Goal: Task Accomplishment & Management: Manage account settings

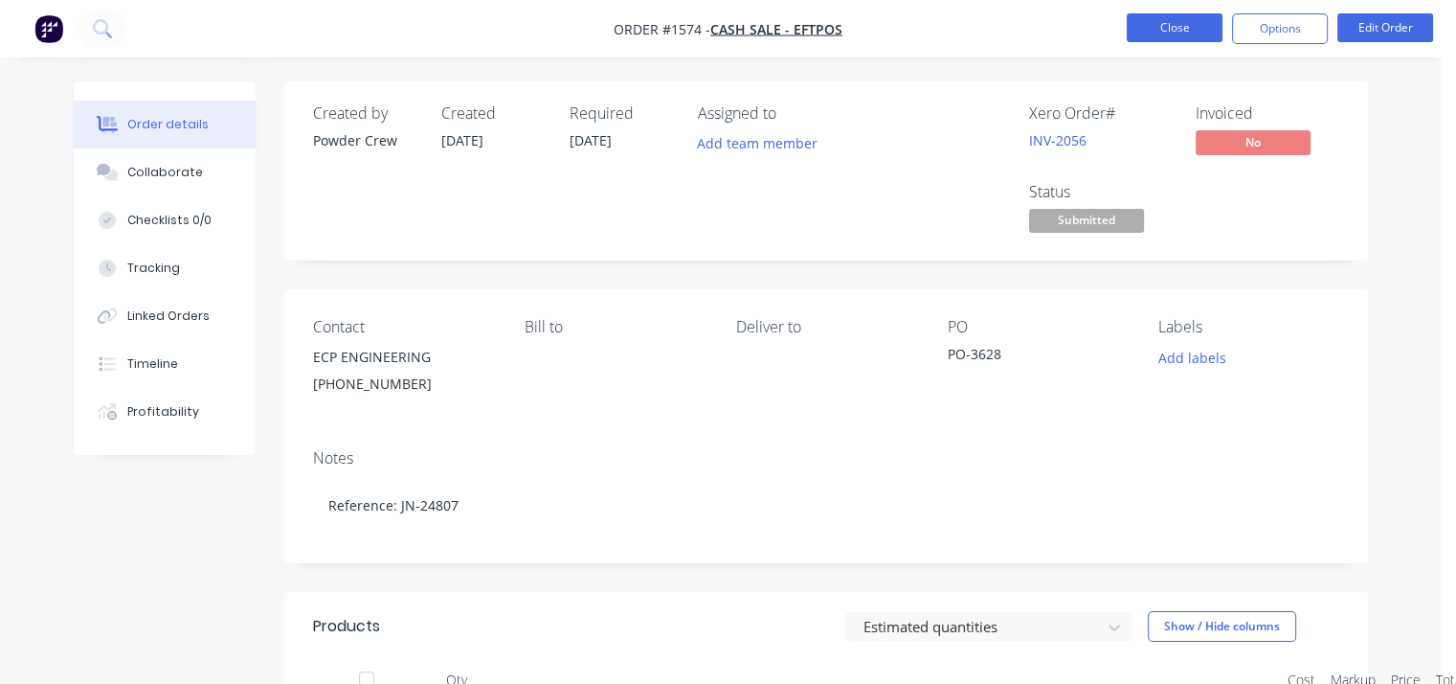
click at [1173, 34] on button "Close" at bounding box center [1175, 27] width 96 height 29
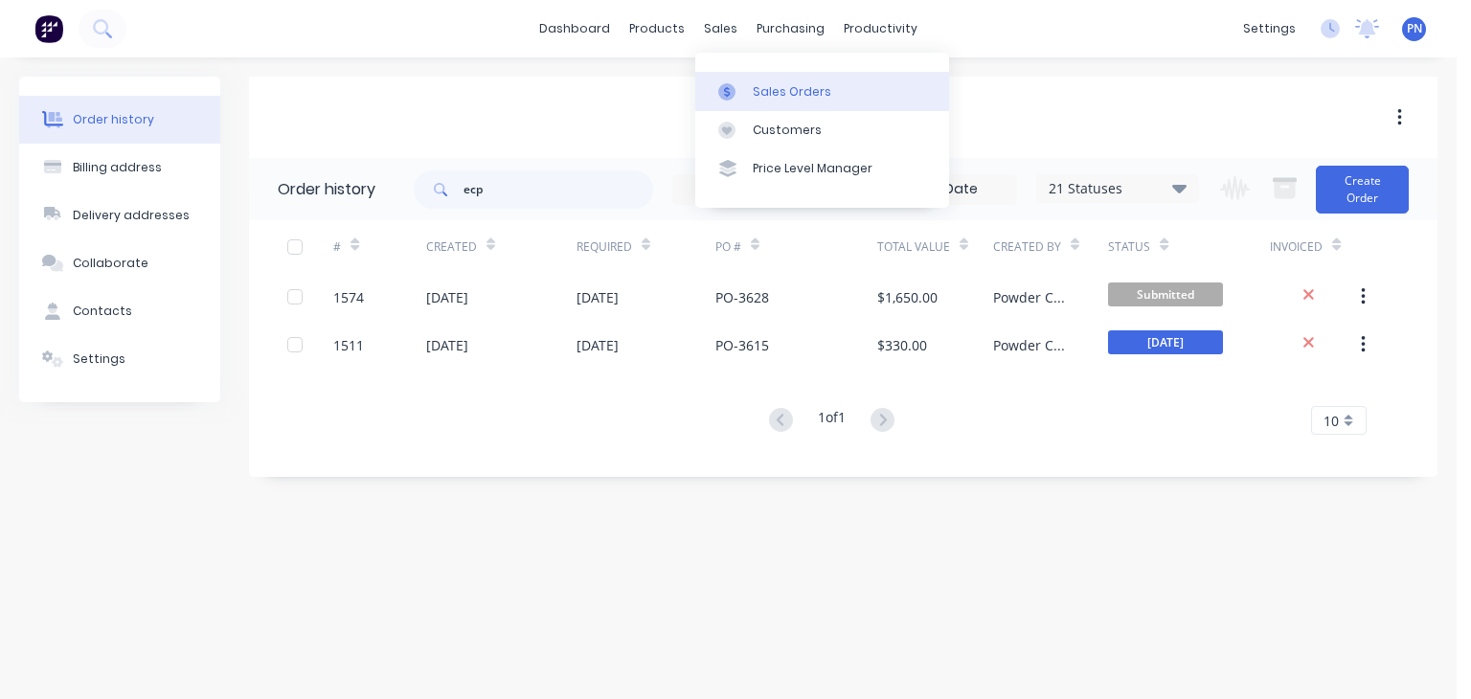
click at [765, 88] on div "Sales Orders" at bounding box center [792, 91] width 79 height 17
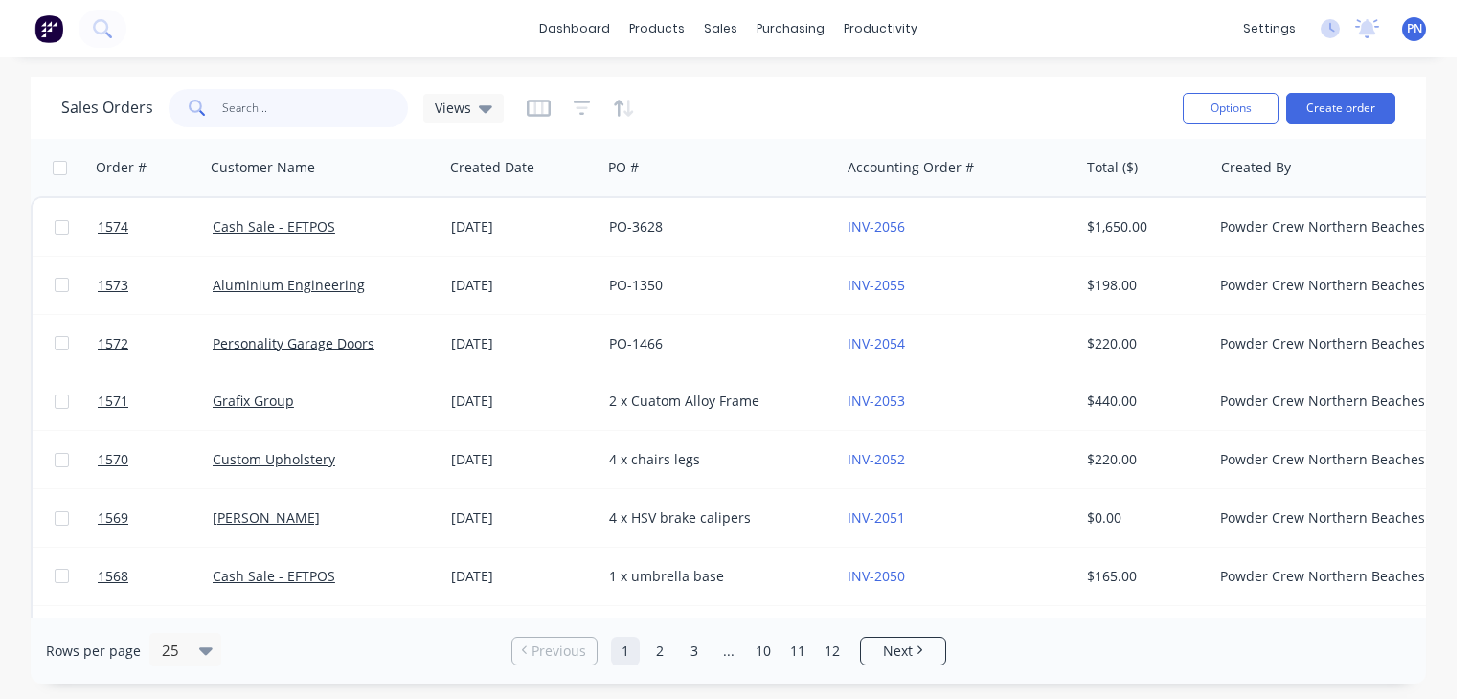
click at [311, 104] on input "text" at bounding box center [315, 108] width 187 height 38
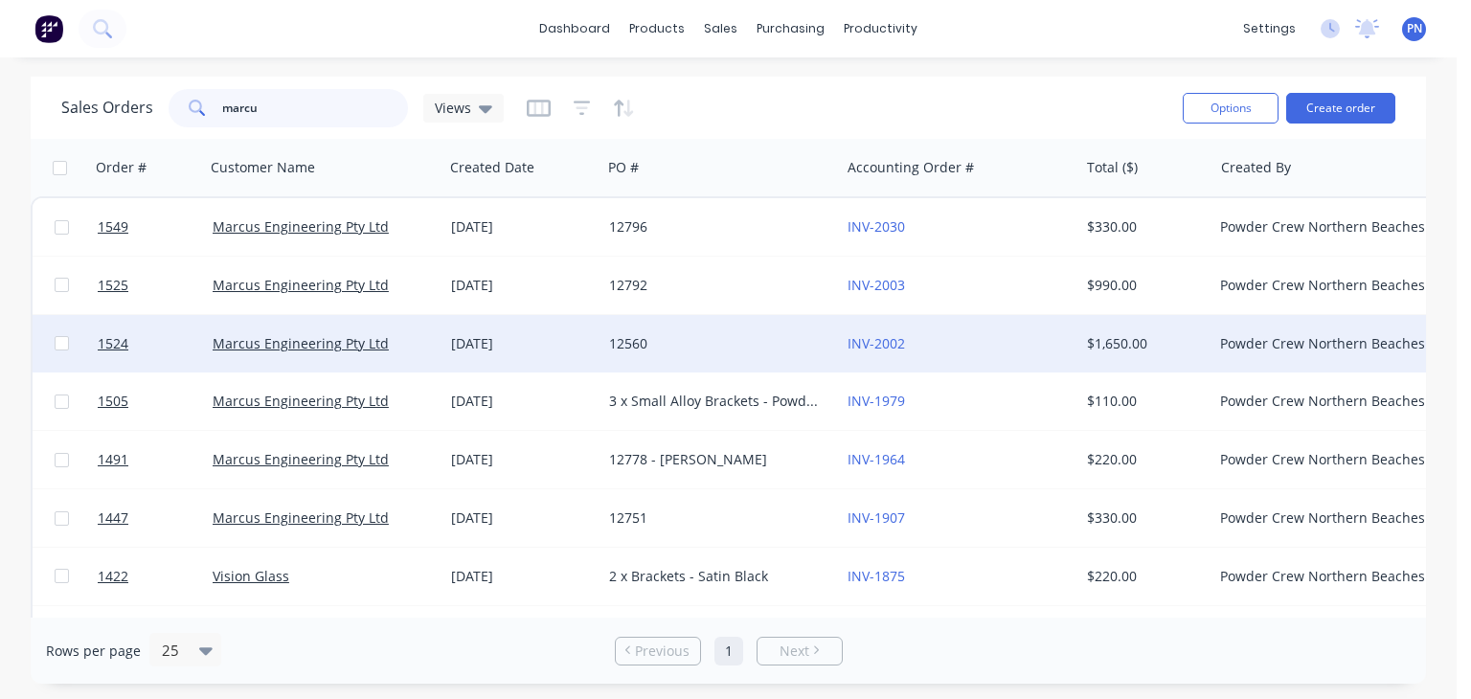
type input "marcu"
click at [795, 337] on div "12560" at bounding box center [715, 343] width 213 height 19
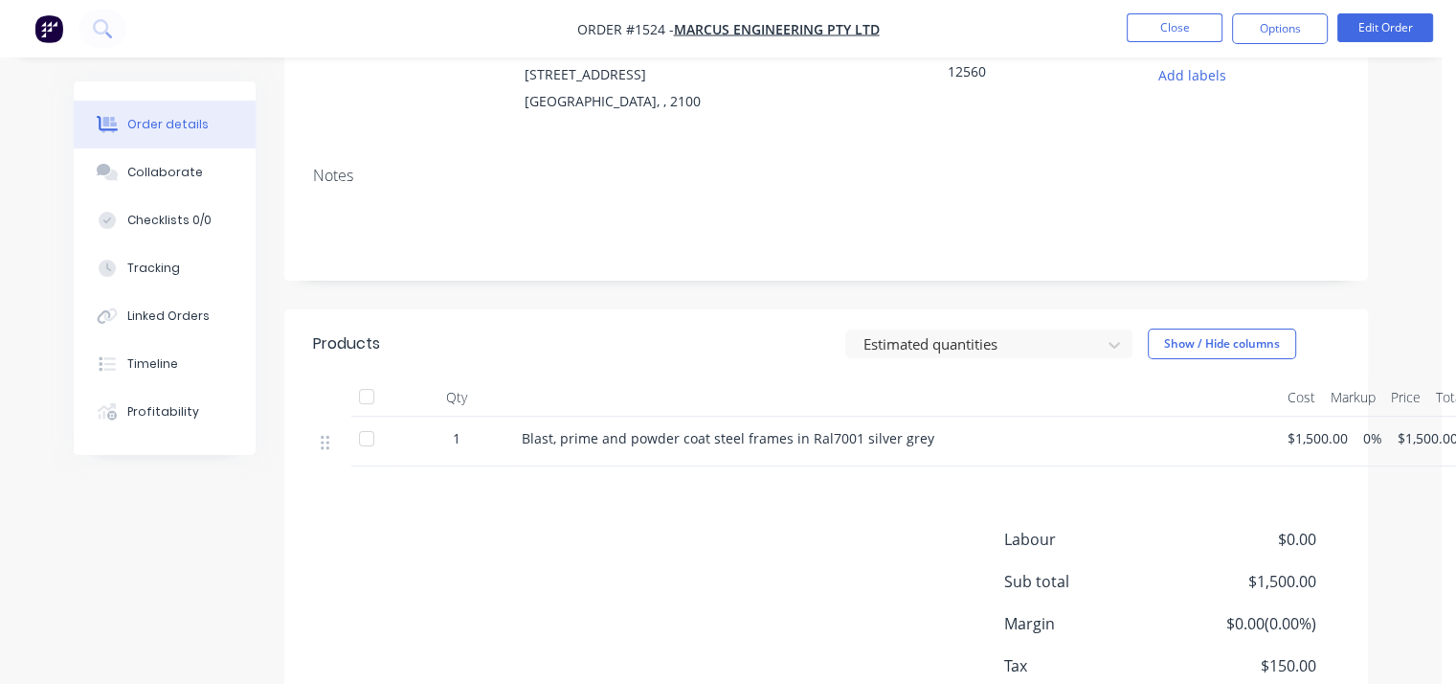
scroll to position [287, 0]
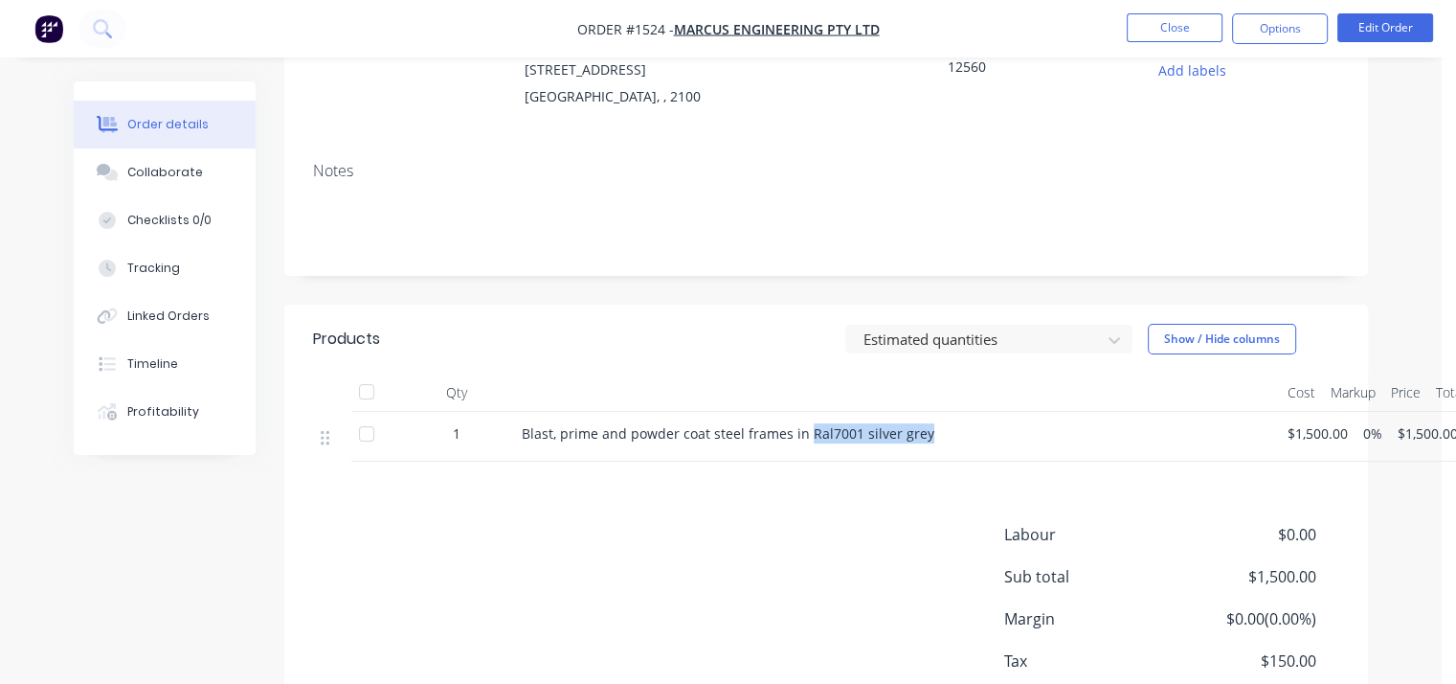
drag, startPoint x: 926, startPoint y: 434, endPoint x: 804, endPoint y: 442, distance: 121.9
click at [804, 442] on div "Blast, prime and powder coat steel frames in Ral7001 silver grey" at bounding box center [897, 437] width 766 height 50
copy span "Ral7001 silver grey"
click at [1185, 33] on button "Close" at bounding box center [1175, 27] width 96 height 29
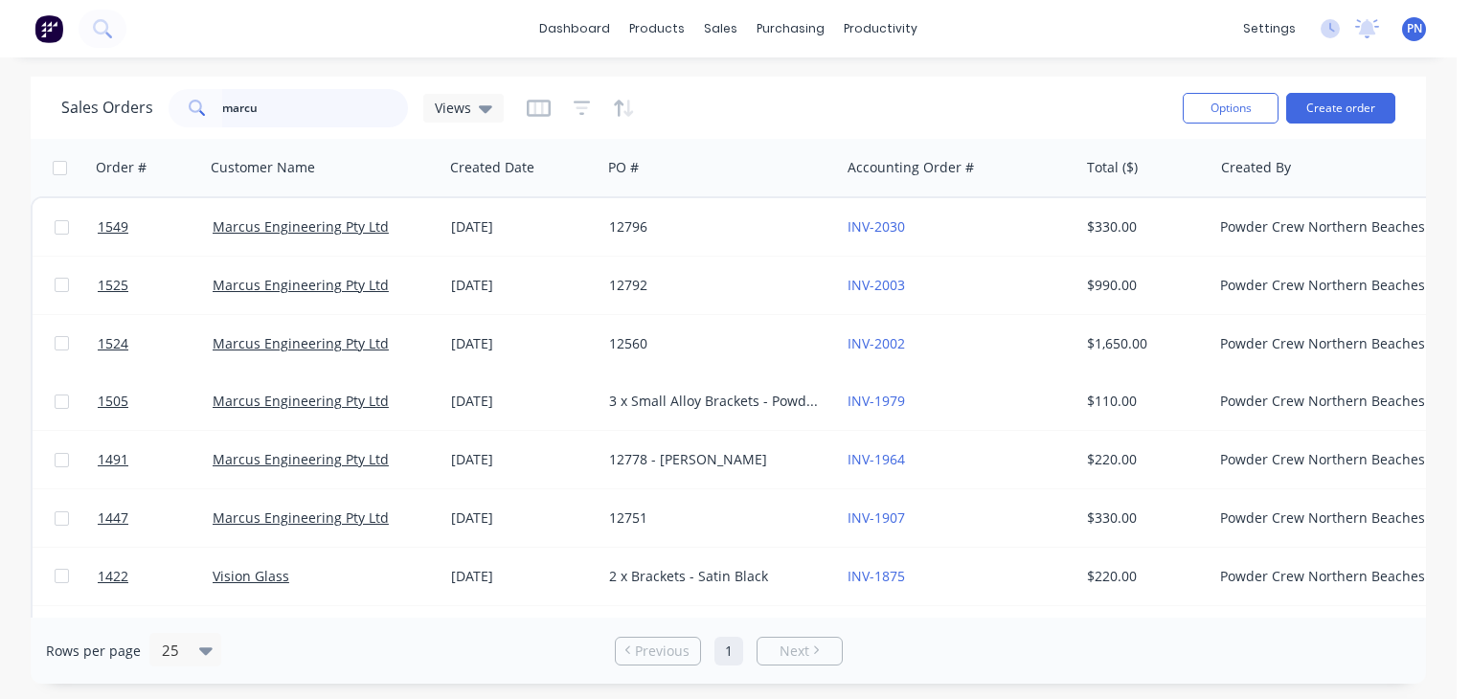
click at [306, 99] on input "marcu" at bounding box center [315, 108] width 187 height 38
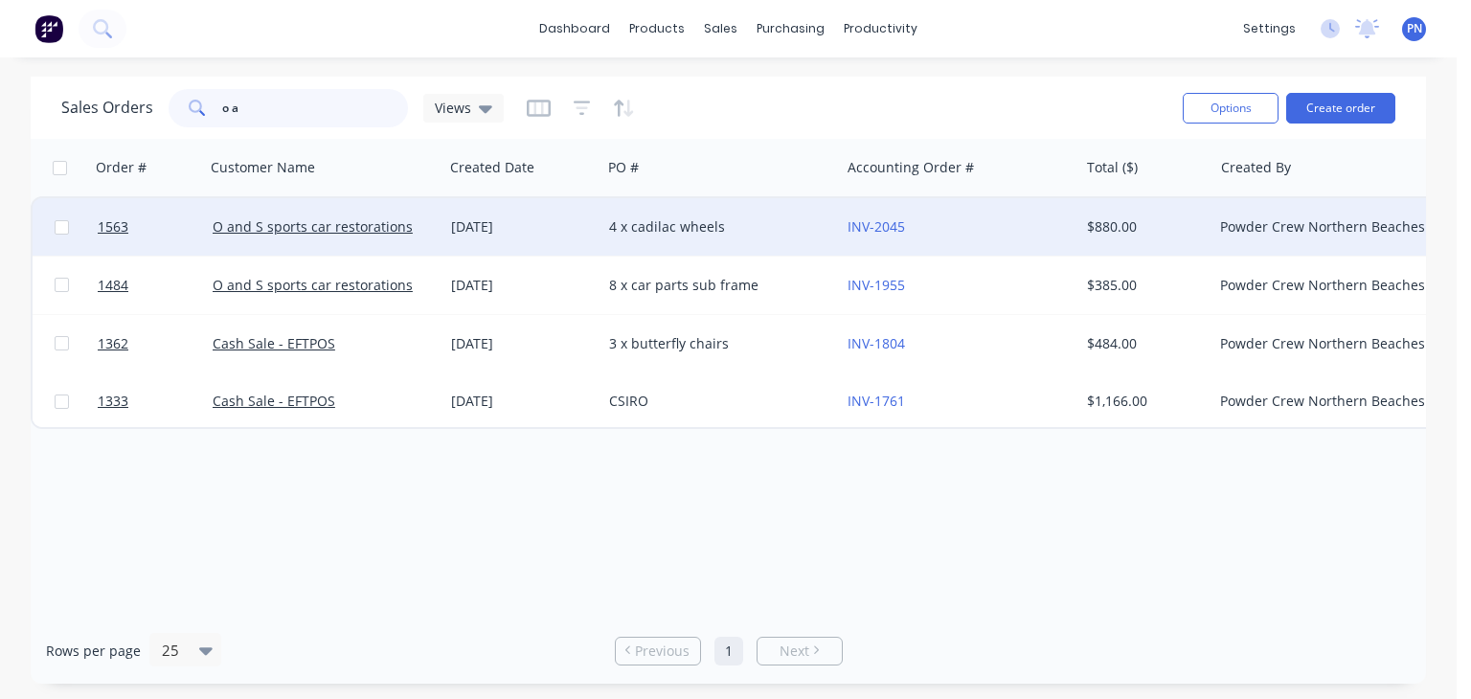
type input "o a"
click at [967, 221] on div "INV-2045" at bounding box center [953, 226] width 213 height 19
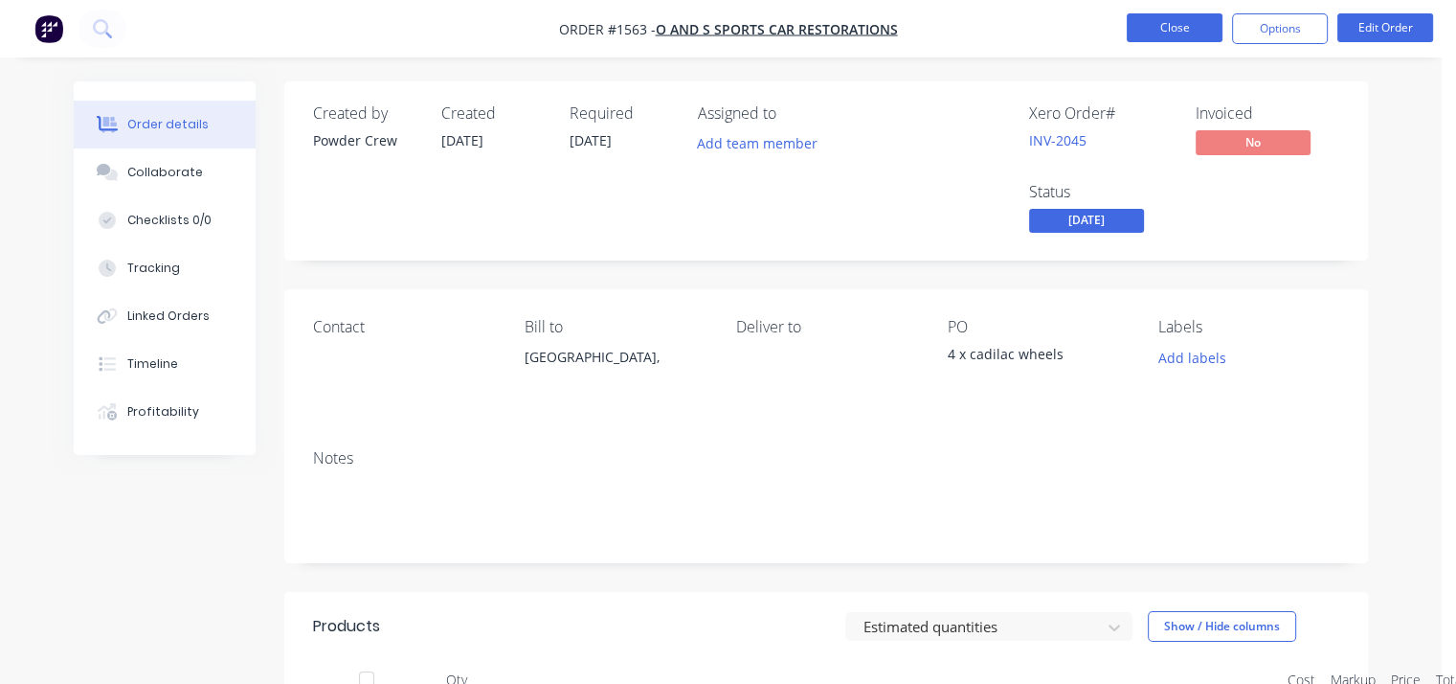
click at [1187, 35] on button "Close" at bounding box center [1175, 27] width 96 height 29
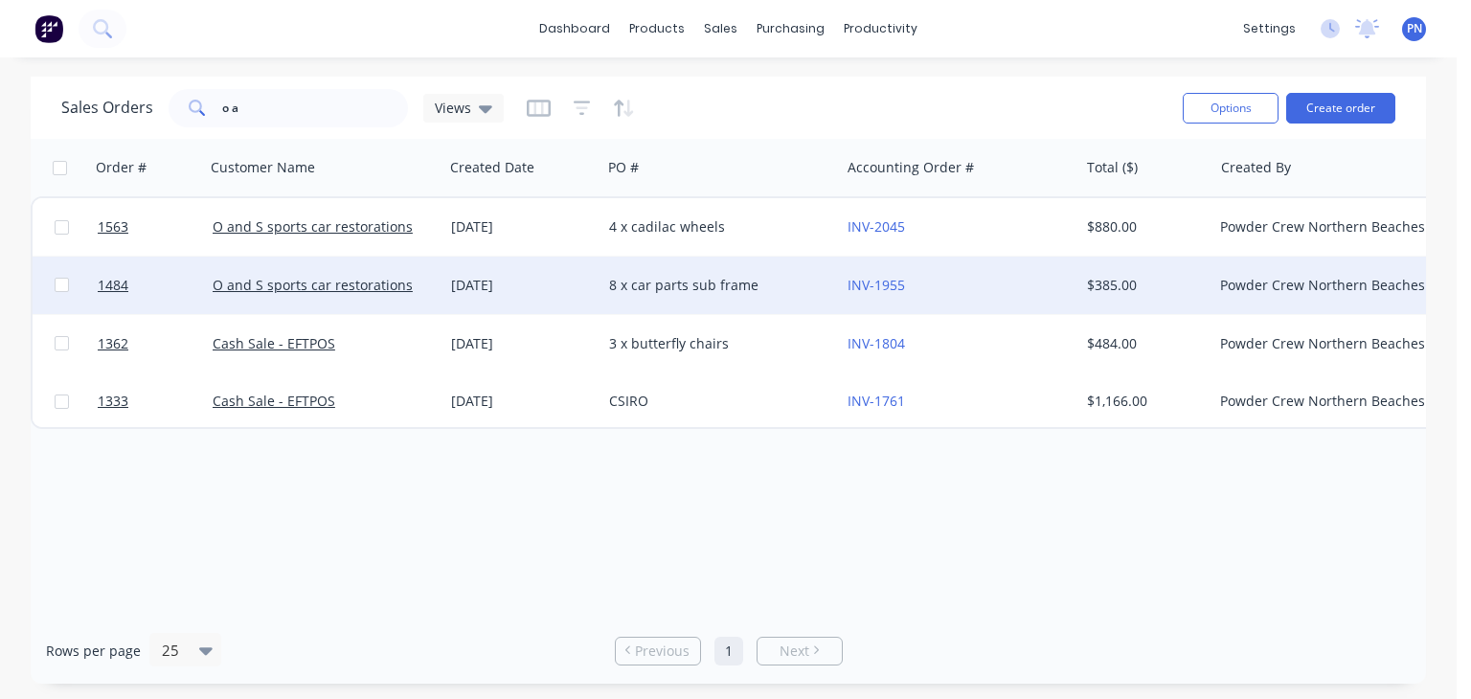
click at [797, 289] on div "8 x car parts sub frame" at bounding box center [715, 285] width 213 height 19
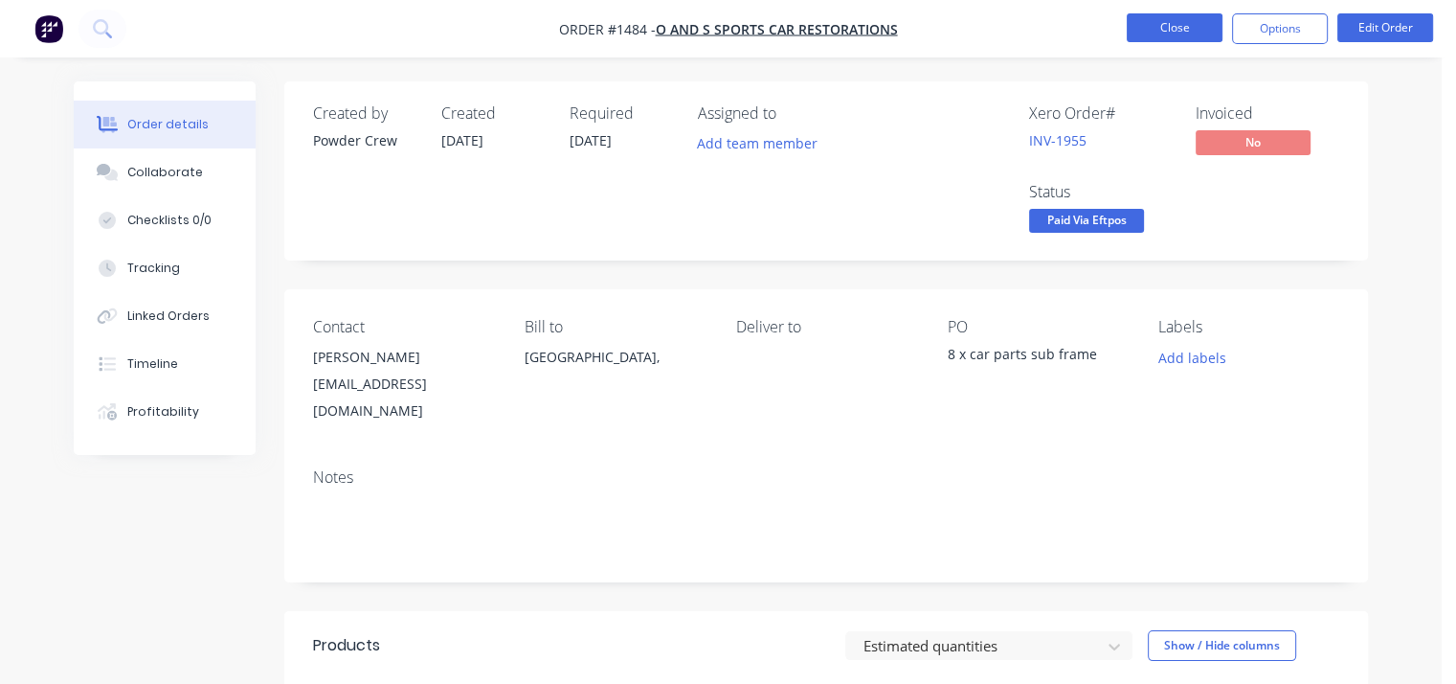
click at [1165, 34] on button "Close" at bounding box center [1175, 27] width 96 height 29
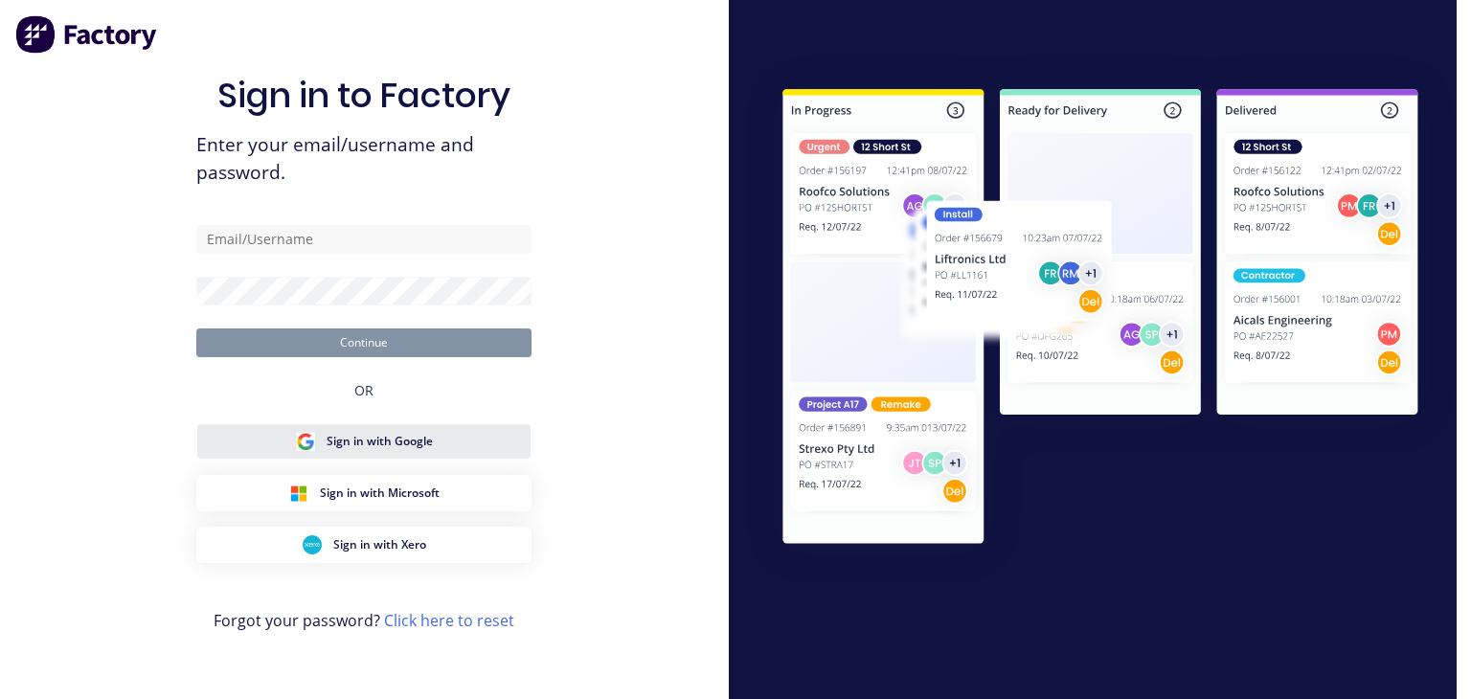
click at [412, 448] on span "Sign in with Google" at bounding box center [379, 441] width 106 height 17
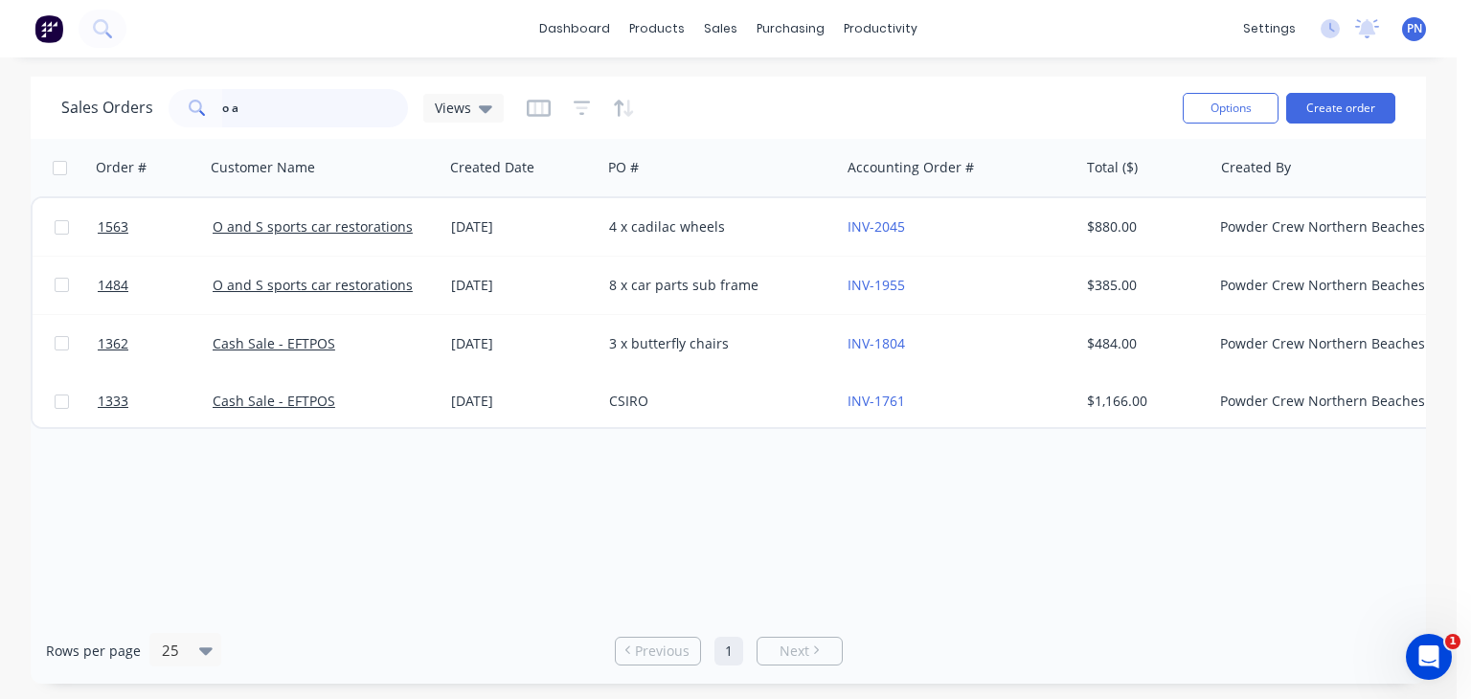
drag, startPoint x: 119, startPoint y: 112, endPoint x: 62, endPoint y: 98, distance: 58.3
click at [77, 101] on div "Sales Orders o a Views" at bounding box center [282, 108] width 442 height 38
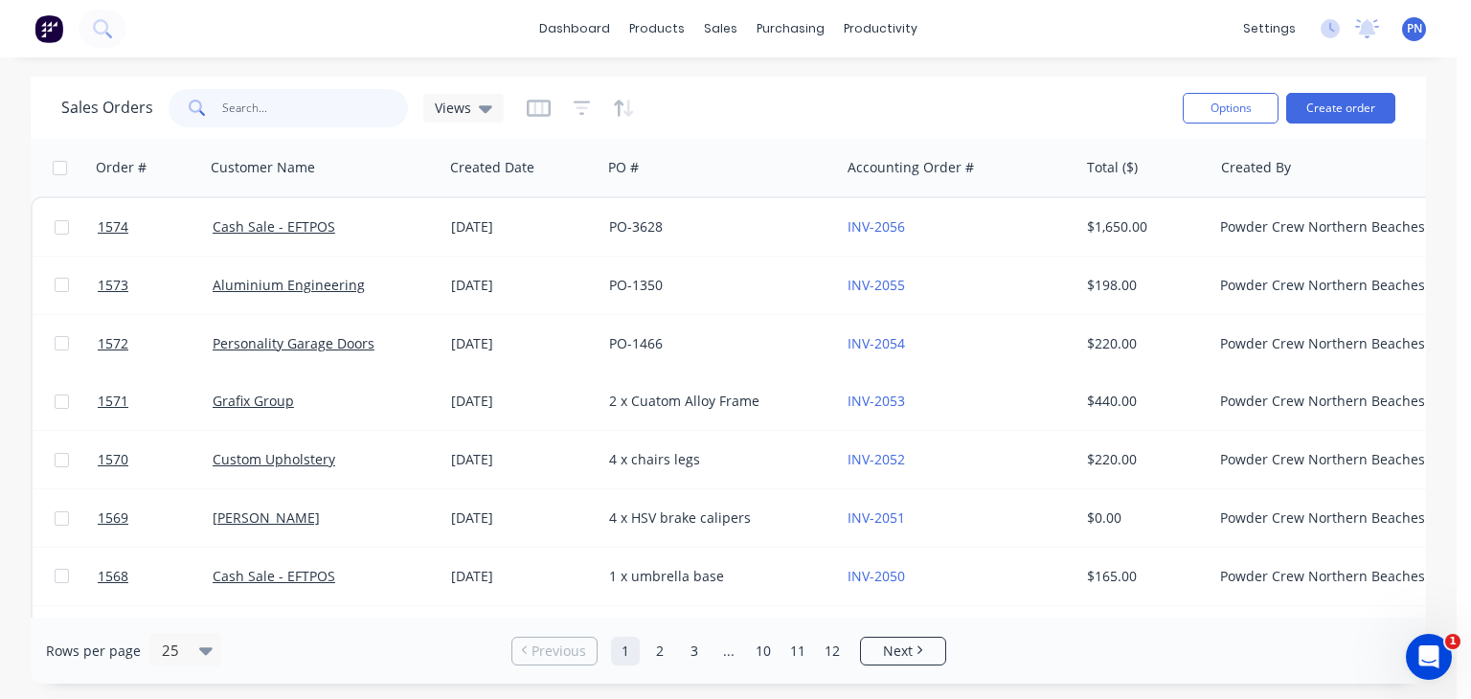
click at [257, 109] on input "text" at bounding box center [315, 108] width 187 height 38
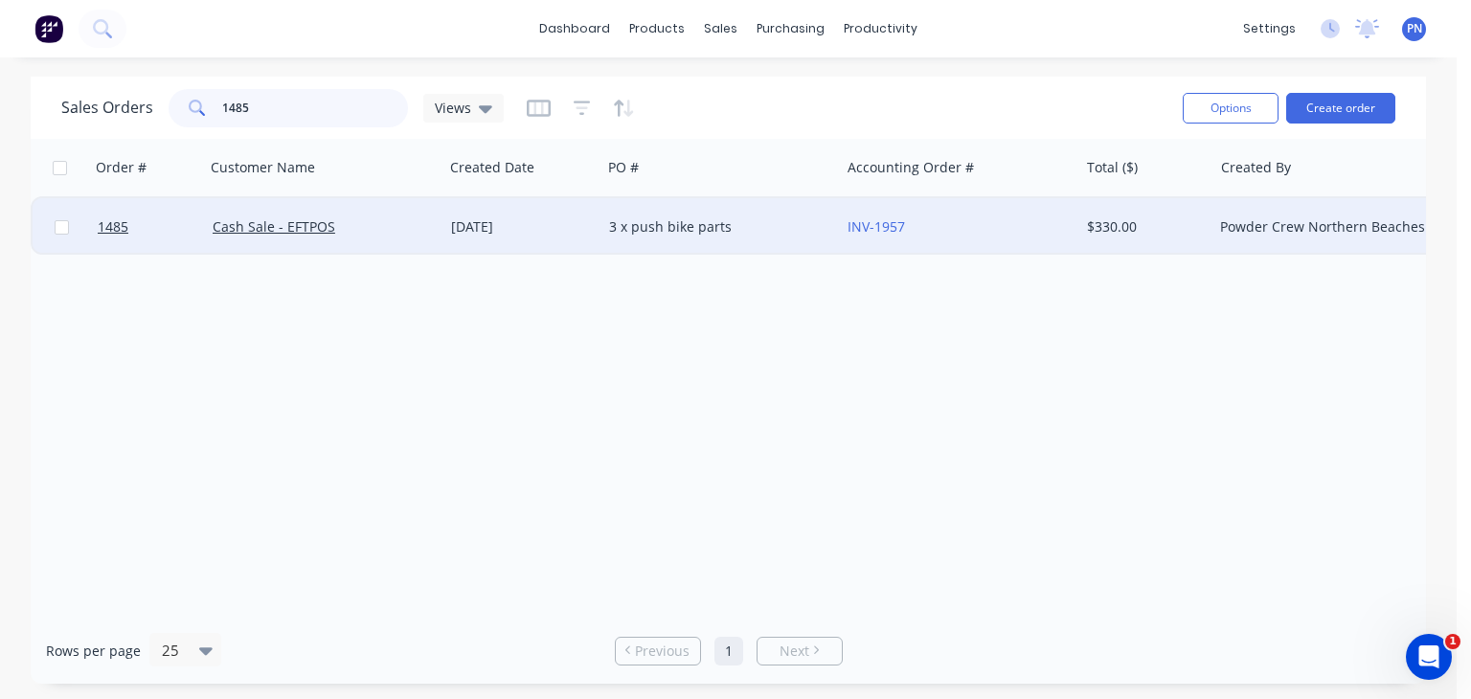
type input "1485"
click at [786, 235] on div "3 x push bike parts" at bounding box center [715, 226] width 213 height 19
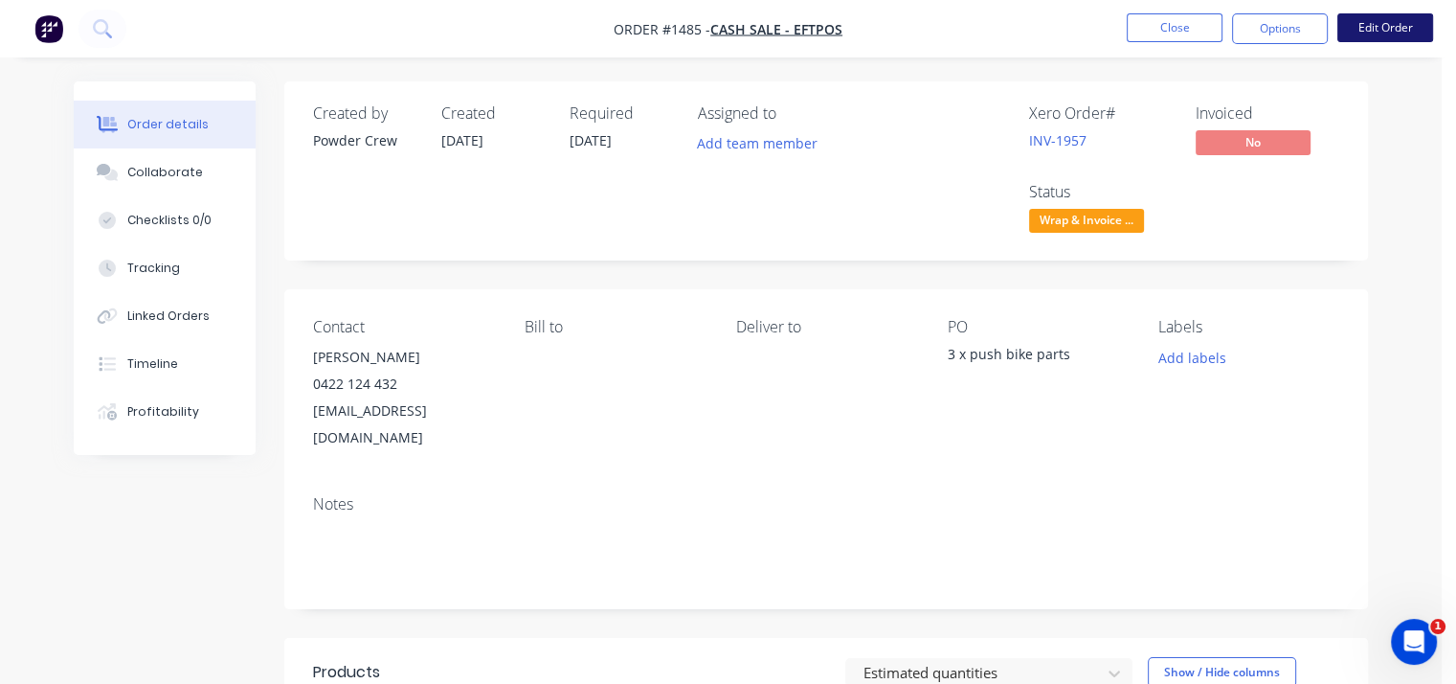
click at [1374, 30] on button "Edit Order" at bounding box center [1386, 27] width 96 height 29
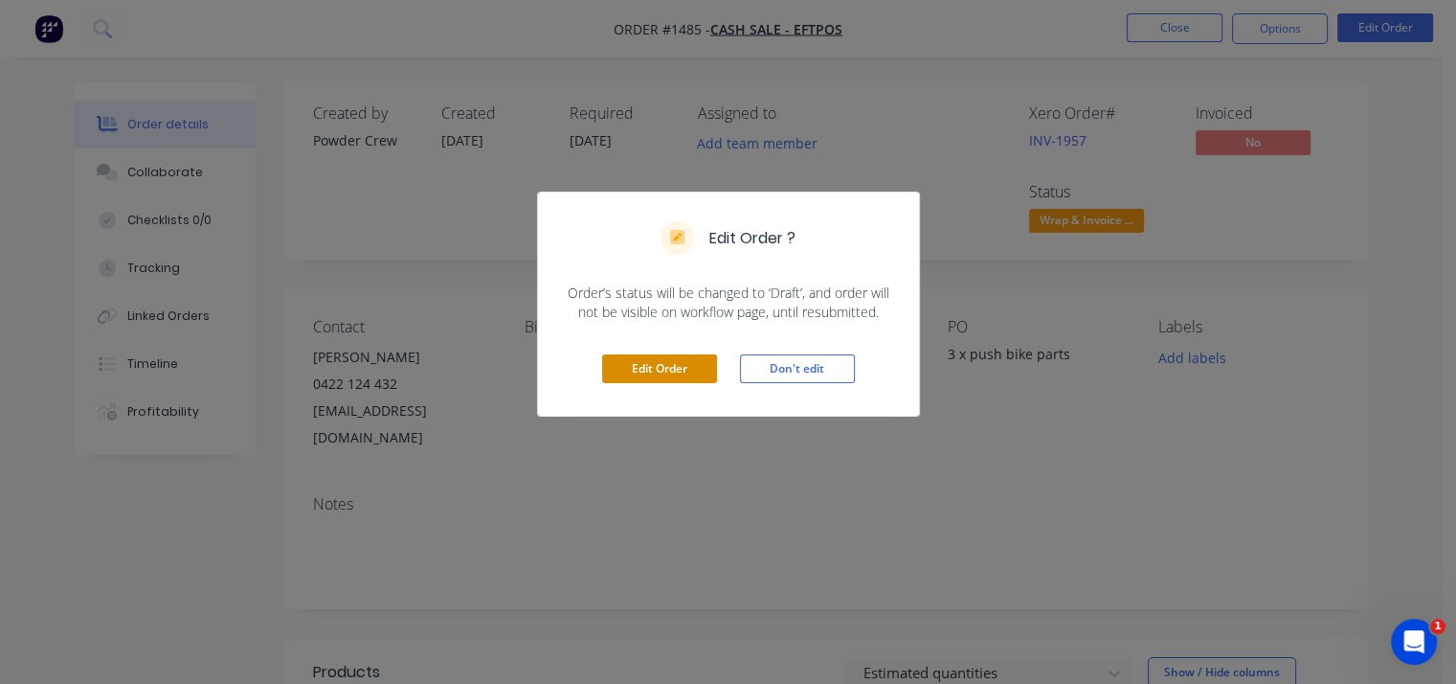
click at [677, 365] on button "Edit Order" at bounding box center [659, 368] width 115 height 29
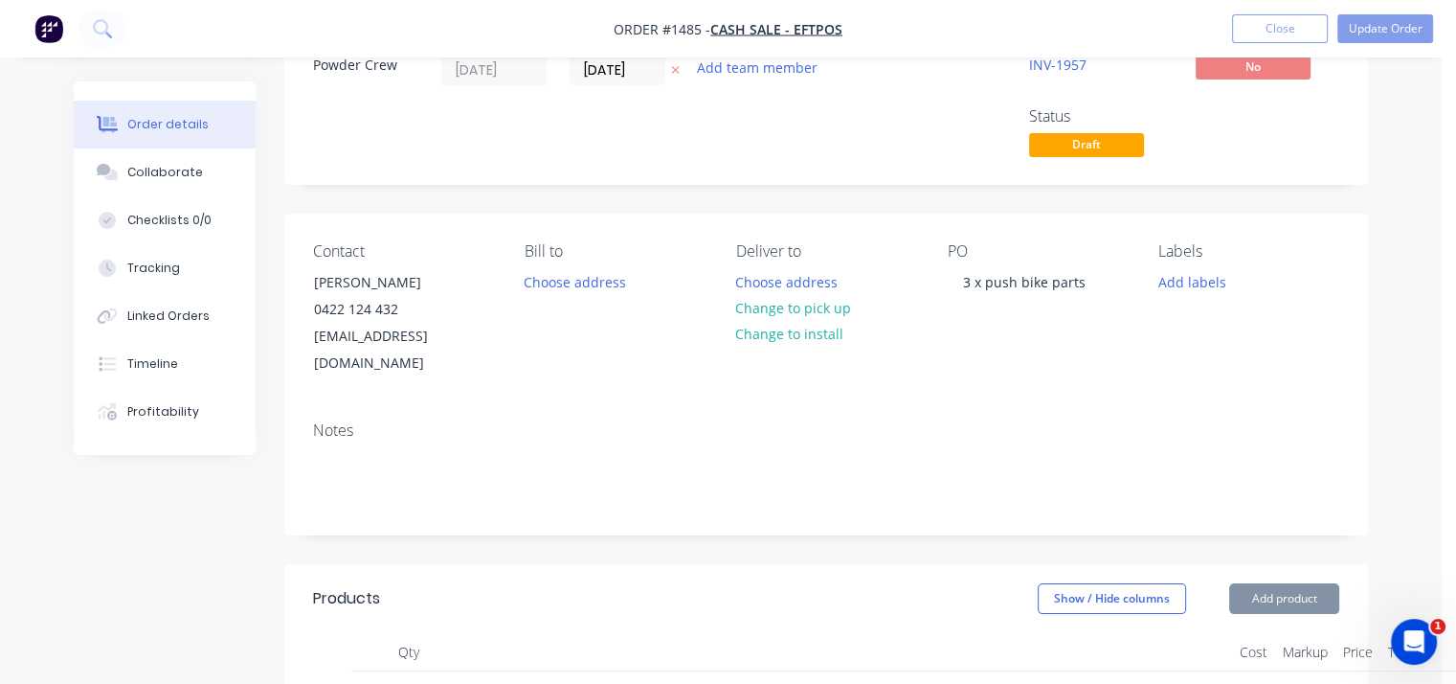
scroll to position [287, 0]
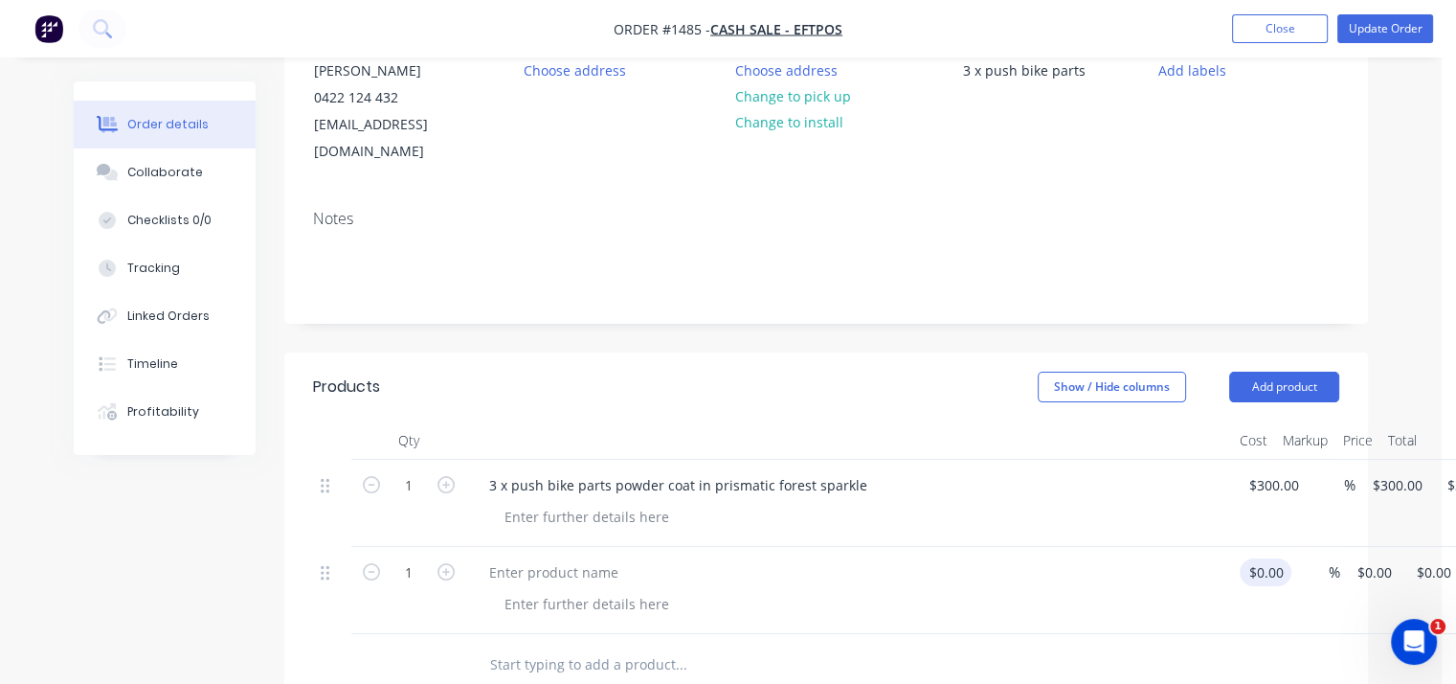
type input "0"
click at [1263, 558] on input "0" at bounding box center [1270, 572] width 44 height 28
type input "300"
type input "$0.00"
click at [1268, 471] on input "300" at bounding box center [1277, 485] width 59 height 28
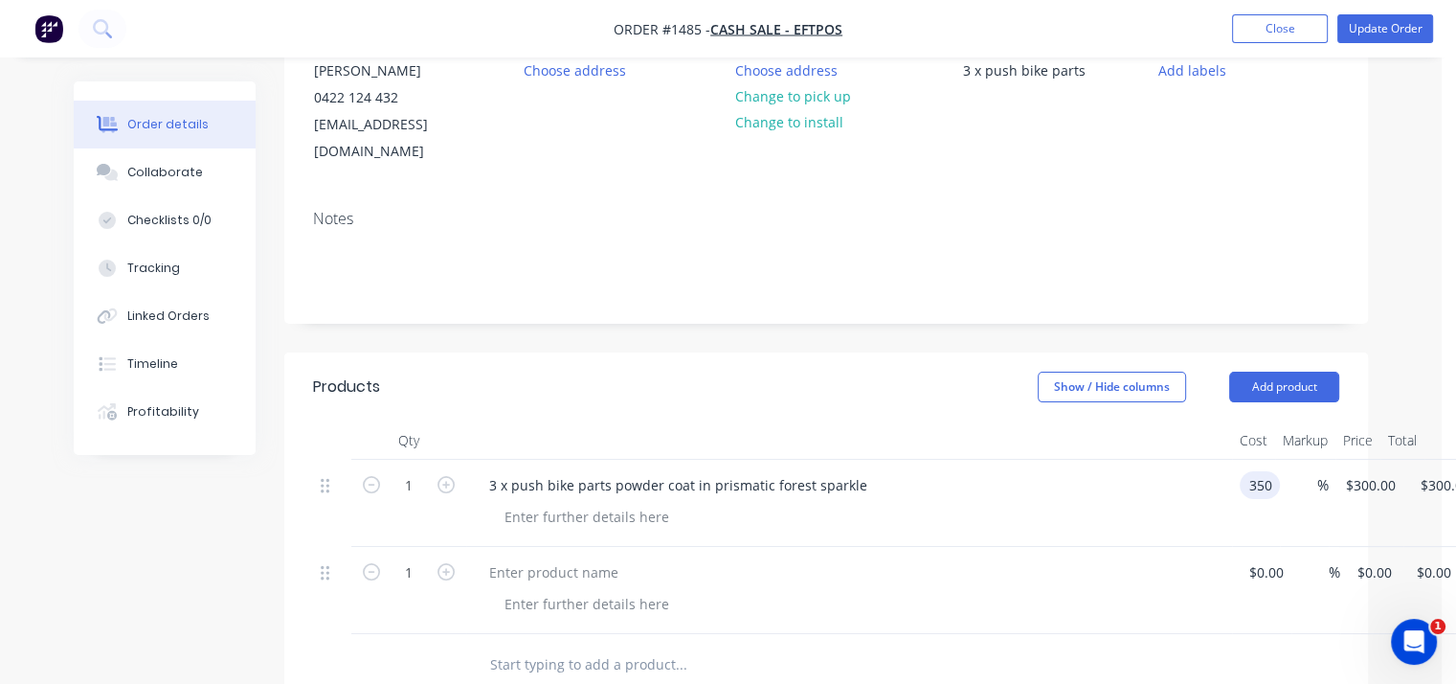
type input "$350.00"
click at [1204, 510] on div "3 x push bike parts powder coat in prismatic forest sparkle" at bounding box center [849, 503] width 766 height 87
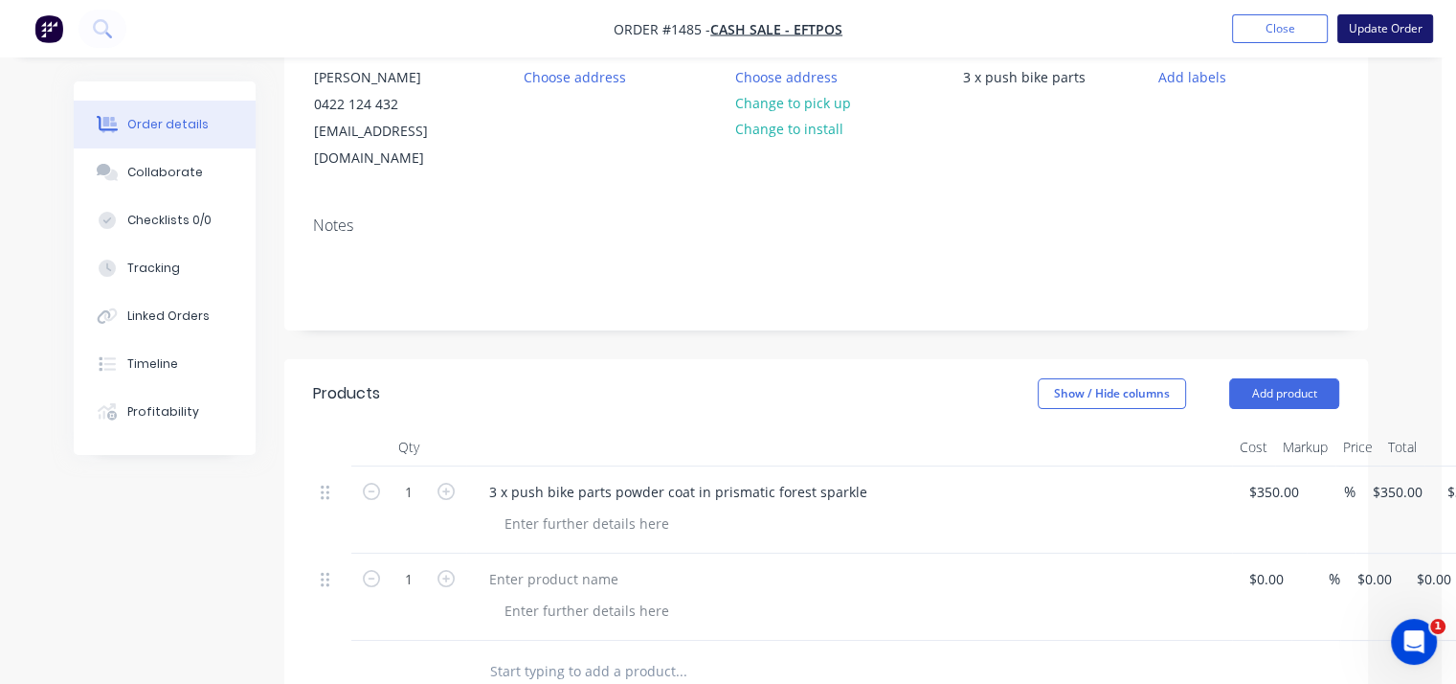
click at [1375, 28] on button "Update Order" at bounding box center [1386, 28] width 96 height 29
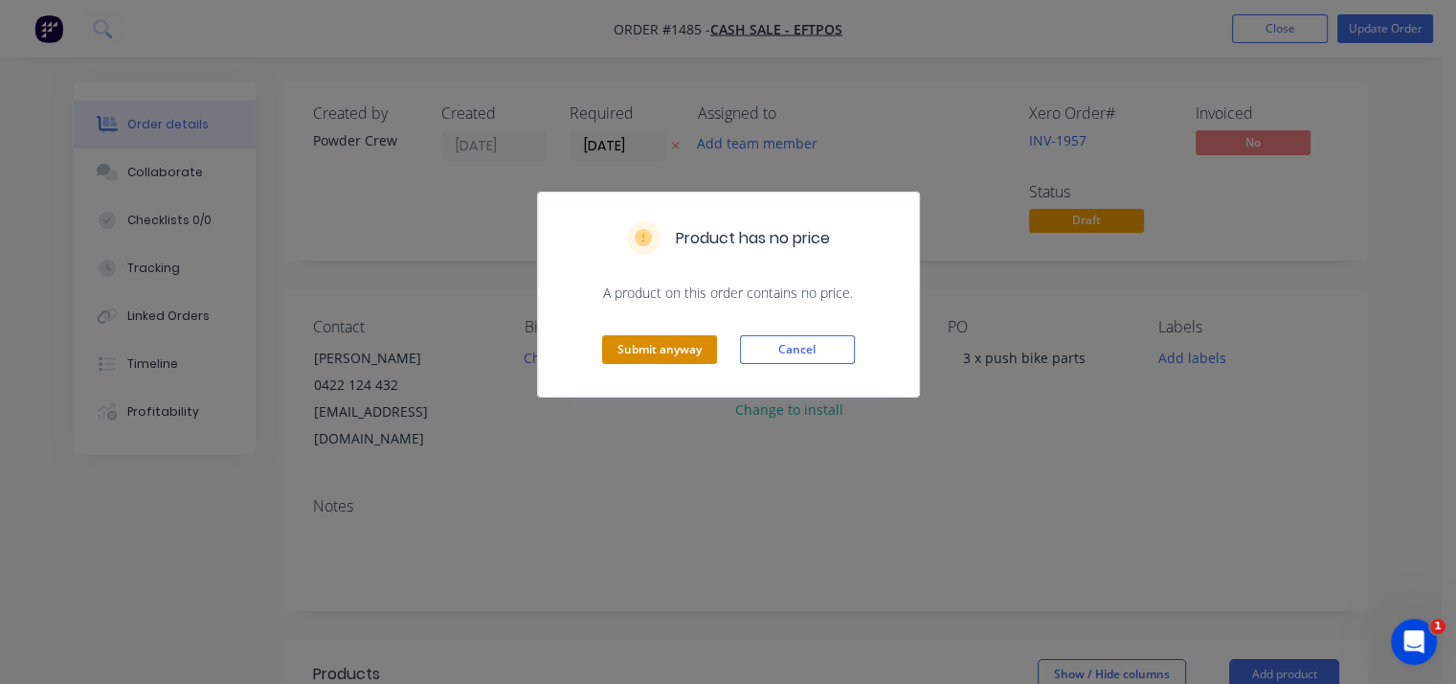
click at [677, 345] on button "Submit anyway" at bounding box center [659, 349] width 115 height 29
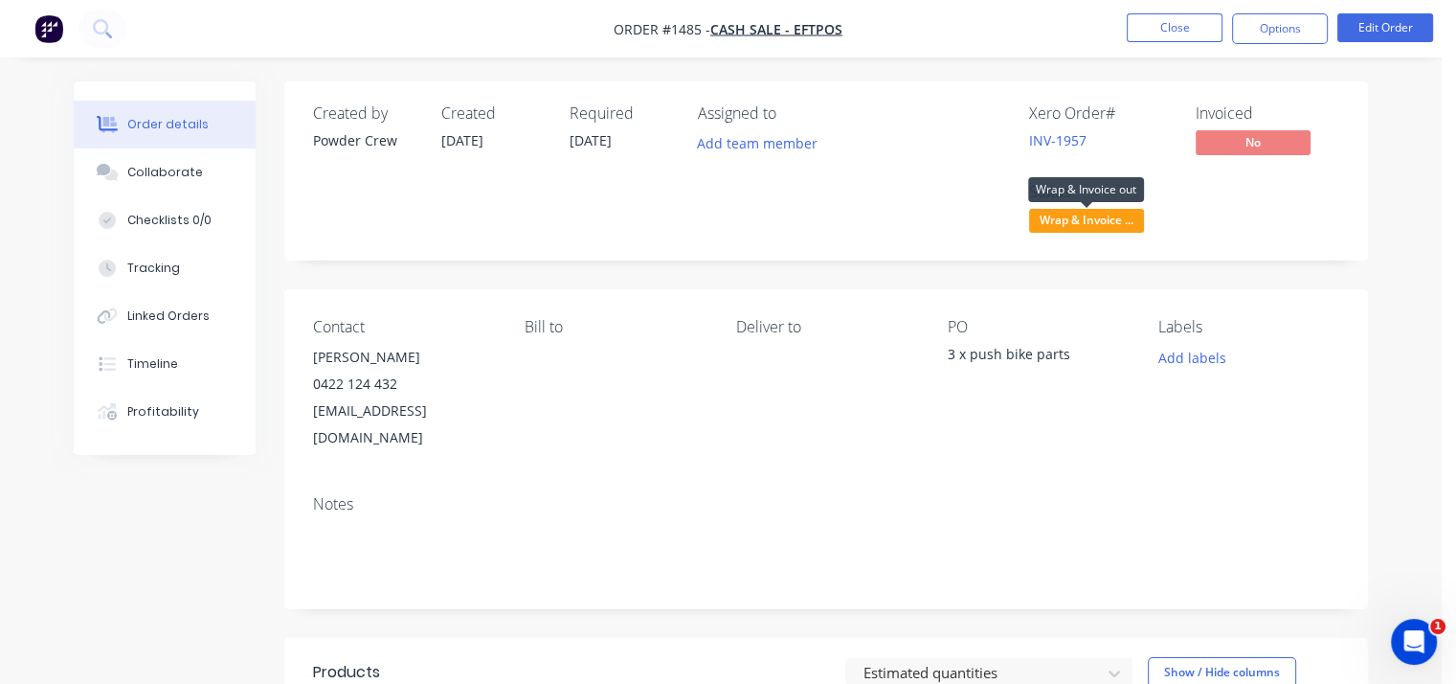
click at [1102, 223] on span "Wrap & Invoice ..." at bounding box center [1086, 221] width 115 height 24
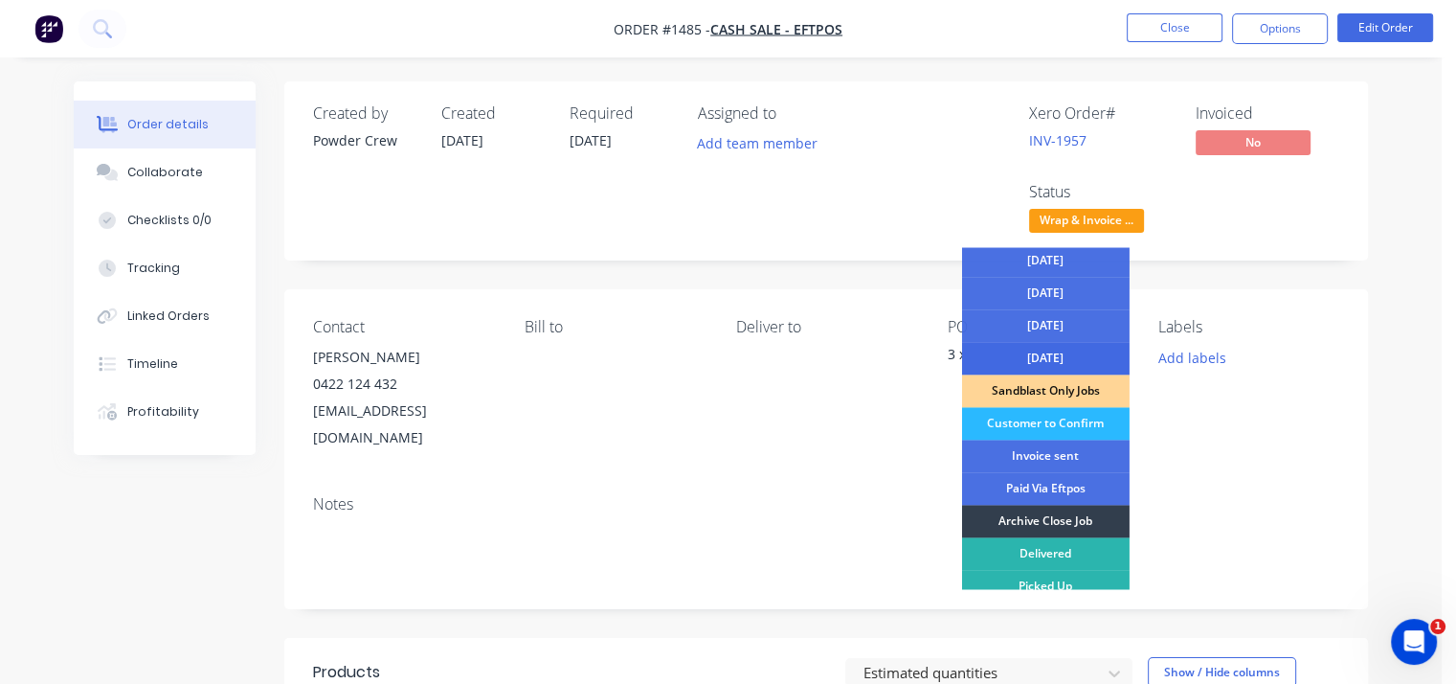
scroll to position [139, 0]
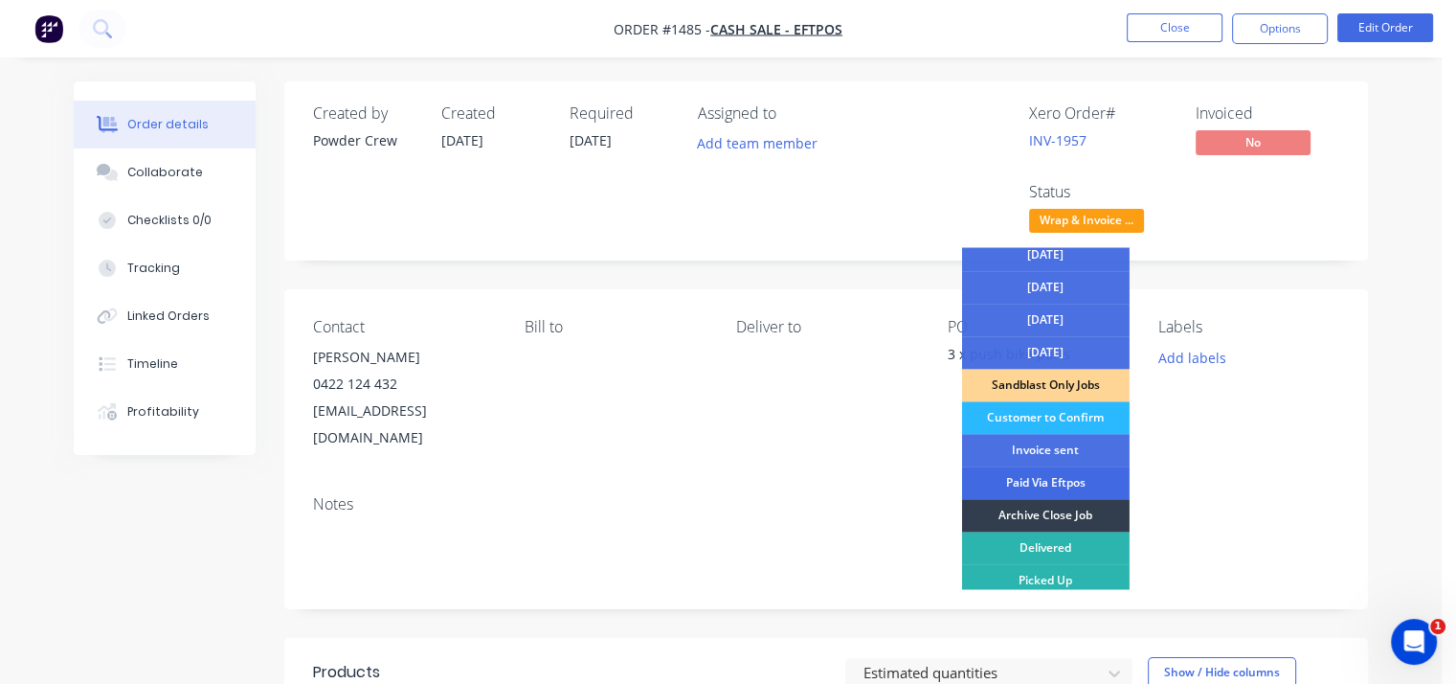
click at [1067, 484] on div "Paid Via Eftpos" at bounding box center [1046, 482] width 168 height 33
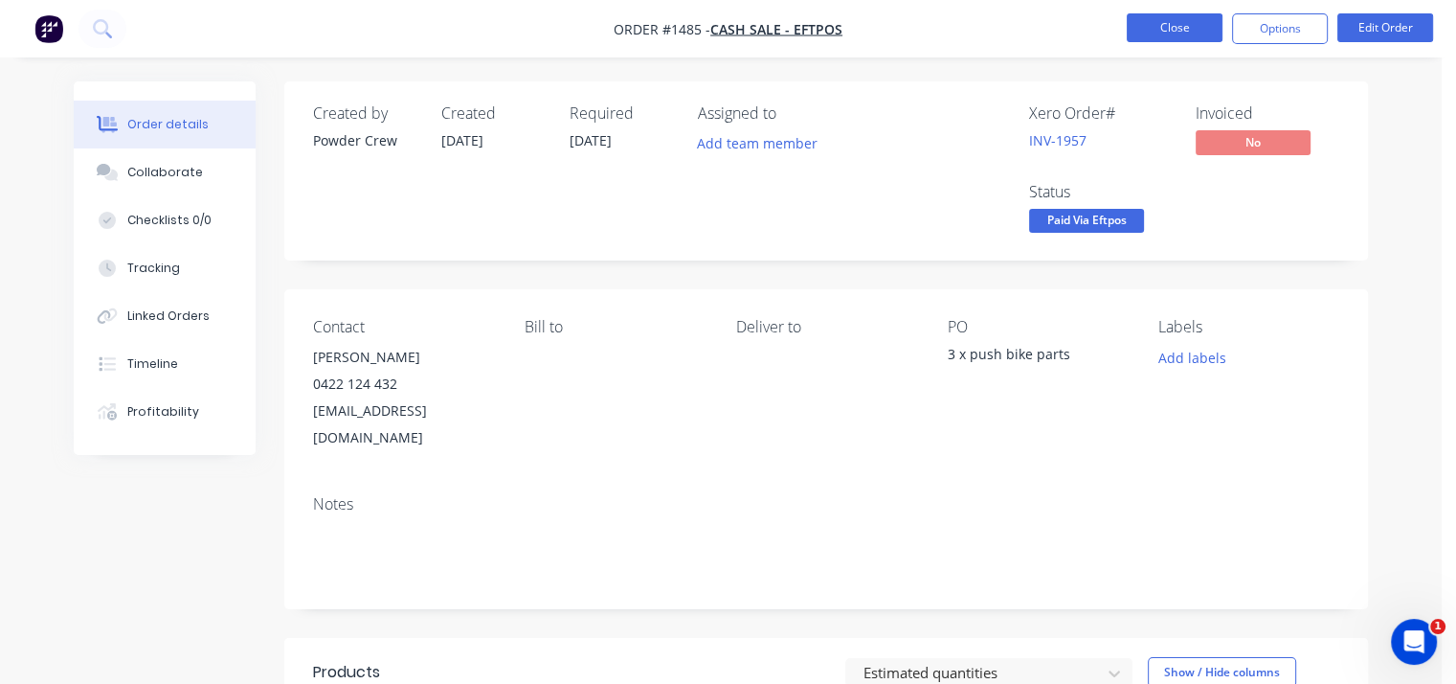
click at [1171, 16] on button "Close" at bounding box center [1175, 27] width 96 height 29
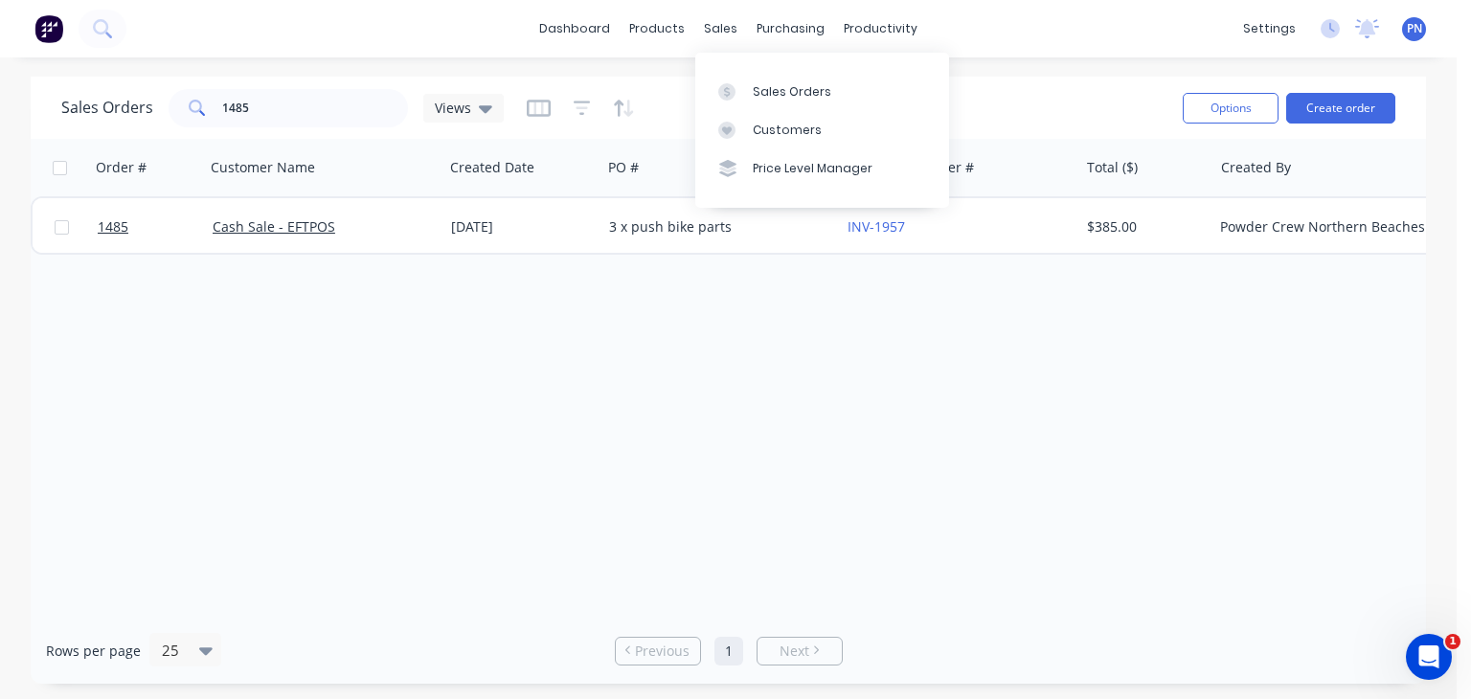
drag, startPoint x: 747, startPoint y: 86, endPoint x: 687, endPoint y: 87, distance: 60.3
click at [747, 86] on link "Sales Orders" at bounding box center [822, 91] width 254 height 38
click at [329, 96] on input "1485" at bounding box center [315, 108] width 187 height 38
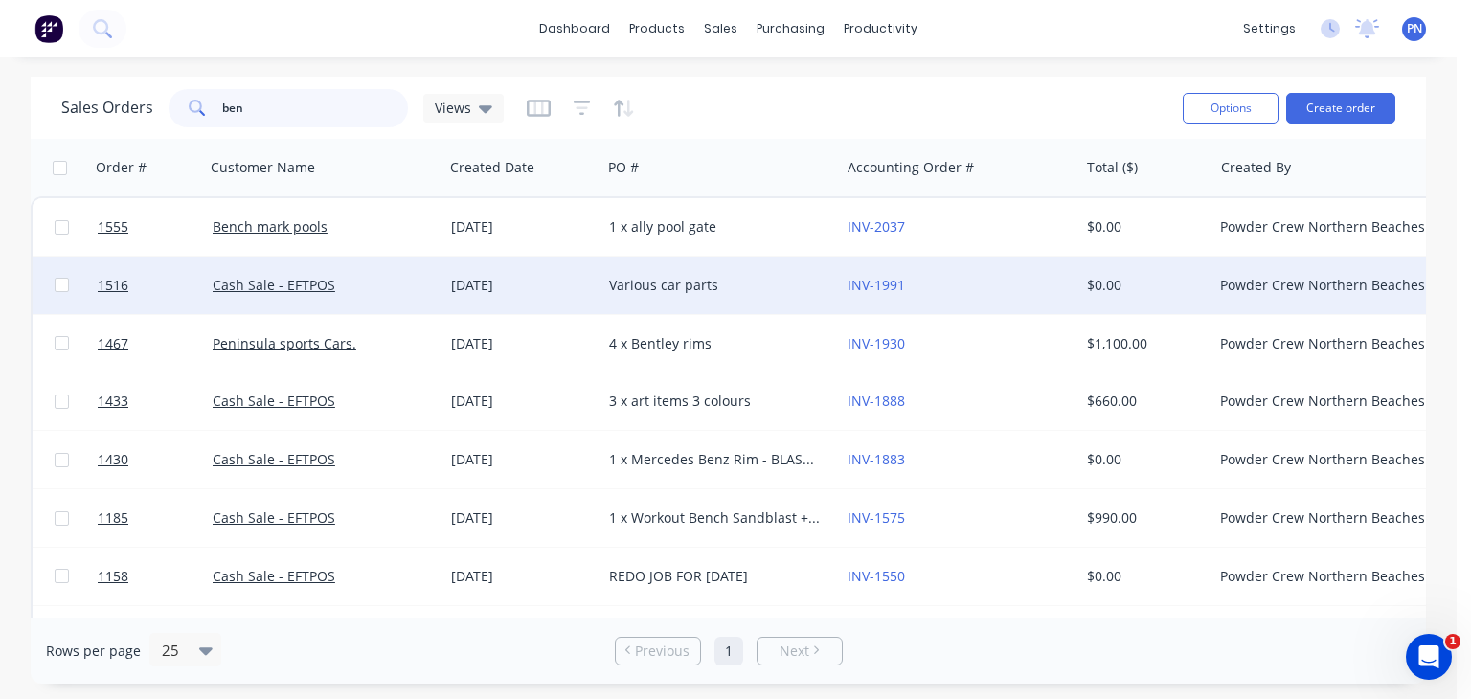
type input "ben"
click at [755, 289] on div "Various car parts" at bounding box center [715, 285] width 213 height 19
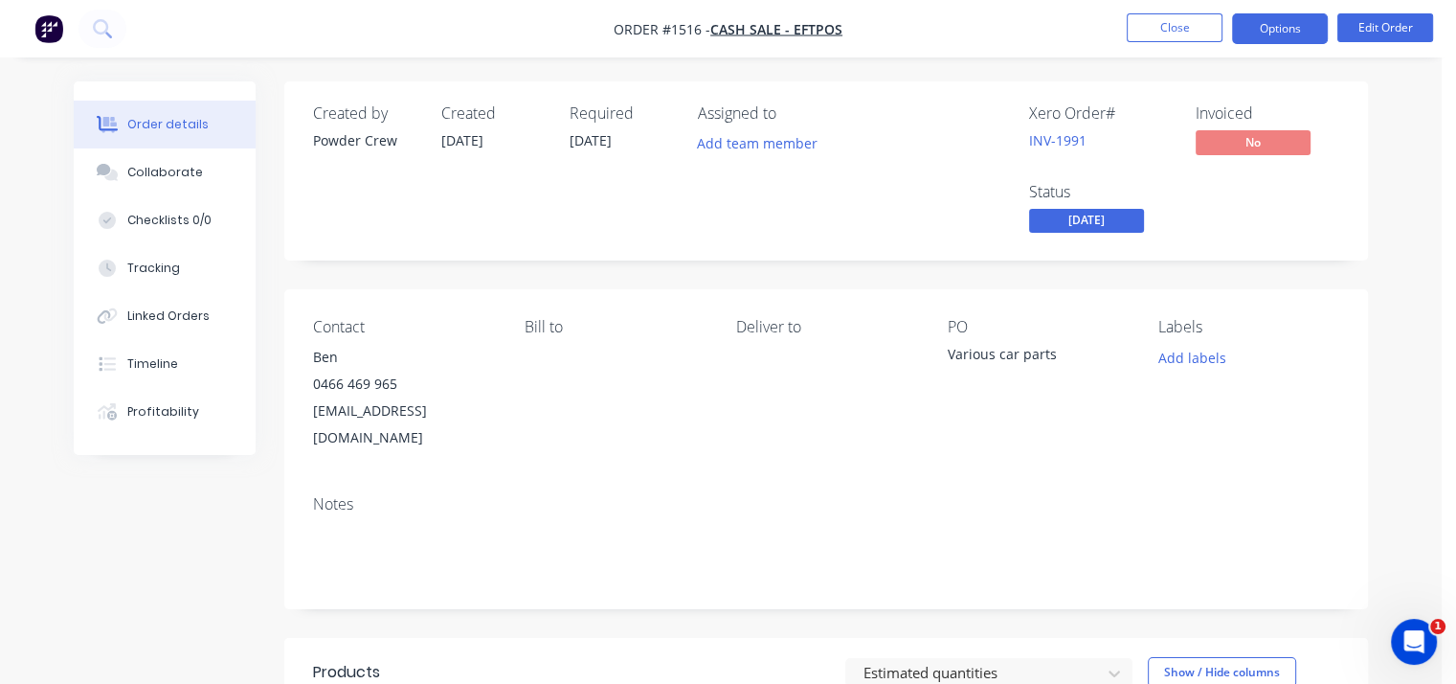
click at [1279, 39] on button "Options" at bounding box center [1280, 28] width 96 height 31
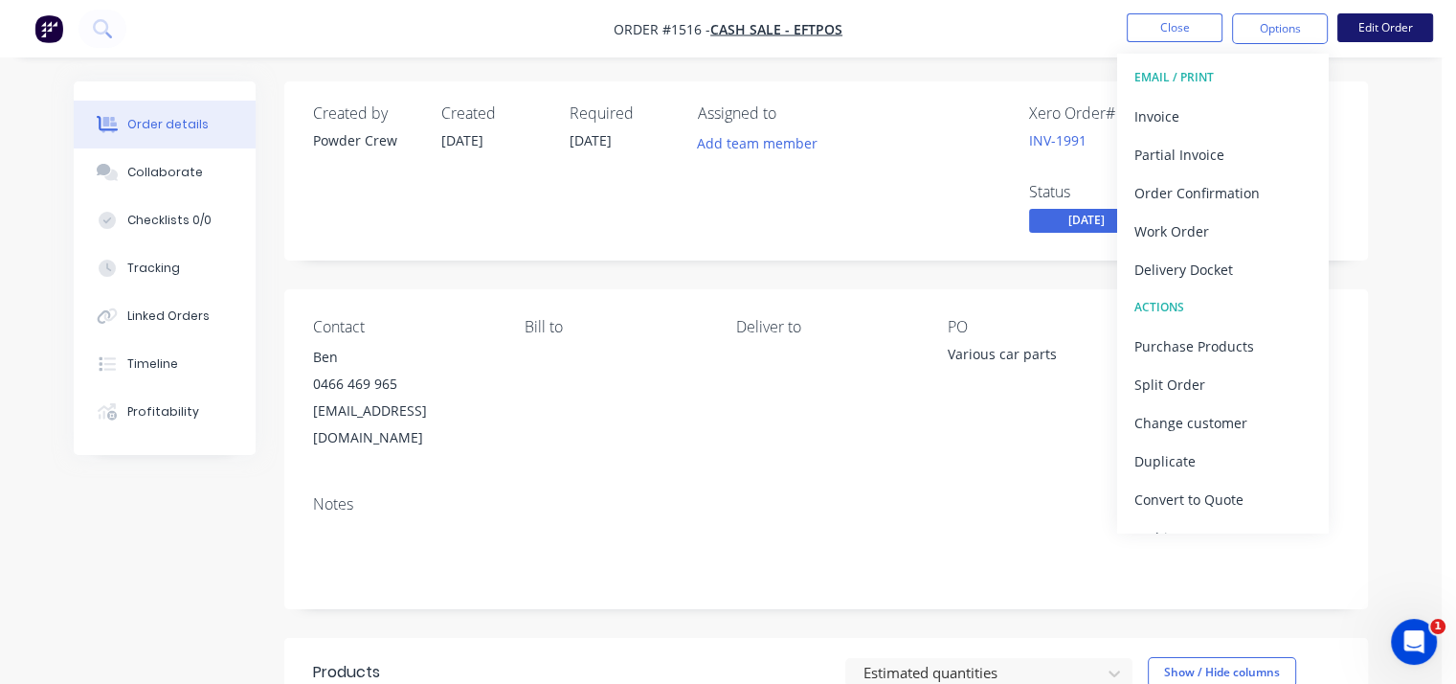
click at [1408, 28] on button "Edit Order" at bounding box center [1386, 27] width 96 height 29
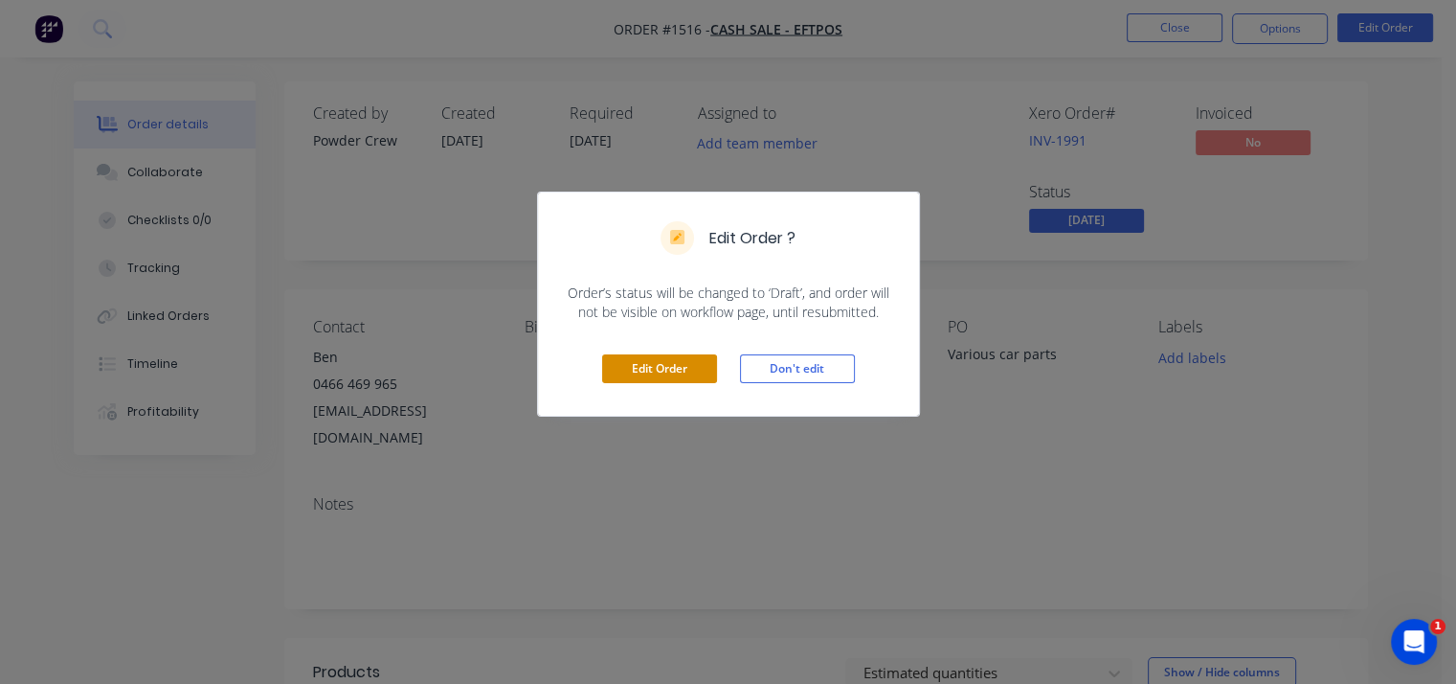
click at [695, 377] on button "Edit Order" at bounding box center [659, 368] width 115 height 29
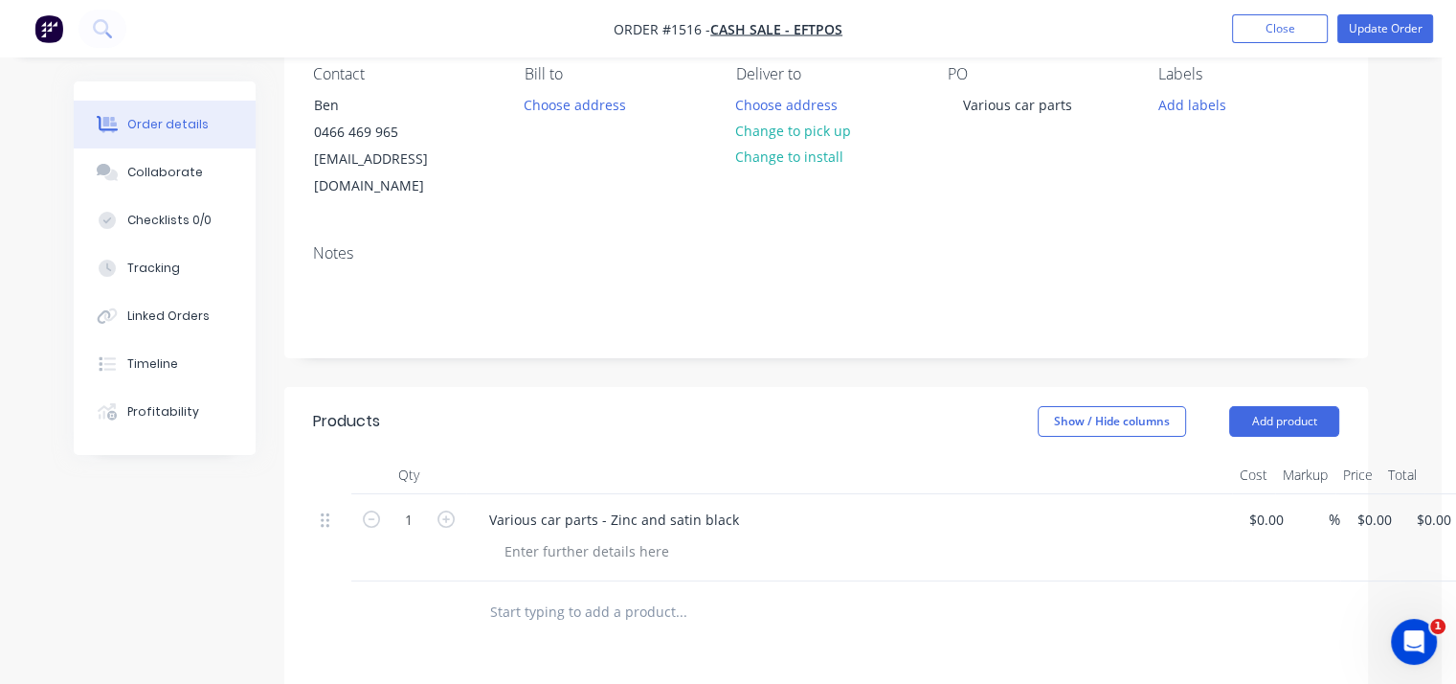
scroll to position [287, 0]
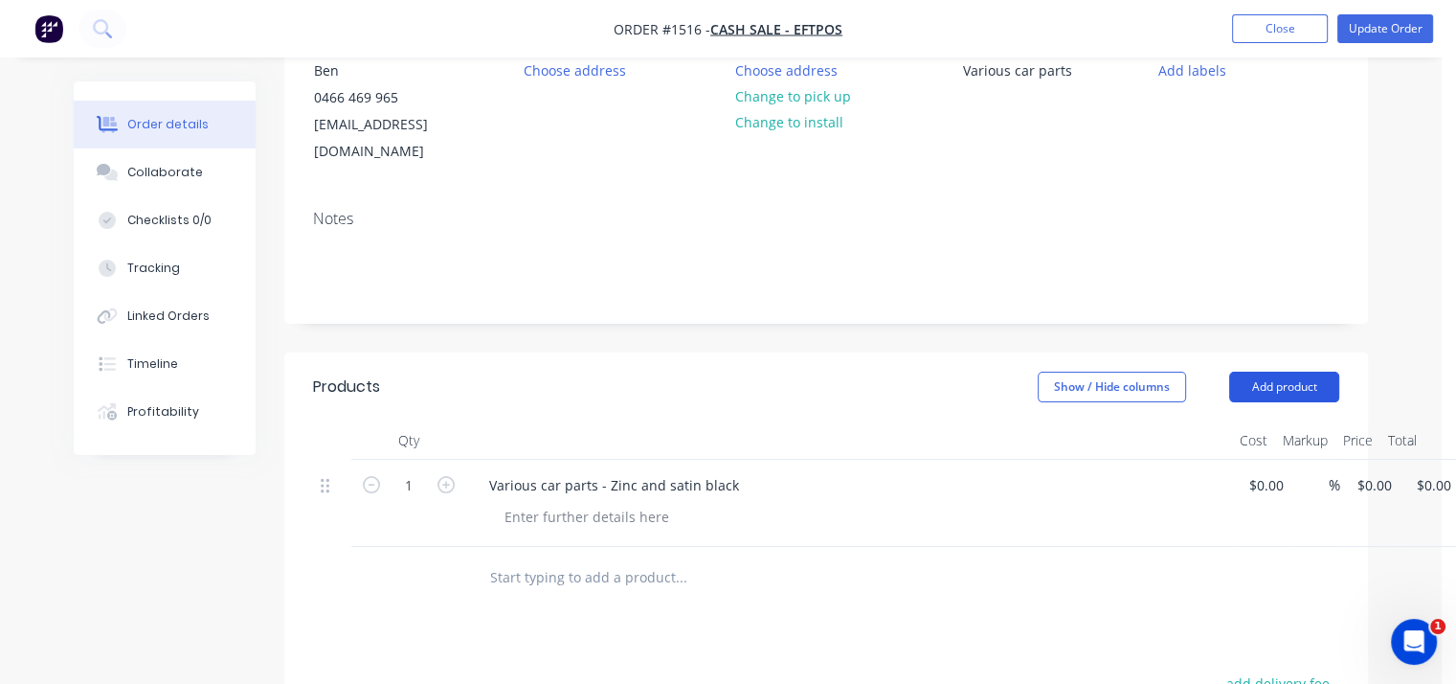
click at [1291, 371] on button "Add product" at bounding box center [1284, 386] width 110 height 31
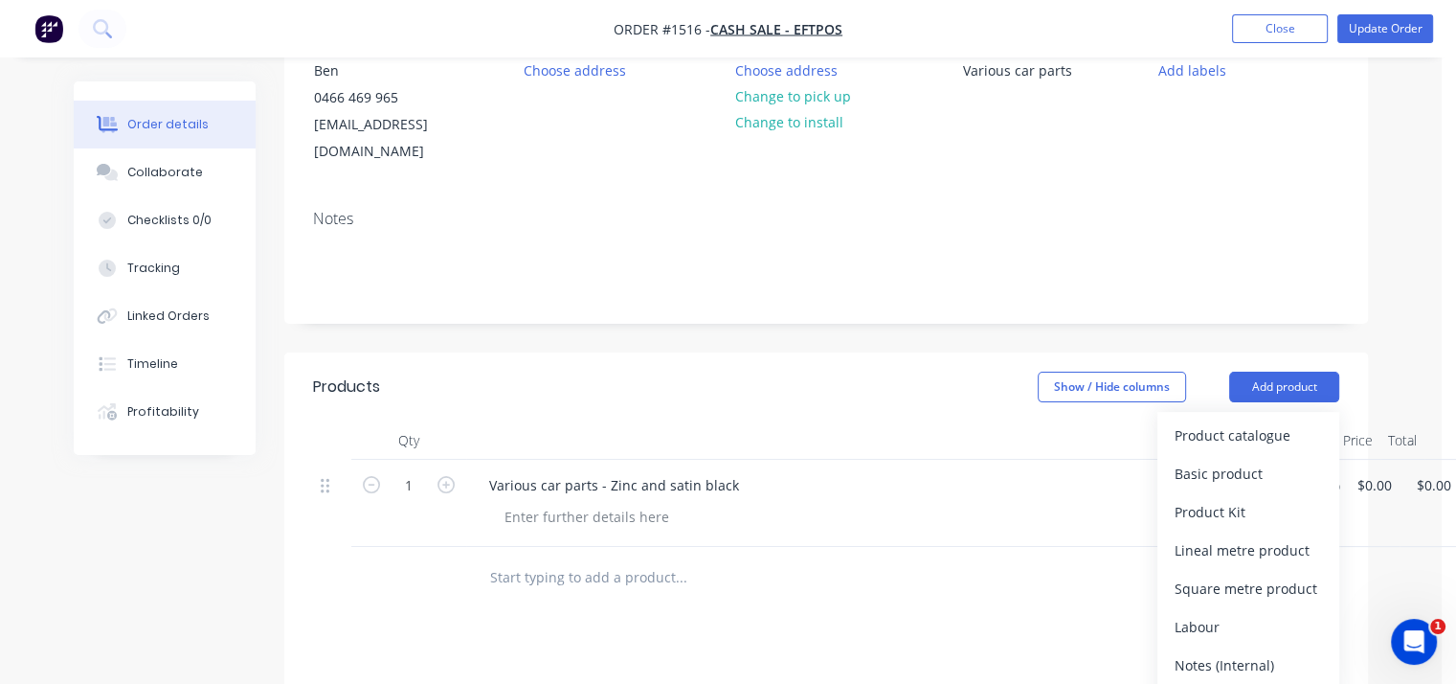
drag, startPoint x: 1242, startPoint y: 439, endPoint x: 1191, endPoint y: 446, distance: 51.2
click at [1241, 460] on div "Basic product" at bounding box center [1248, 474] width 147 height 28
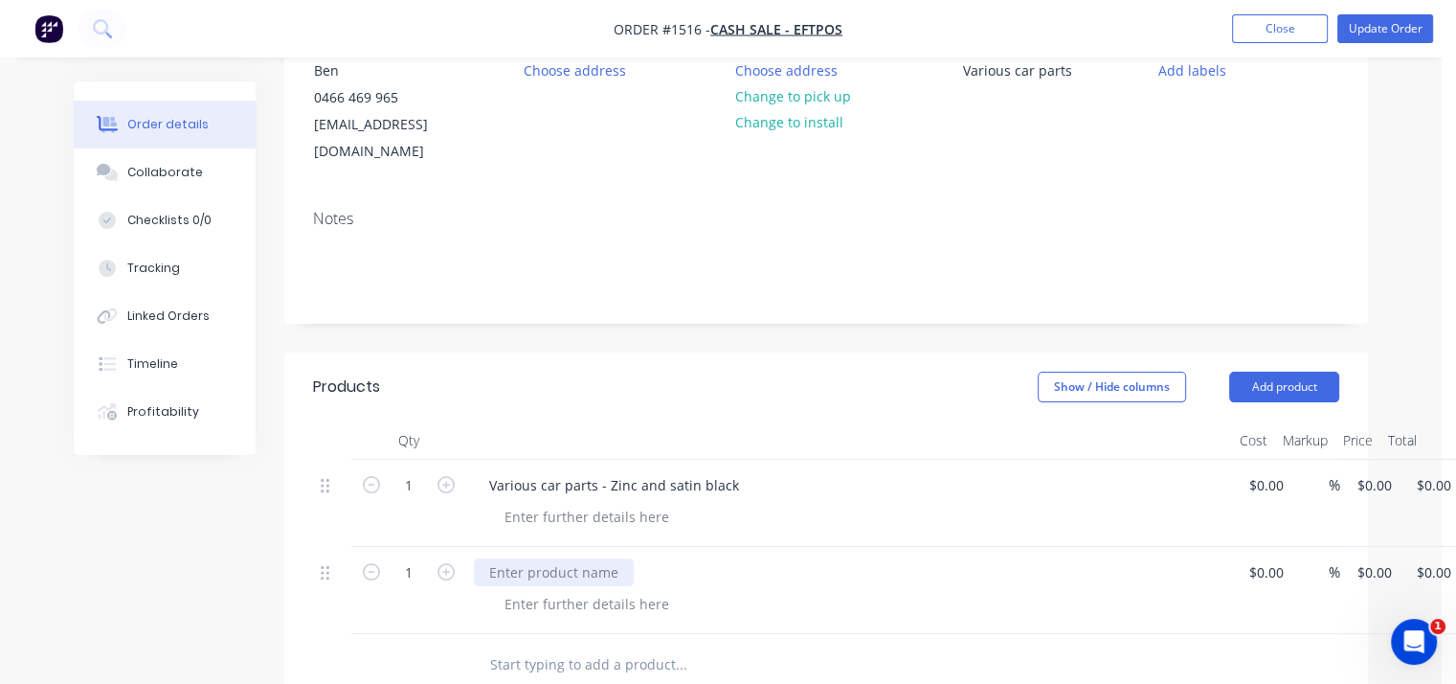
click at [571, 558] on div at bounding box center [554, 572] width 160 height 28
click at [1371, 32] on button "Update Order" at bounding box center [1386, 28] width 96 height 29
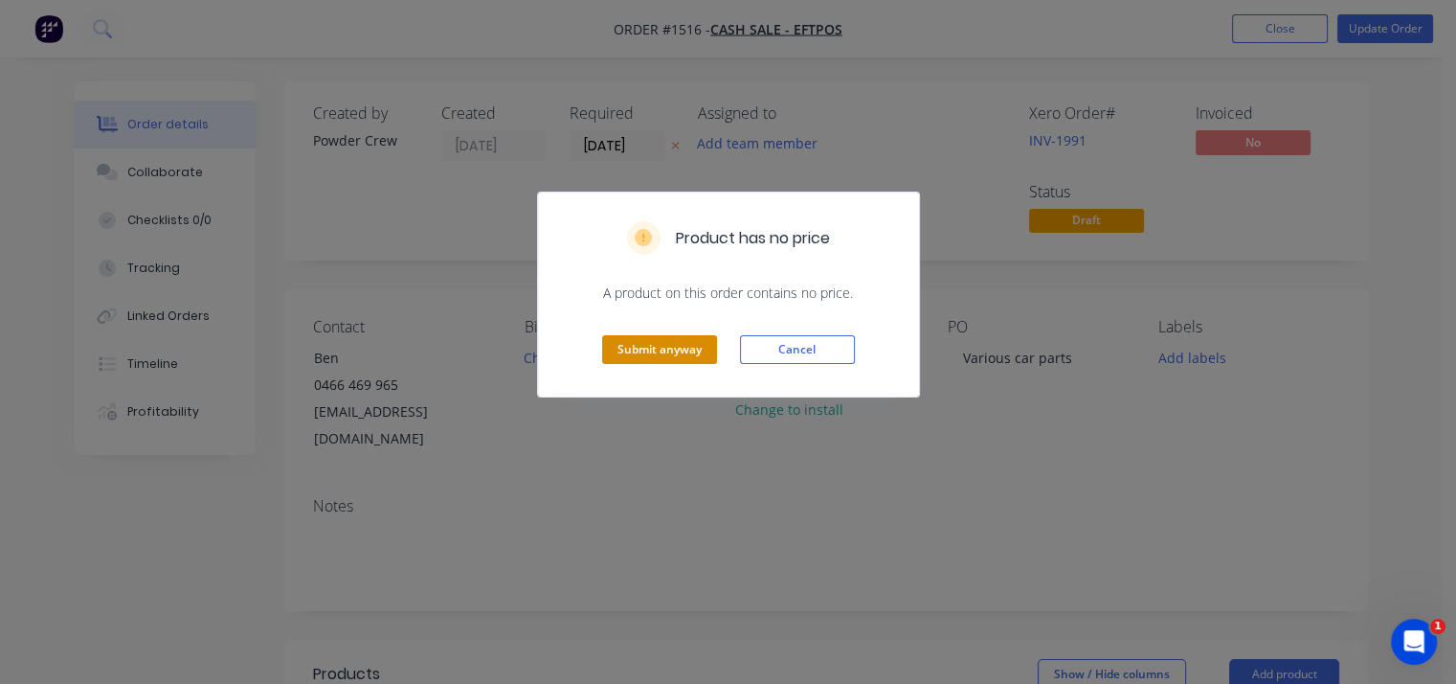
click at [649, 352] on button "Submit anyway" at bounding box center [659, 349] width 115 height 29
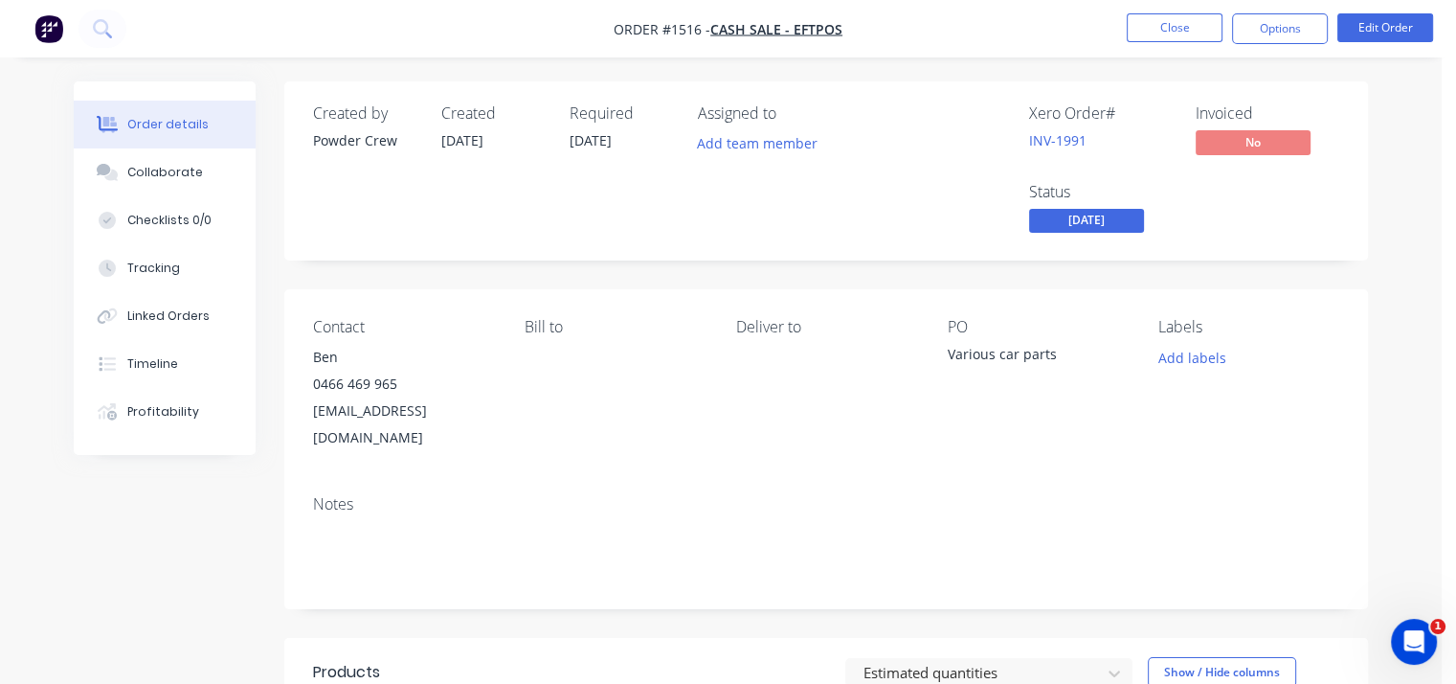
click at [1126, 225] on span "[DATE]" at bounding box center [1086, 221] width 115 height 24
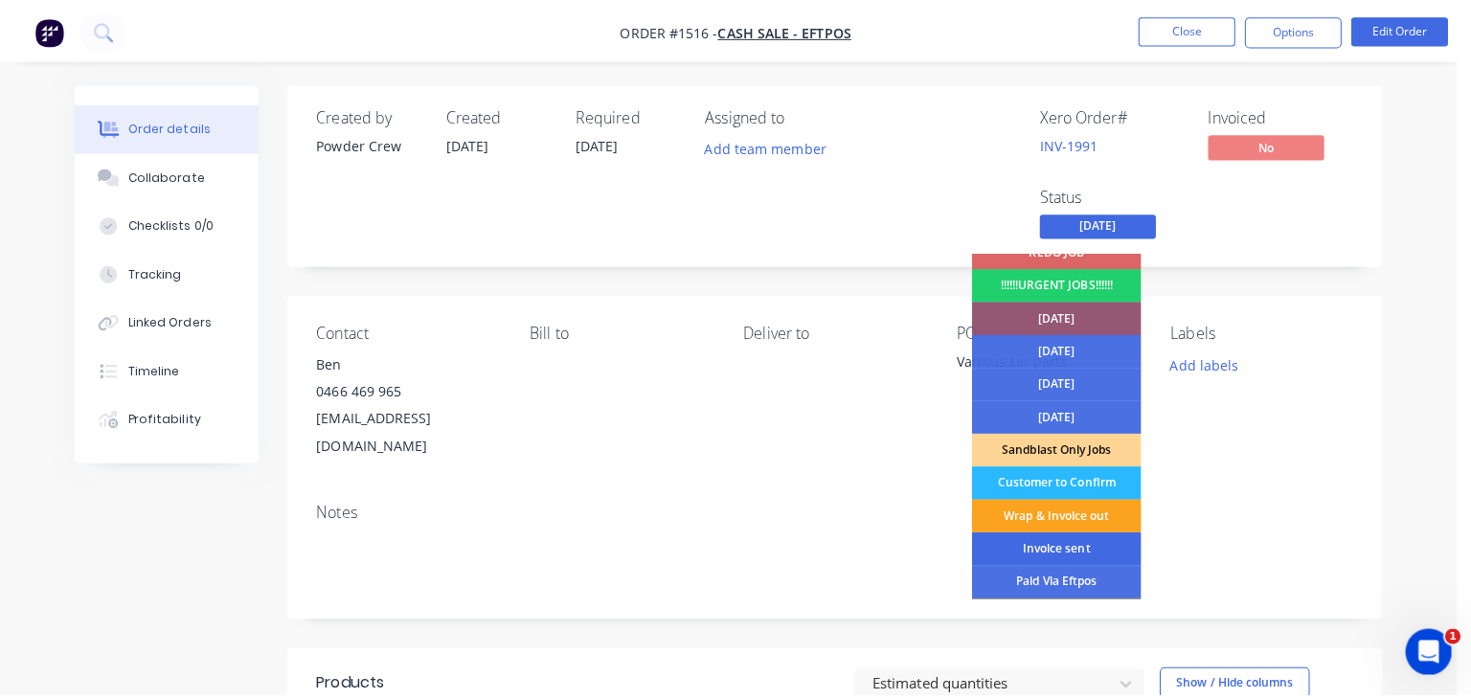
scroll to position [96, 0]
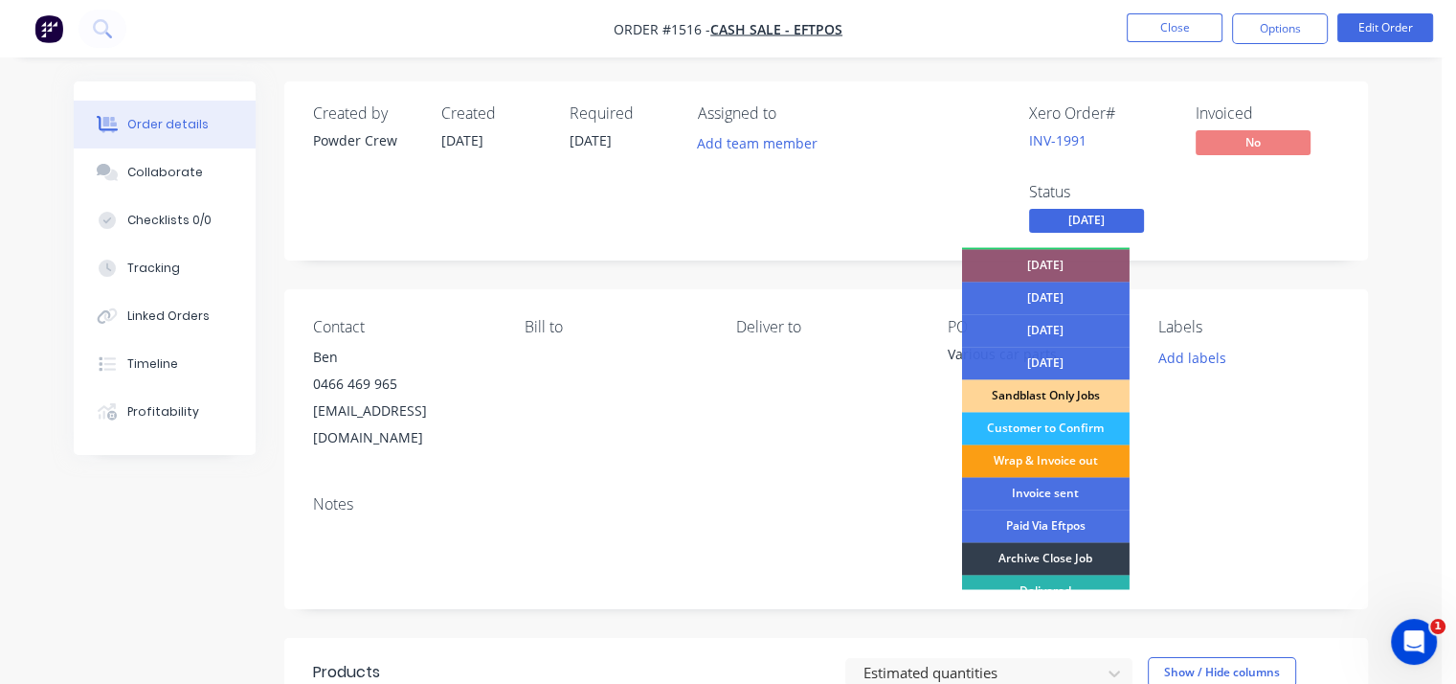
click at [1069, 461] on div "Wrap & Invoice out" at bounding box center [1046, 460] width 168 height 33
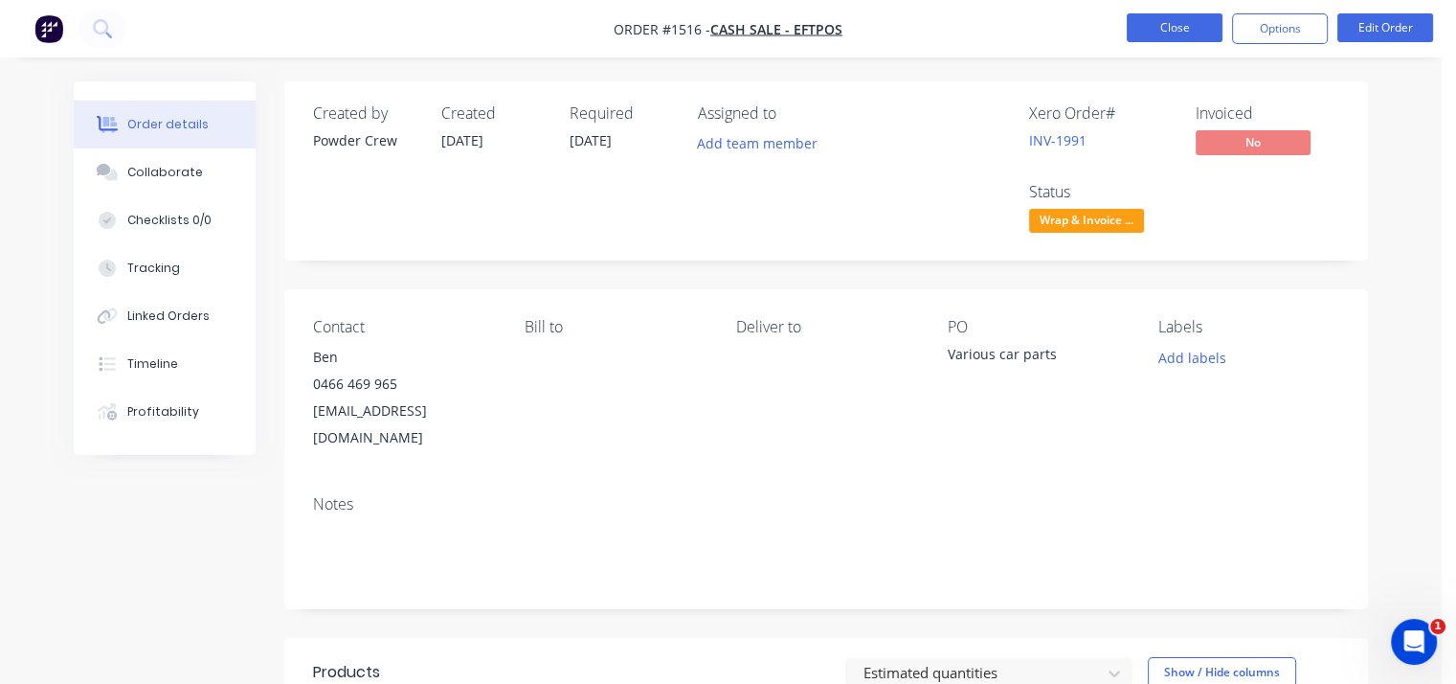
click at [1193, 27] on button "Close" at bounding box center [1175, 27] width 96 height 29
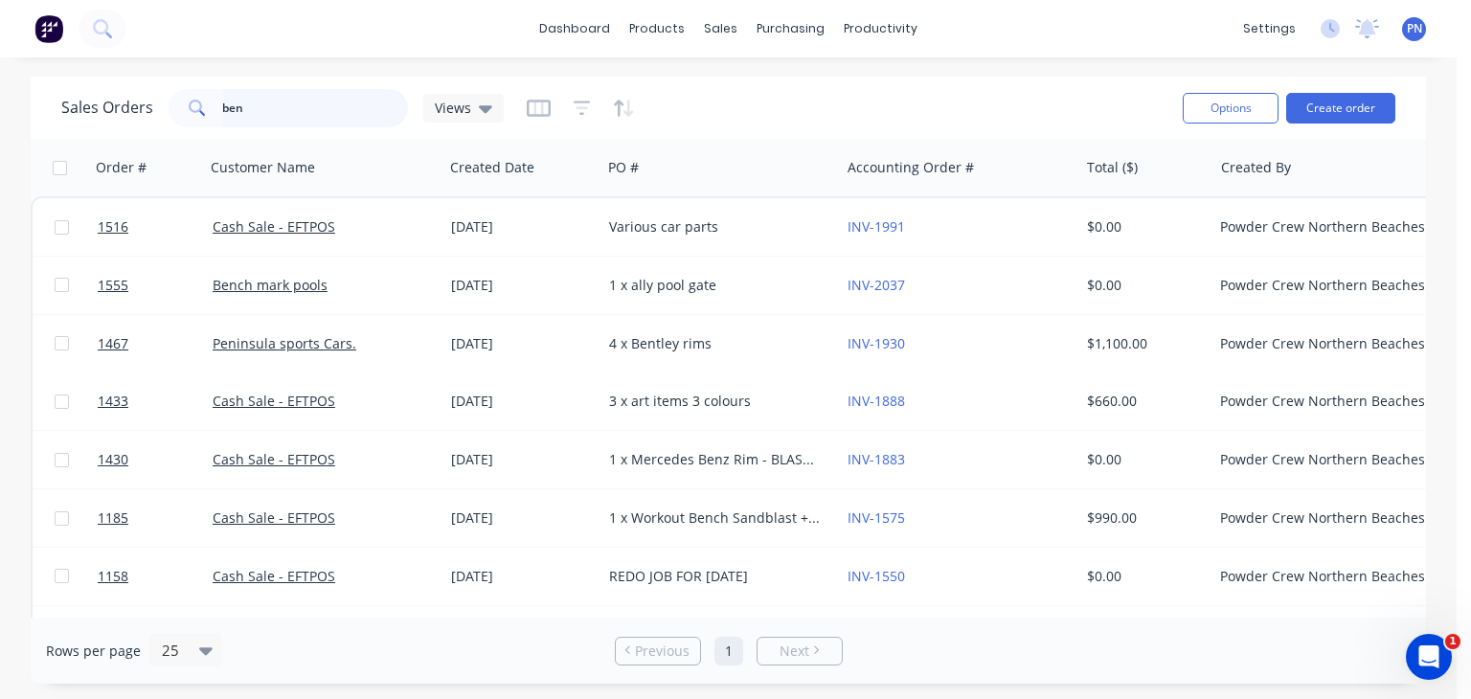
drag, startPoint x: 349, startPoint y: 108, endPoint x: 113, endPoint y: 79, distance: 237.3
click at [113, 79] on div "Sales Orders ben Views Options Create order" at bounding box center [728, 108] width 1395 height 62
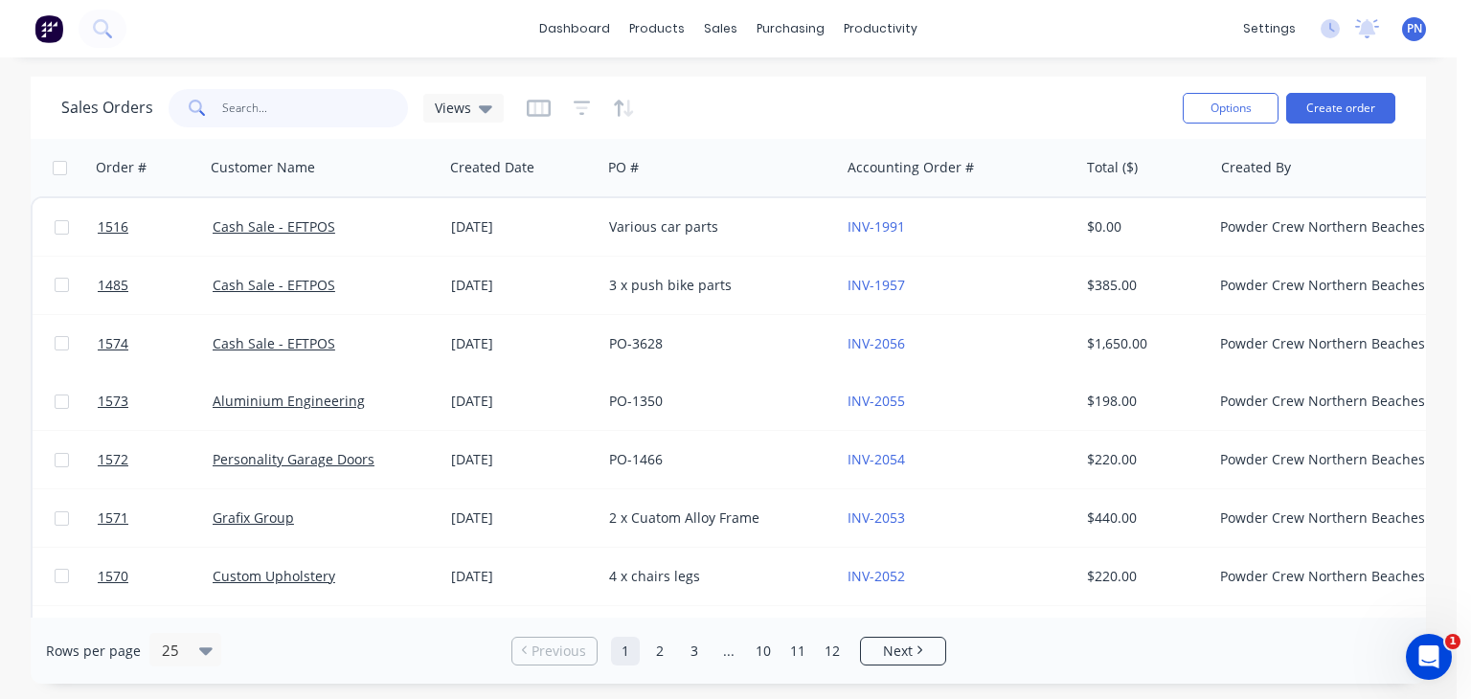
click at [259, 104] on input "text" at bounding box center [315, 108] width 187 height 38
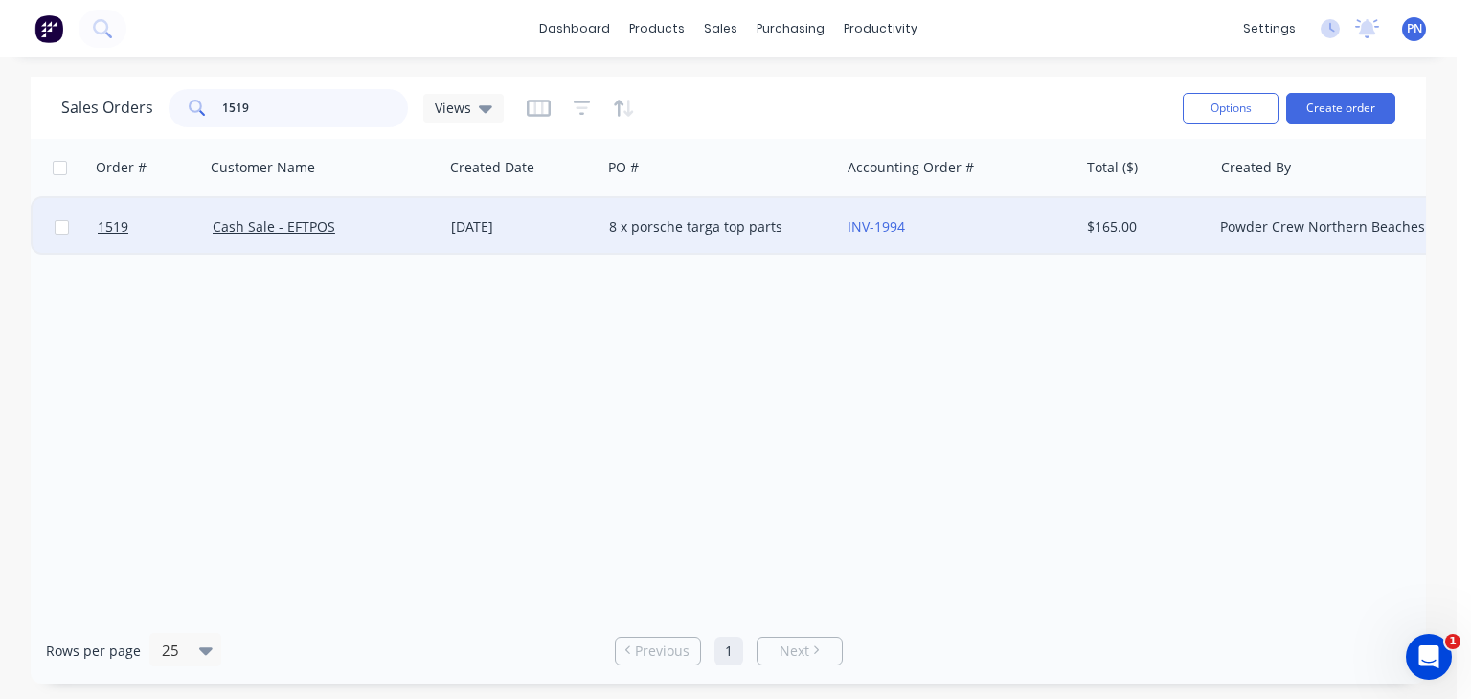
type input "1519"
click at [567, 233] on div "[DATE]" at bounding box center [522, 226] width 143 height 19
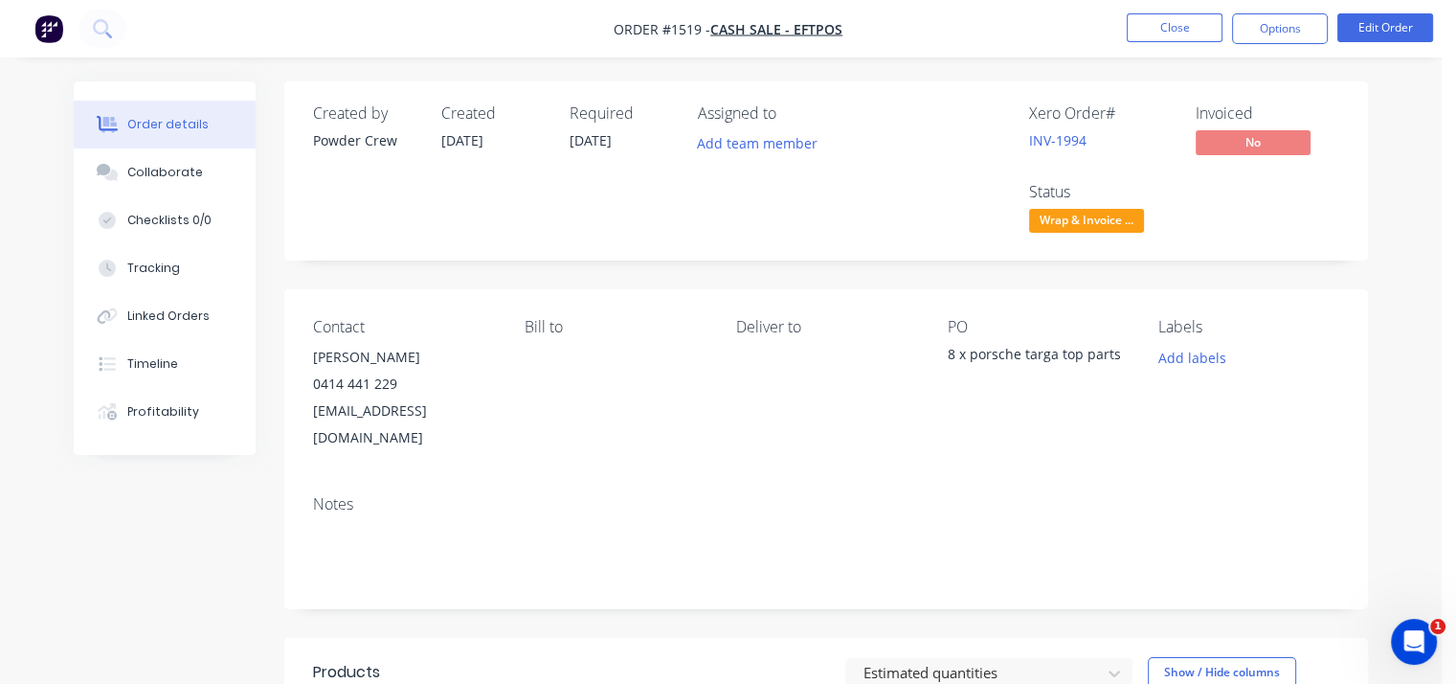
click at [1099, 217] on span "Wrap & Invoice ..." at bounding box center [1086, 221] width 115 height 24
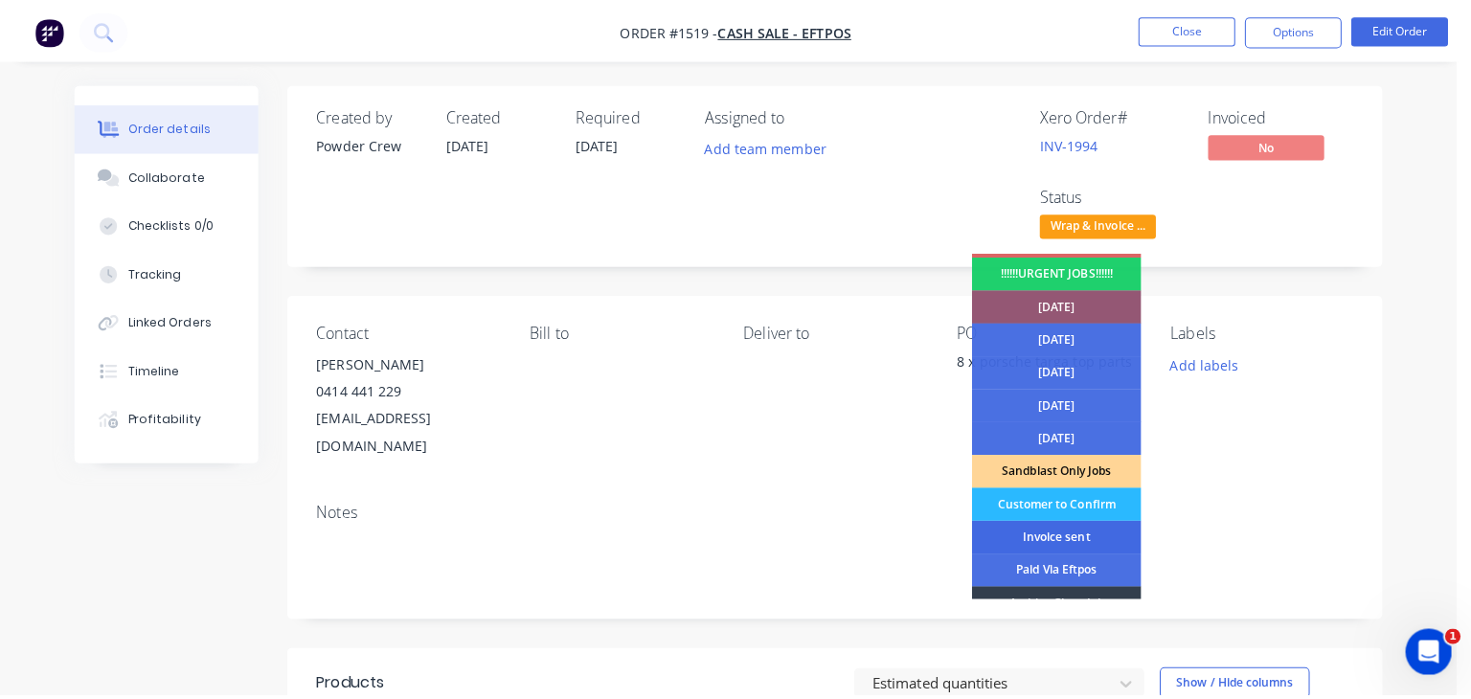
scroll to position [96, 0]
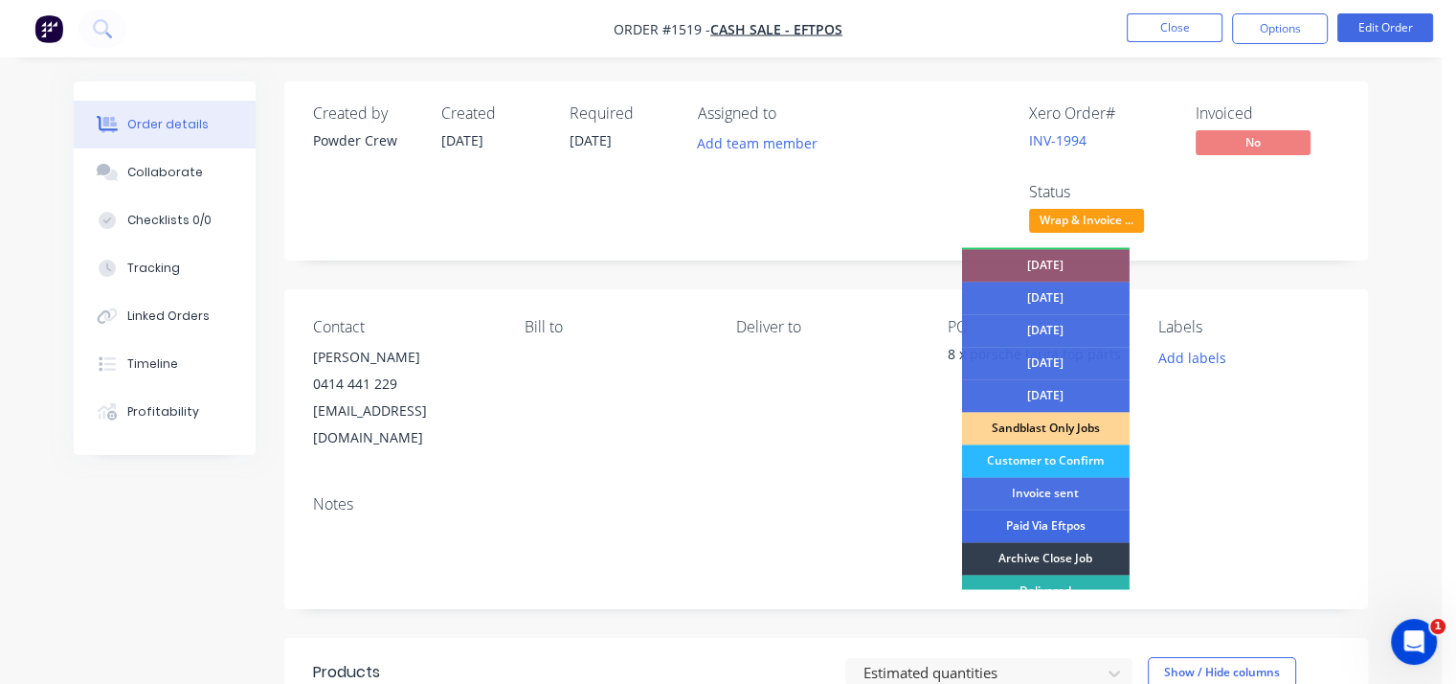
click at [1050, 524] on div "Paid Via Eftpos" at bounding box center [1046, 525] width 168 height 33
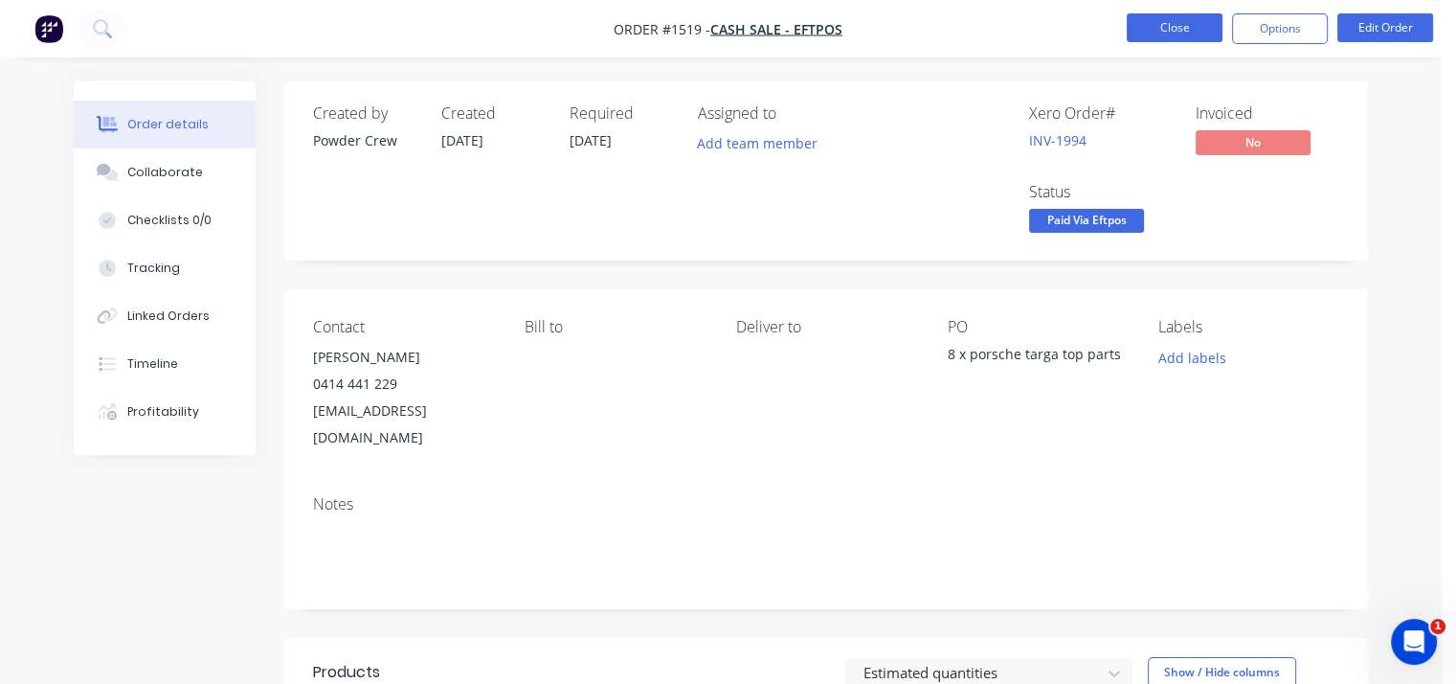
click at [1166, 21] on button "Close" at bounding box center [1175, 27] width 96 height 29
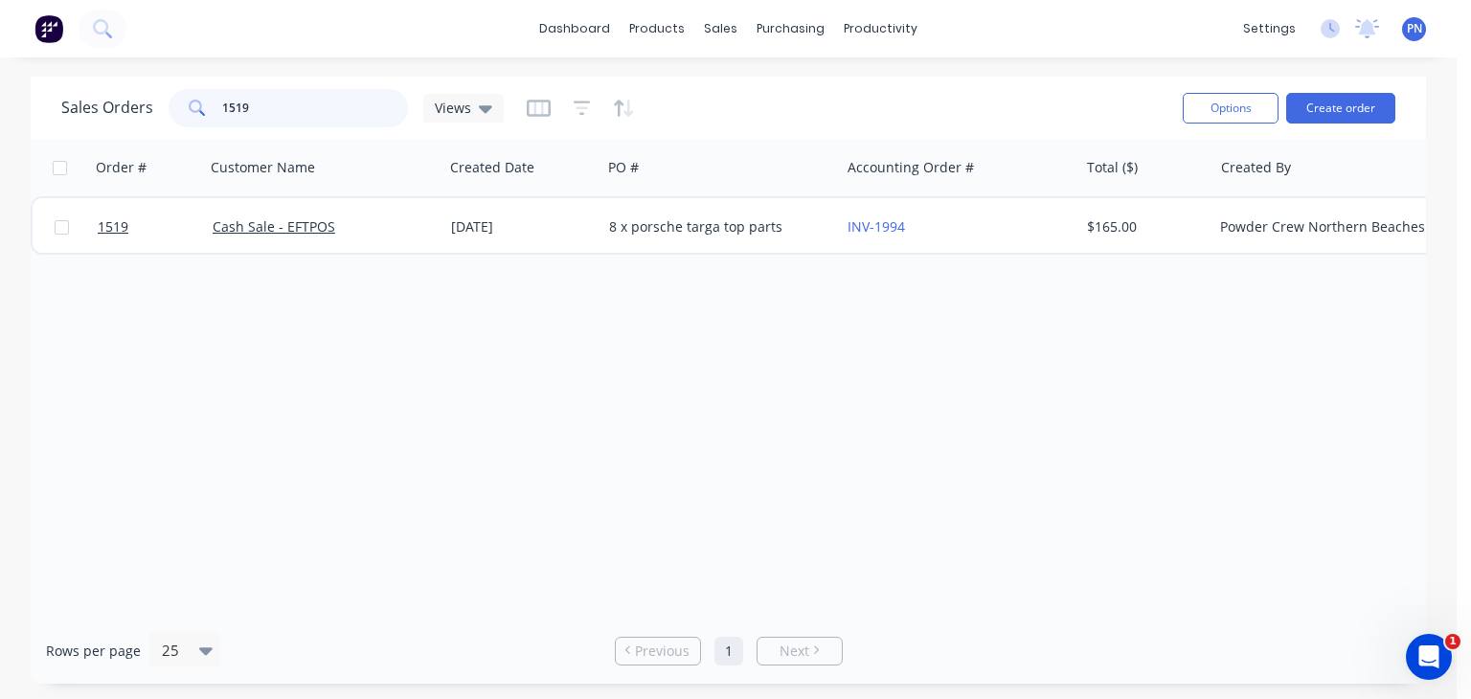
drag, startPoint x: 329, startPoint y: 108, endPoint x: 51, endPoint y: 132, distance: 279.7
click at [51, 132] on div "Sales Orders 1519 Views Options Create order" at bounding box center [728, 108] width 1395 height 62
click at [283, 110] on input "1519" at bounding box center [315, 108] width 187 height 38
click at [278, 101] on input "1519" at bounding box center [315, 108] width 187 height 38
click at [276, 99] on input "1519" at bounding box center [315, 108] width 187 height 38
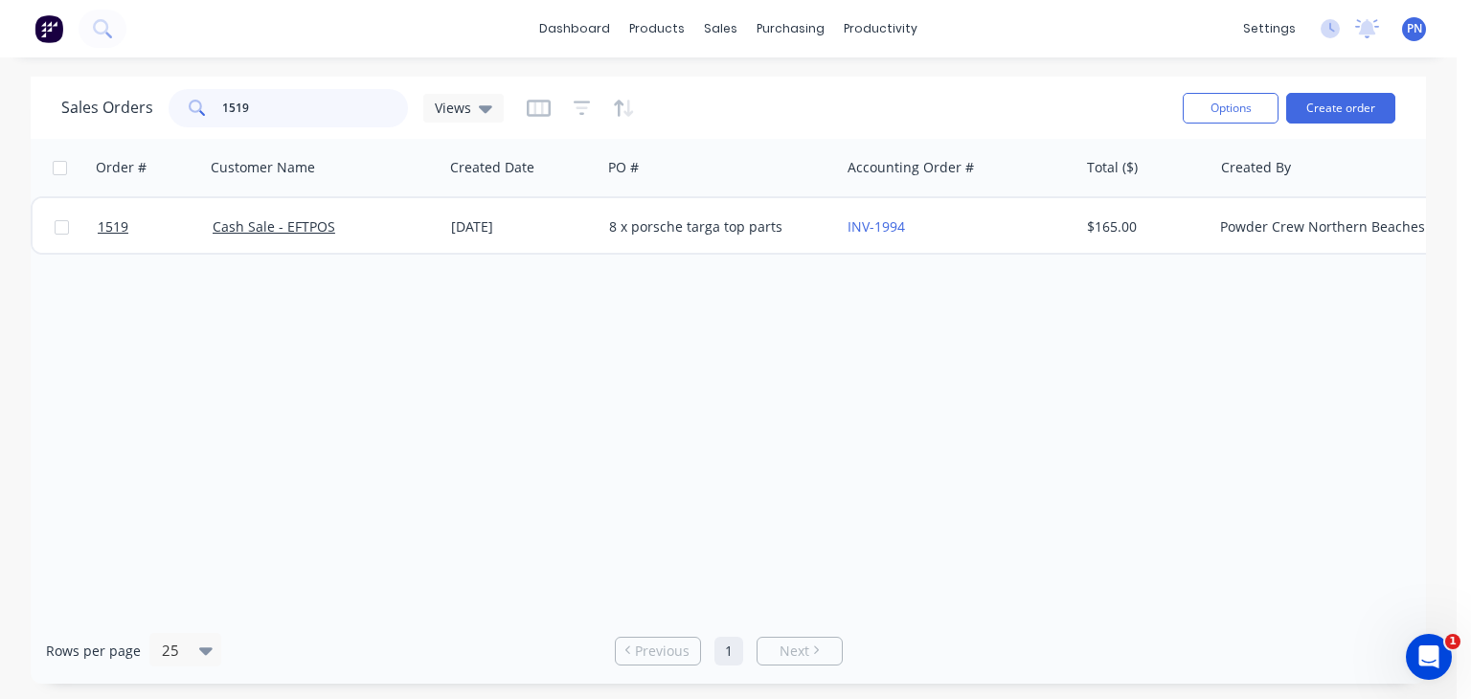
drag, startPoint x: 281, startPoint y: 114, endPoint x: 155, endPoint y: 112, distance: 125.4
click at [155, 112] on div "Sales Orders 1519 Views" at bounding box center [282, 108] width 442 height 38
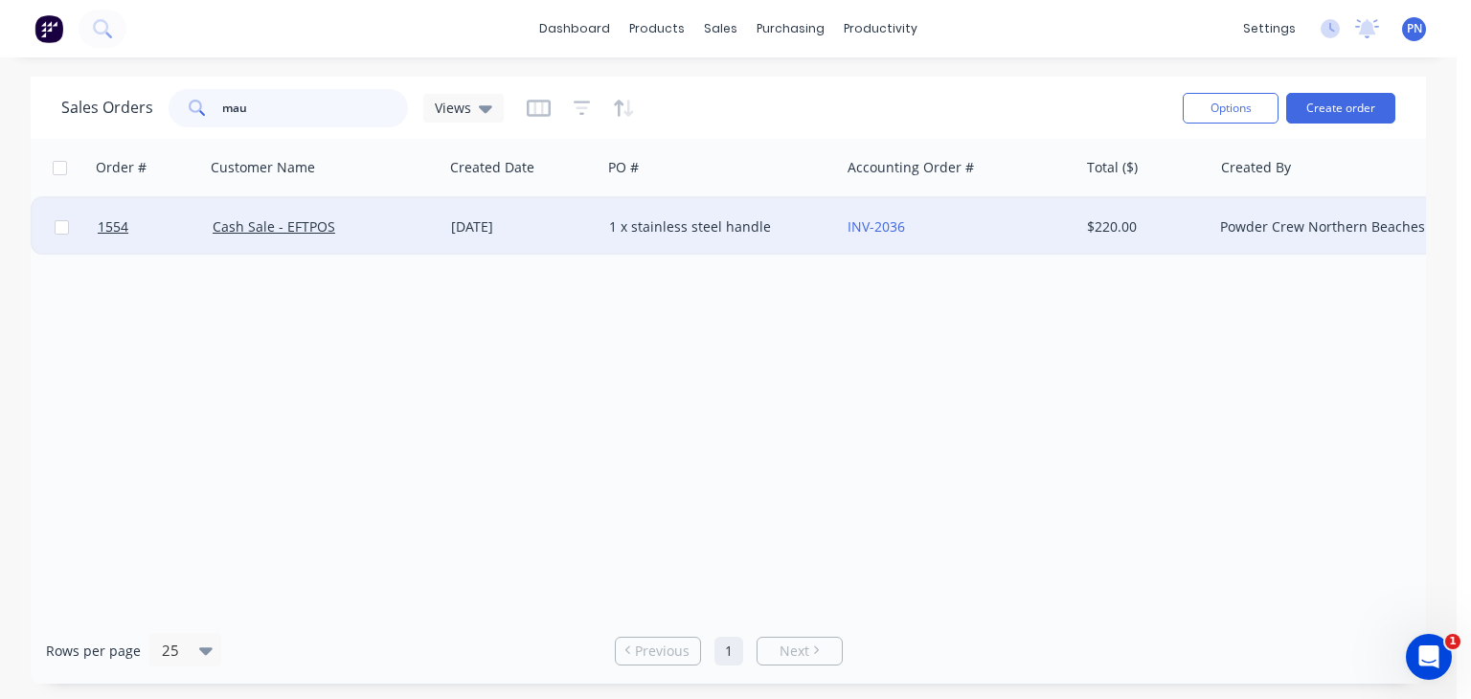
type input "mau"
click at [386, 233] on div "Cash Sale - EFTPOS" at bounding box center [319, 226] width 213 height 19
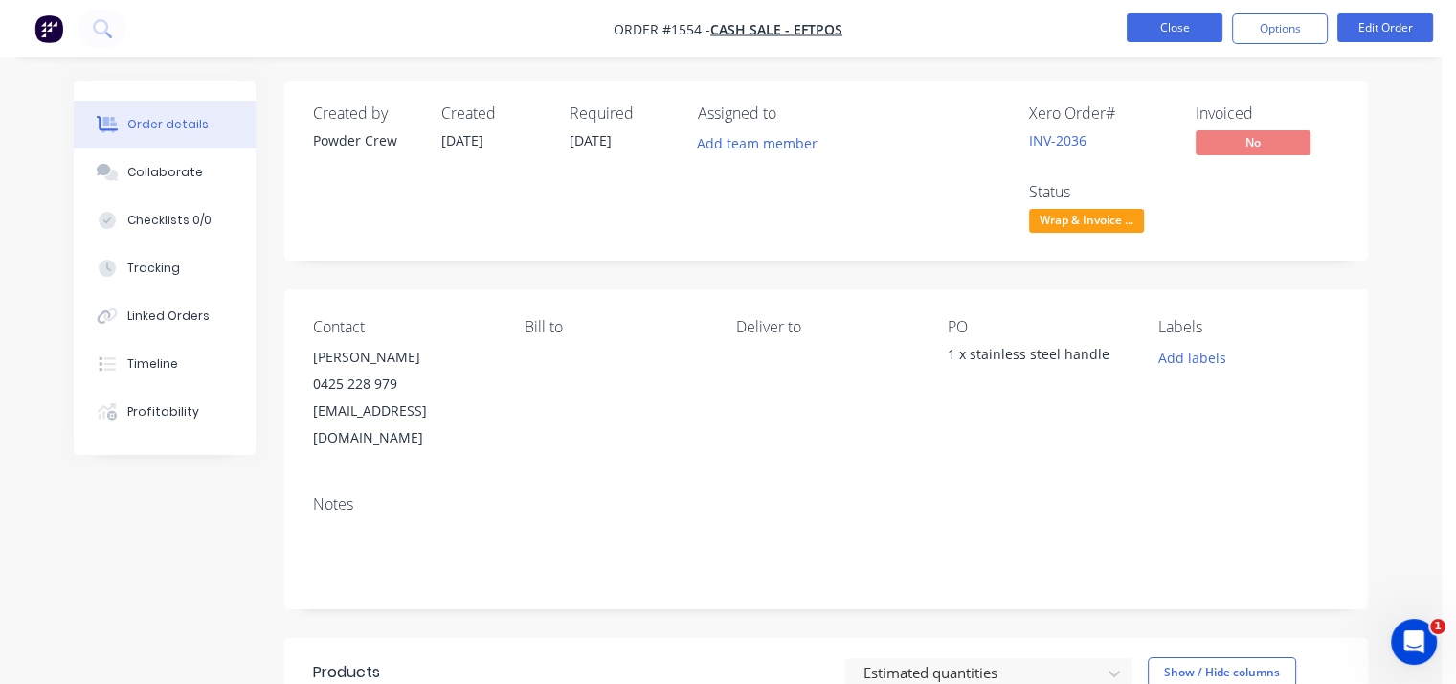
click at [1142, 29] on button "Close" at bounding box center [1175, 27] width 96 height 29
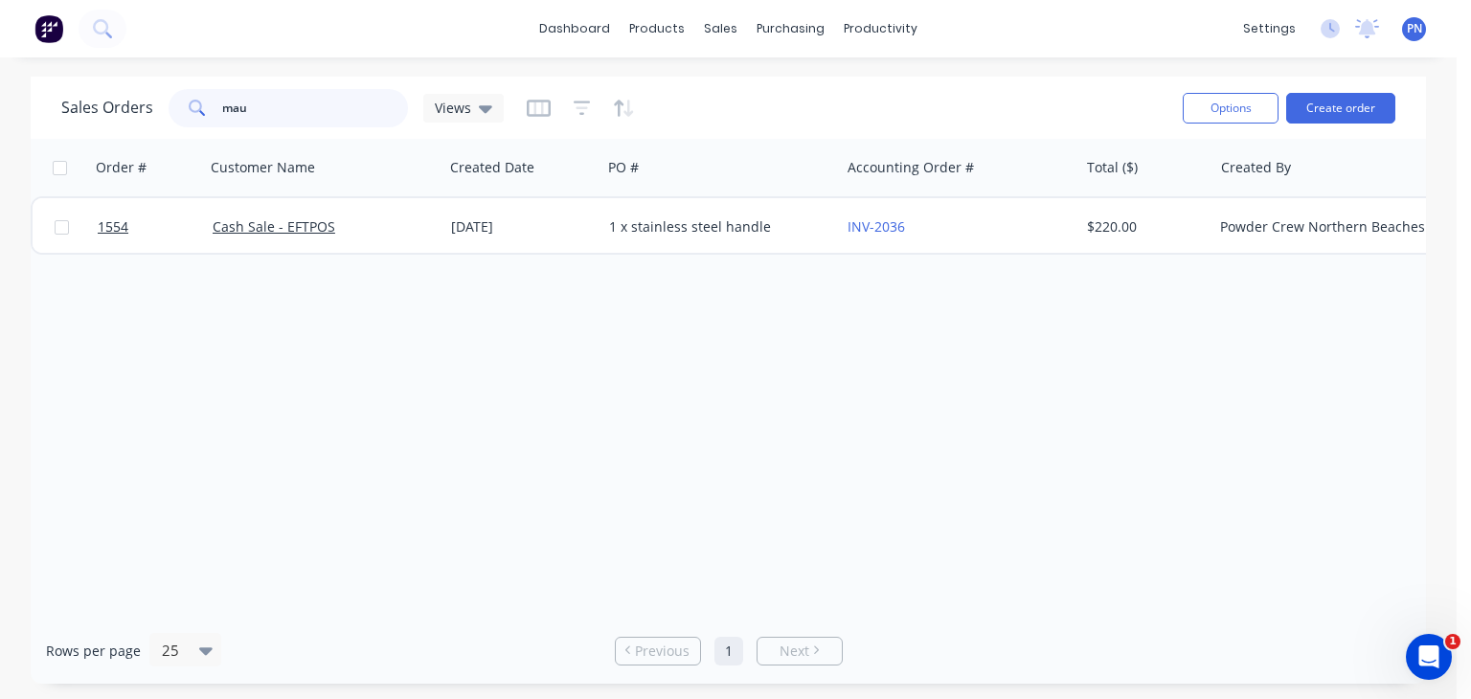
drag, startPoint x: 287, startPoint y: 114, endPoint x: 154, endPoint y: 108, distance: 133.2
click at [154, 108] on div "Sales Orders mau Views" at bounding box center [282, 108] width 442 height 38
type input "1556"
drag, startPoint x: 512, startPoint y: 606, endPoint x: 654, endPoint y: 603, distance: 141.7
click at [654, 603] on div "Order # Customer Name Created Date PO # Accounting Order # Total ($) Created By…" at bounding box center [728, 378] width 1395 height 479
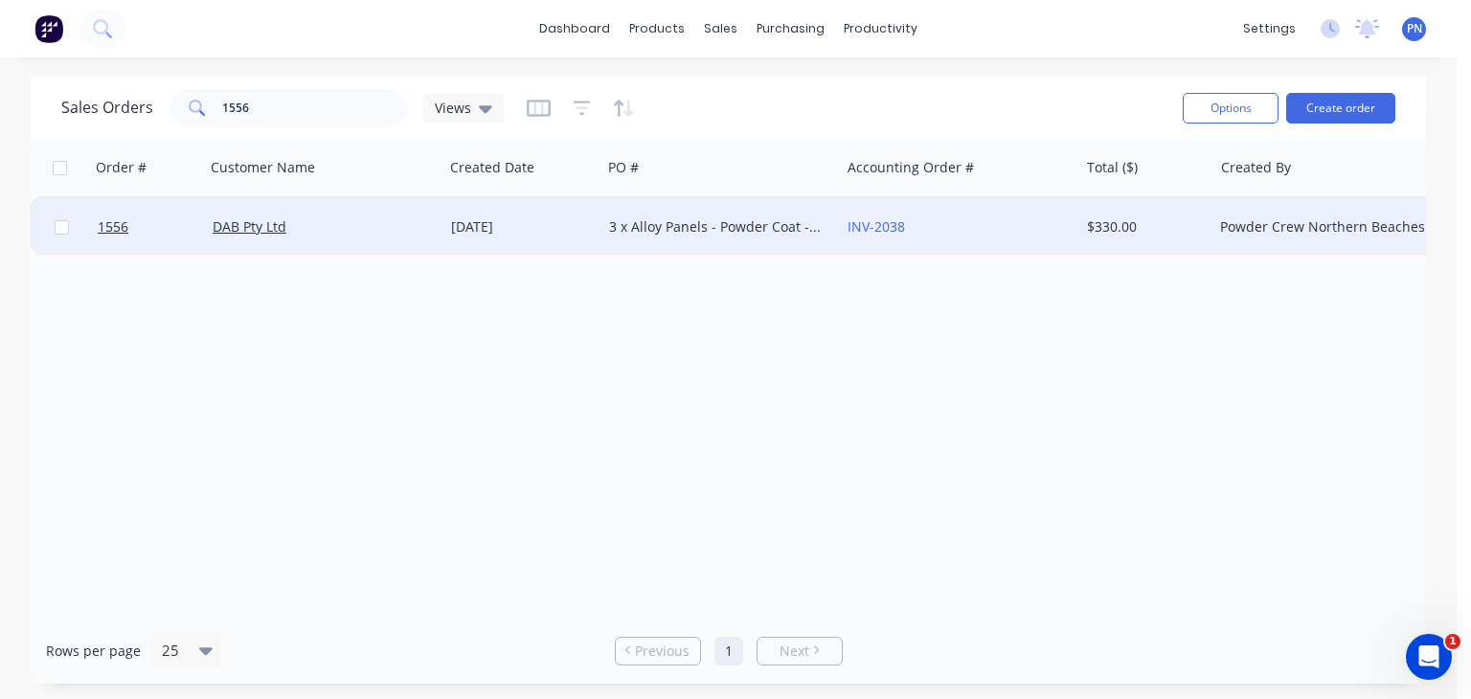
click at [349, 223] on div "DAB Pty Ltd" at bounding box center [319, 226] width 213 height 19
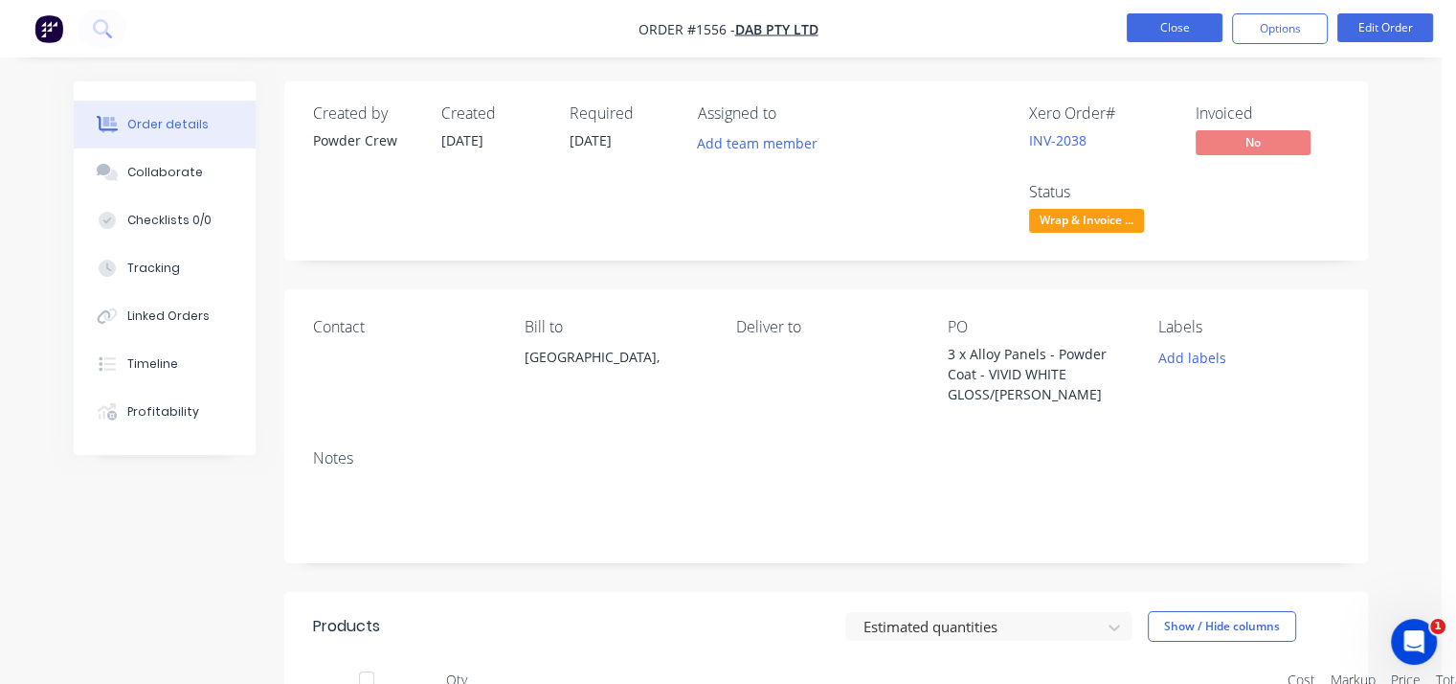
click at [1186, 35] on button "Close" at bounding box center [1175, 27] width 96 height 29
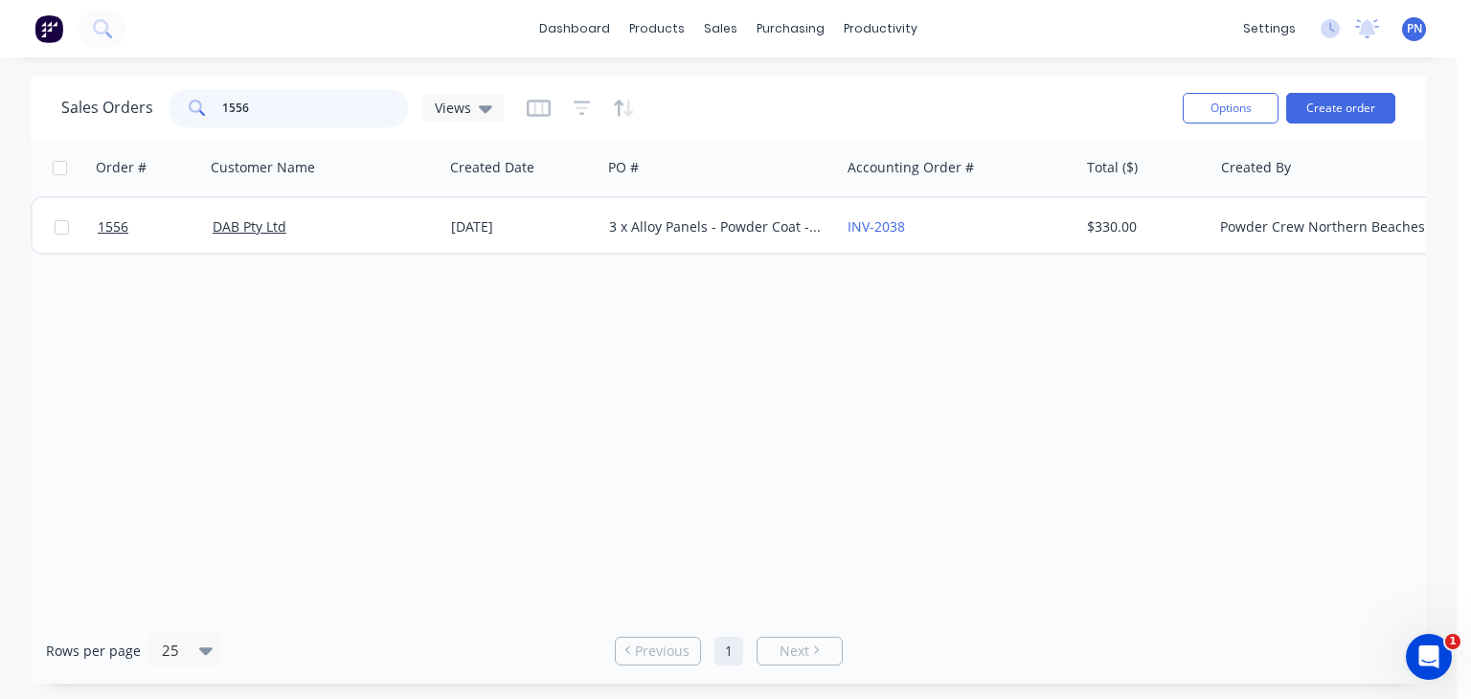
click at [338, 111] on input "1556" at bounding box center [315, 108] width 187 height 38
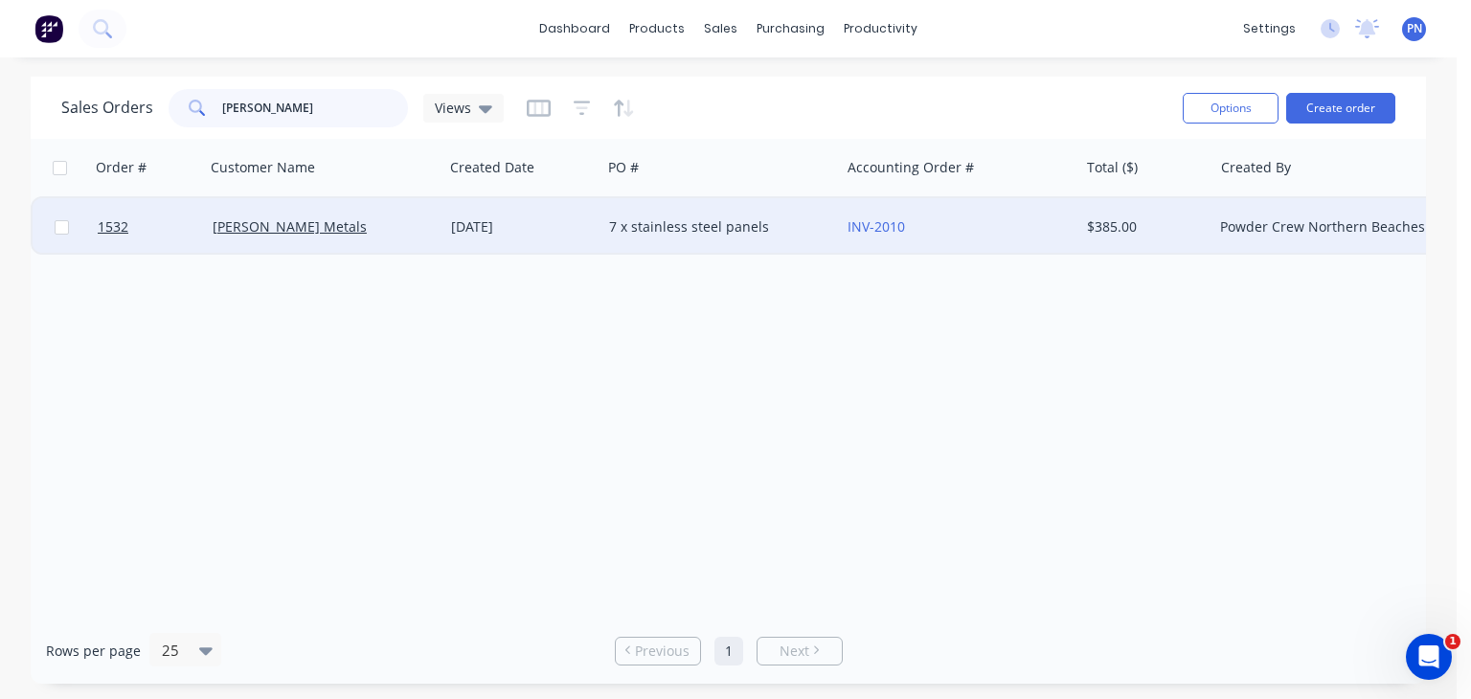
type input "[PERSON_NAME]"
click at [425, 224] on div "[PERSON_NAME] Metals" at bounding box center [324, 226] width 223 height 19
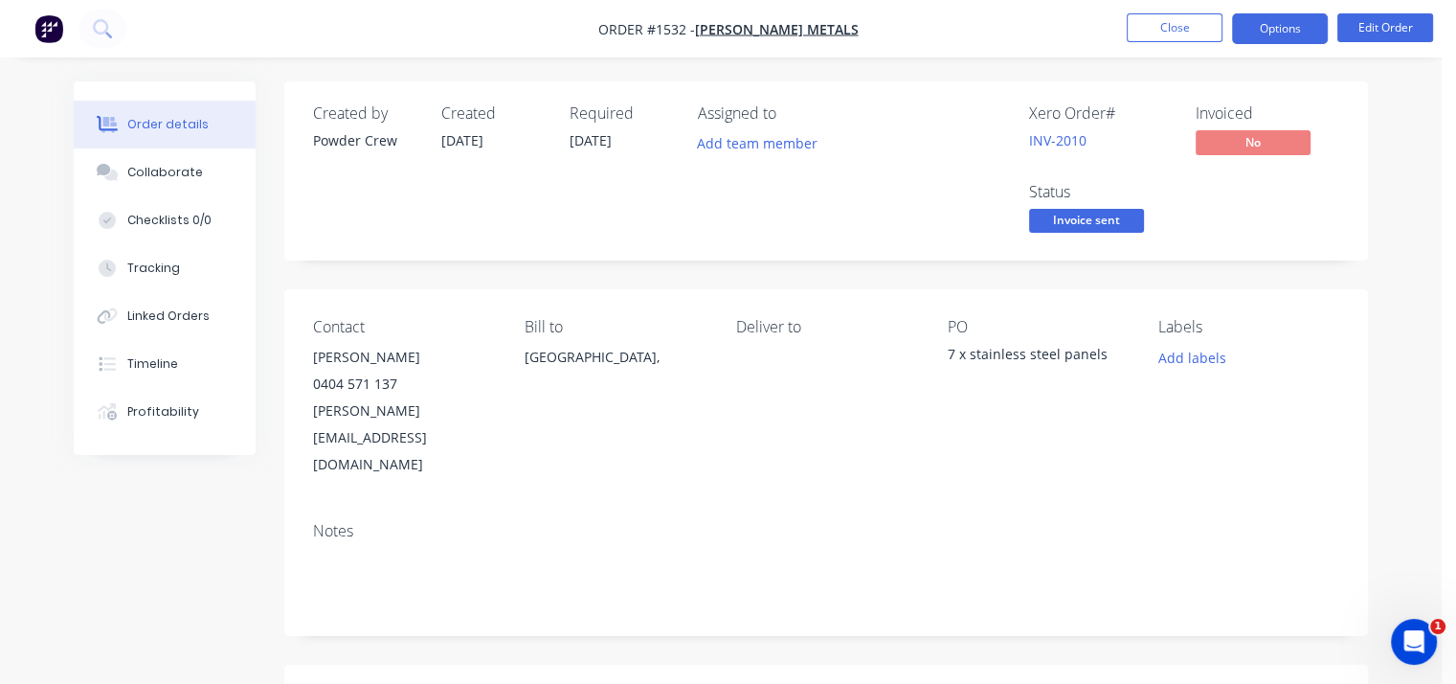
click at [1265, 24] on button "Options" at bounding box center [1280, 28] width 96 height 31
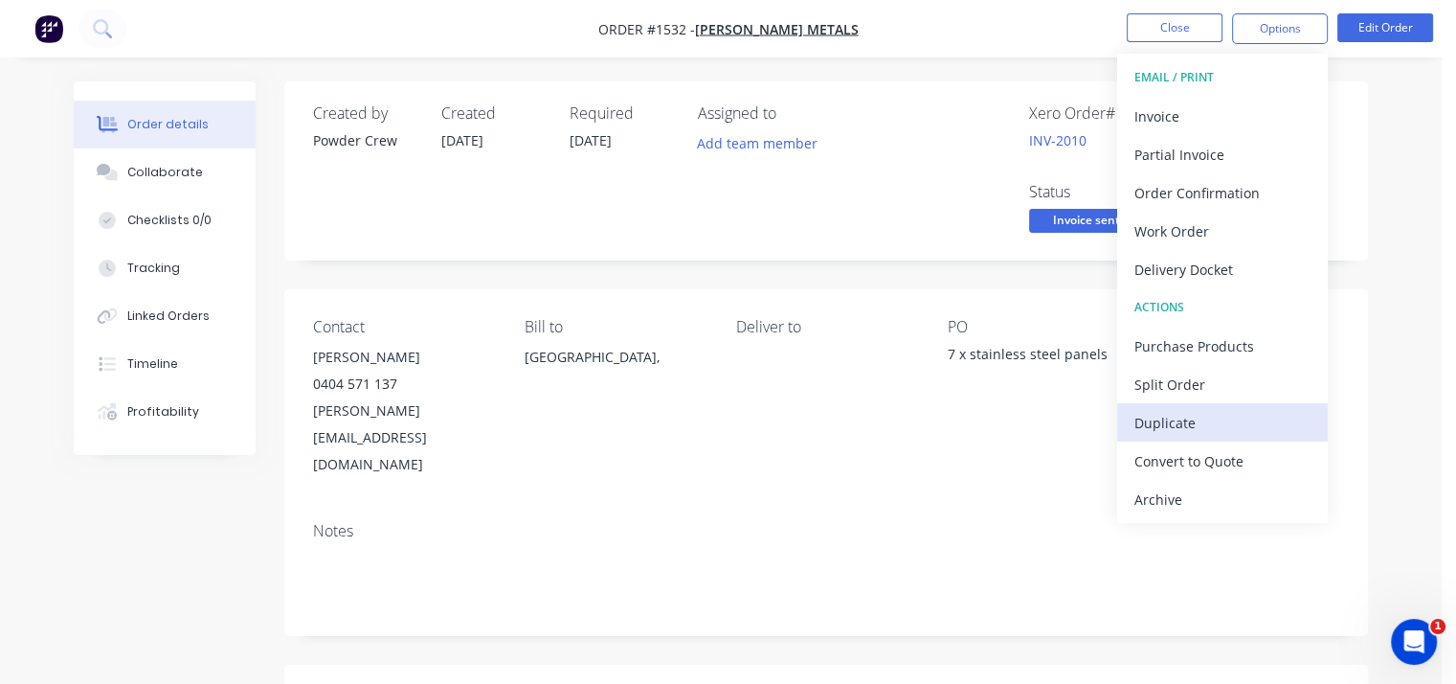
click at [1242, 418] on div "Duplicate" at bounding box center [1223, 423] width 176 height 28
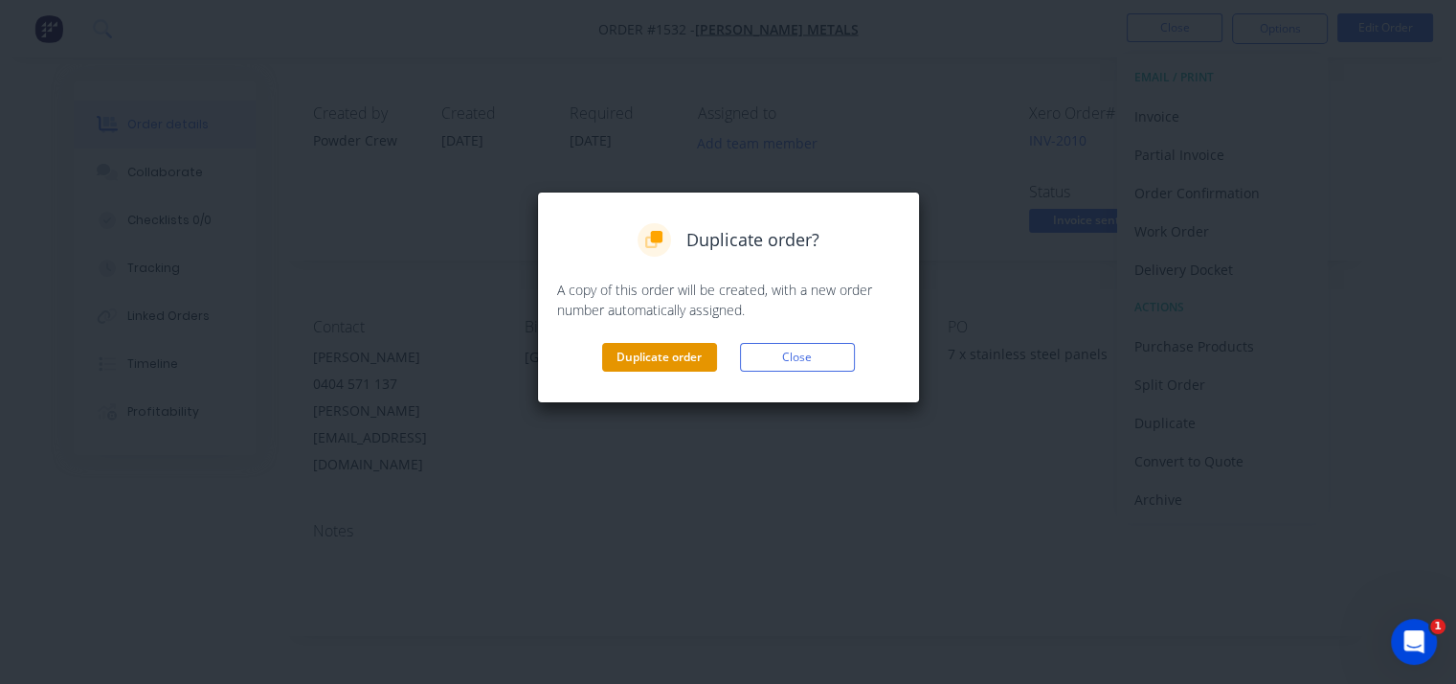
click at [698, 357] on button "Duplicate order" at bounding box center [659, 357] width 115 height 29
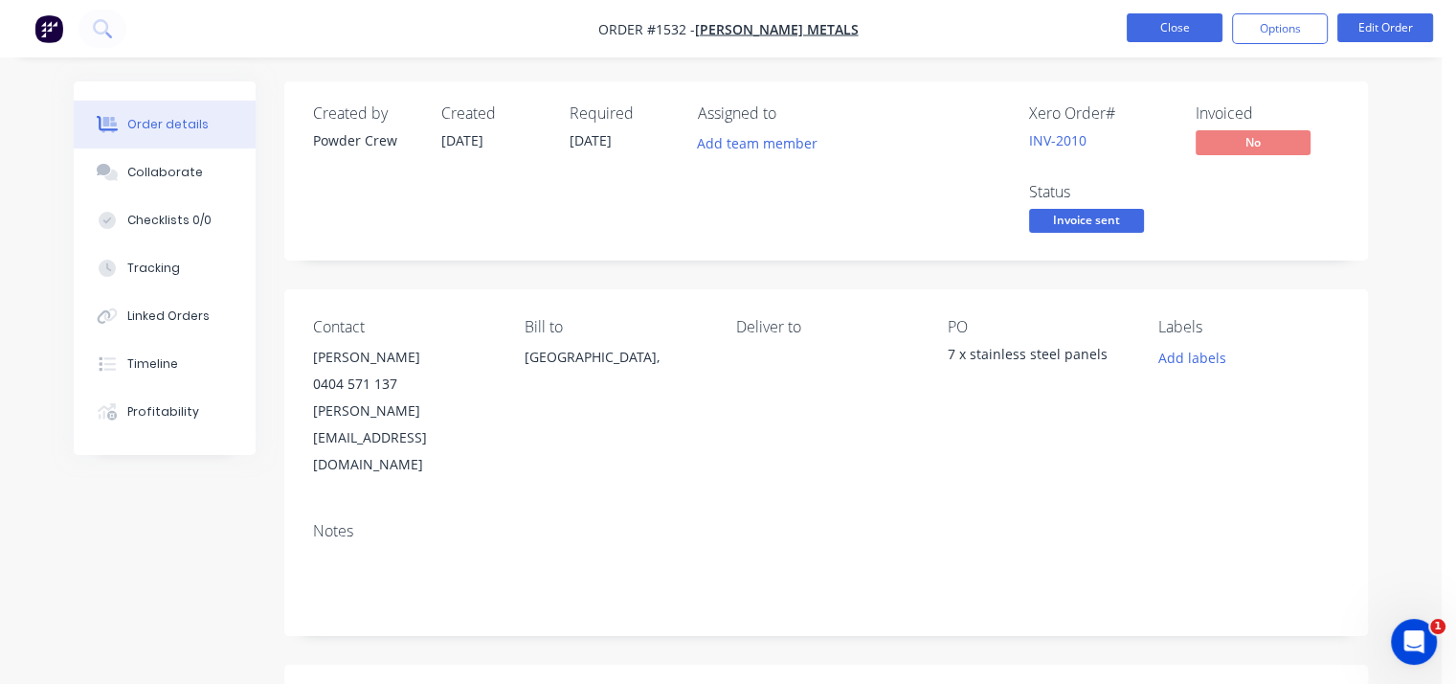
click at [1185, 26] on button "Close" at bounding box center [1175, 27] width 96 height 29
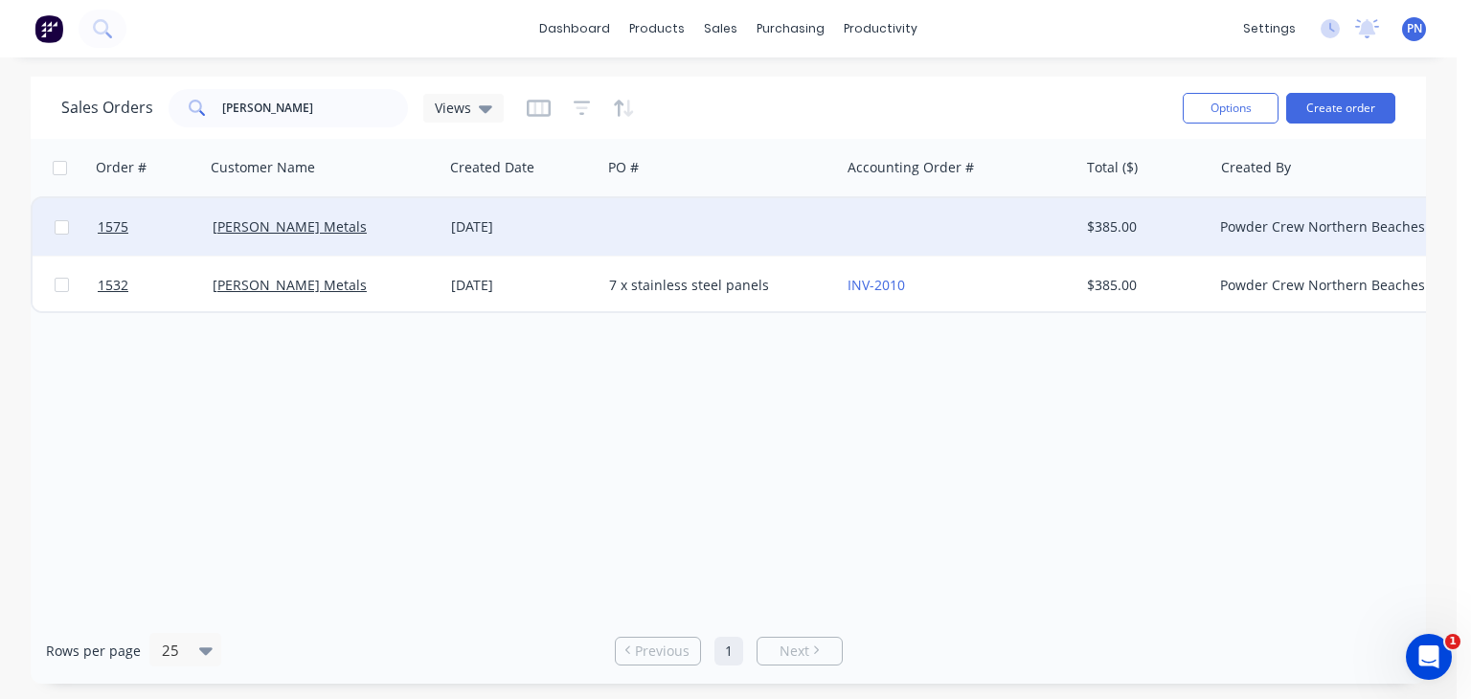
click at [829, 232] on div at bounding box center [720, 226] width 238 height 57
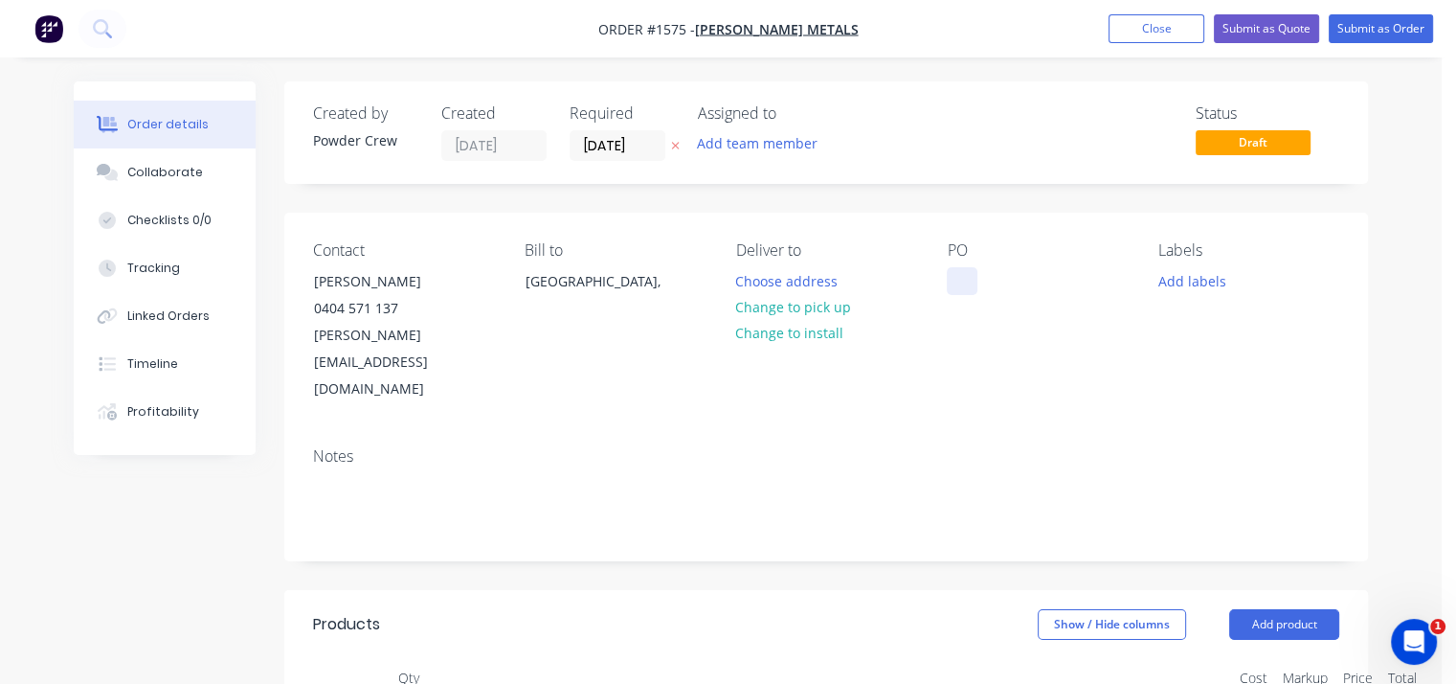
click at [968, 285] on div at bounding box center [962, 281] width 31 height 28
click at [1063, 283] on div "1 x stainless steel cover" at bounding box center [1037, 291] width 181 height 48
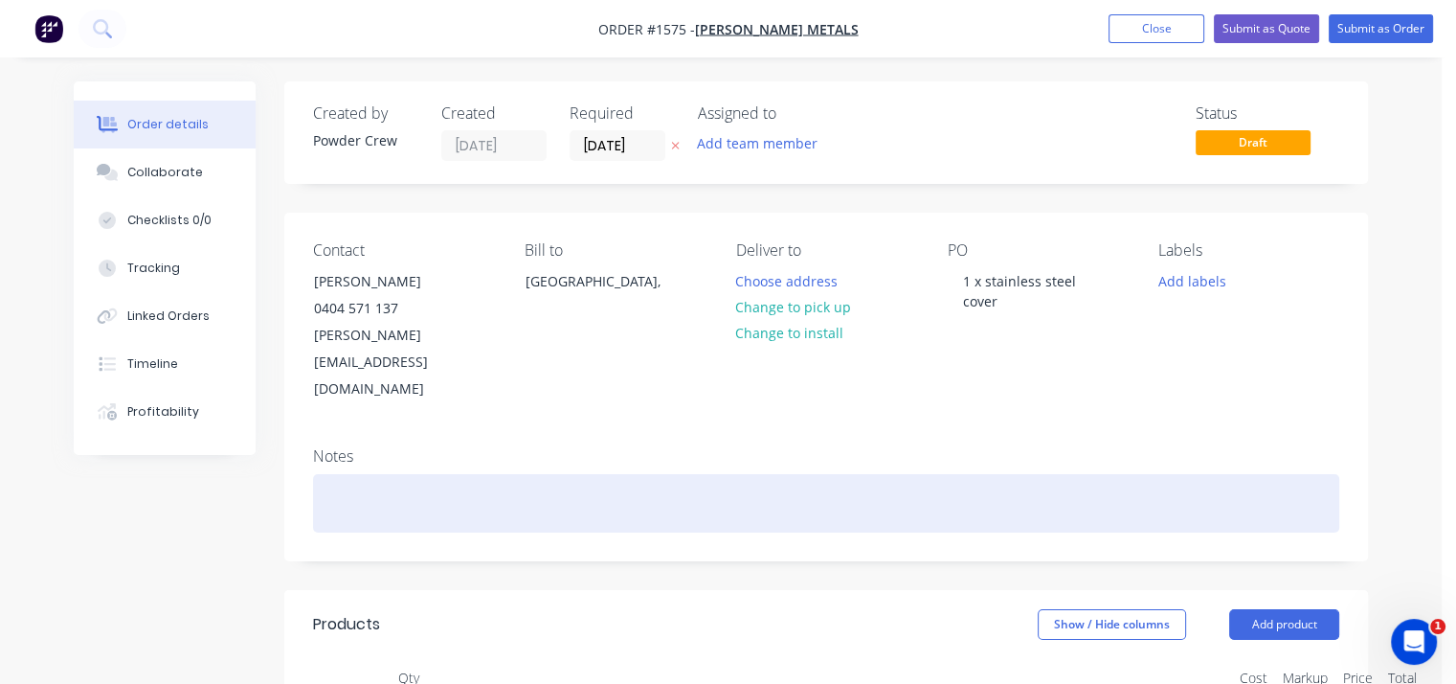
drag, startPoint x: 1063, startPoint y: 283, endPoint x: 914, endPoint y: 441, distance: 216.8
click at [914, 474] on div at bounding box center [826, 503] width 1026 height 58
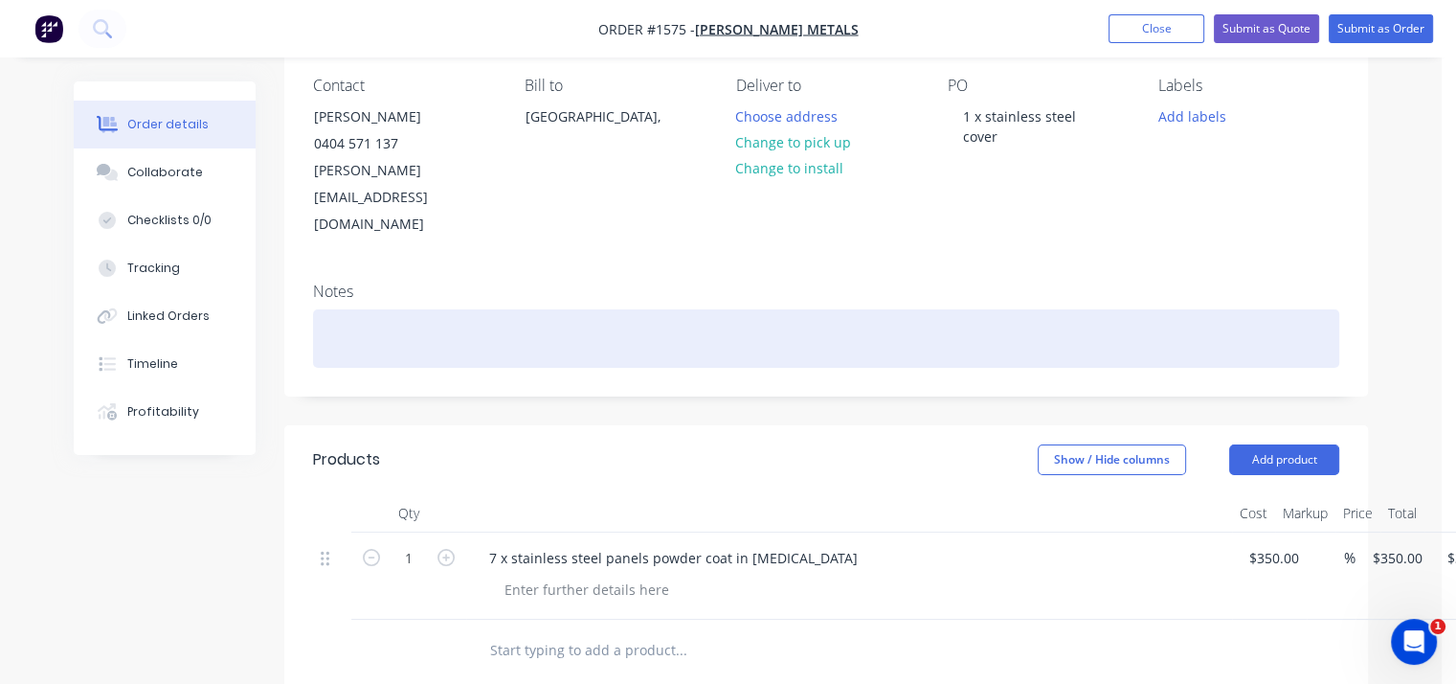
scroll to position [191, 0]
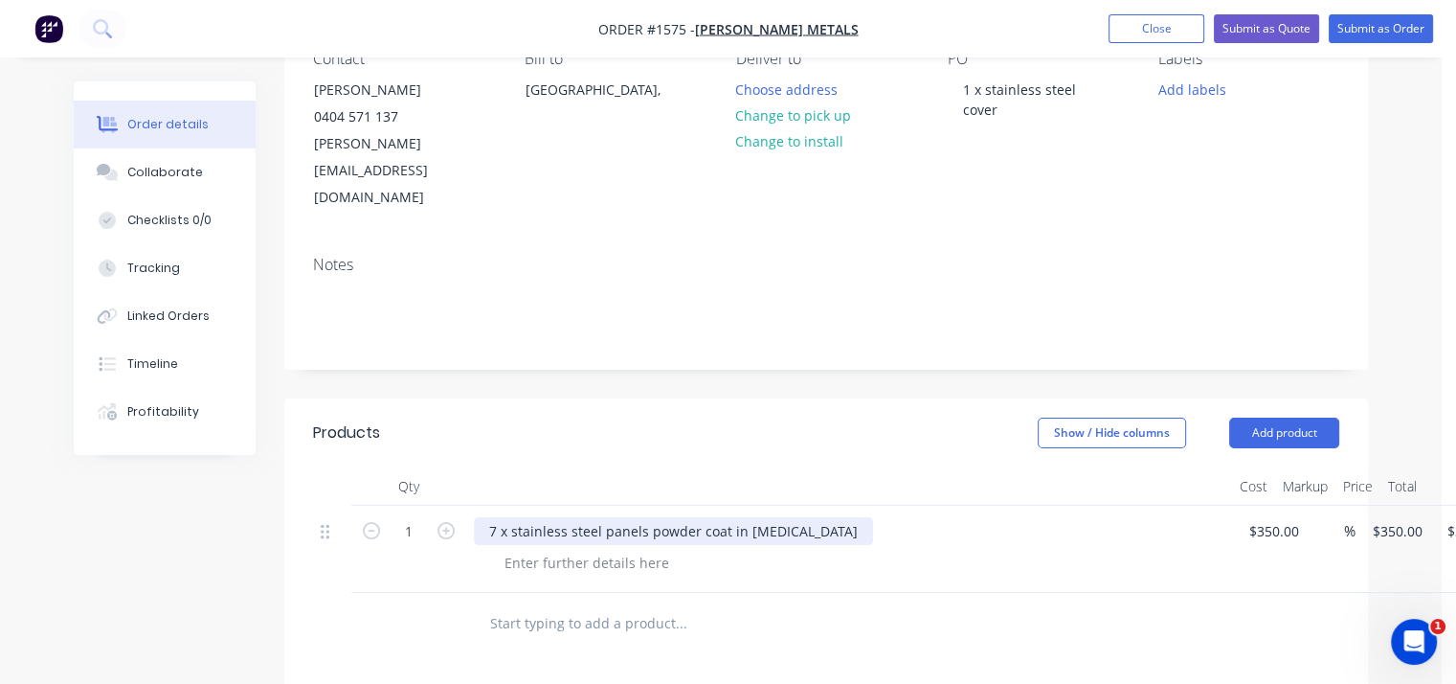
click at [497, 517] on div "7 x stainless steel panels powder coat in [MEDICAL_DATA]" at bounding box center [673, 531] width 399 height 28
click at [491, 517] on div "7 x stainless steel panels powder coat in [MEDICAL_DATA]" at bounding box center [673, 531] width 399 height 28
click at [494, 517] on div "7 x stainless steel panels powder coat in [MEDICAL_DATA]" at bounding box center [673, 531] width 399 height 28
click at [1295, 506] on div "1 1 x stainless steel panels powder coat in [MEDICAL_DATA] 350 $350.00 % $350.0…" at bounding box center [826, 549] width 1026 height 87
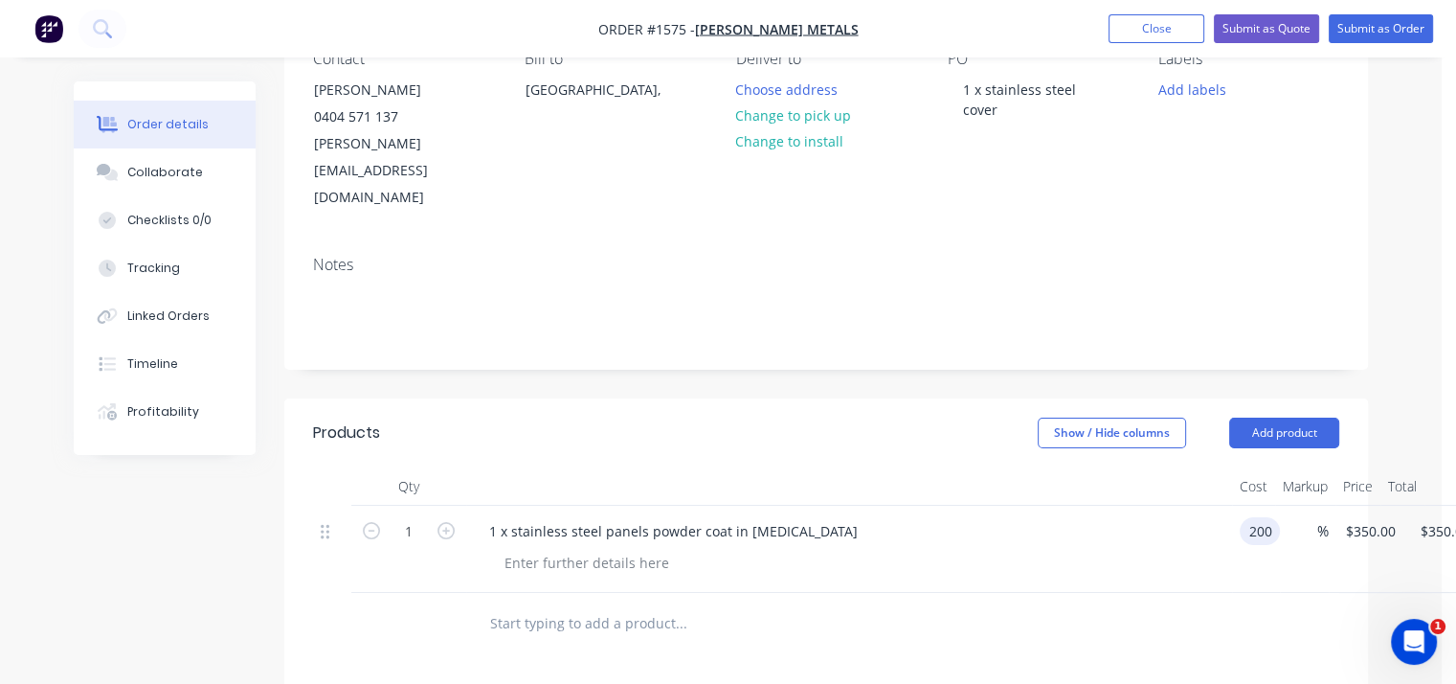
type input "$200.00"
click at [1188, 506] on div "1 x stainless steel panels powder coat in [MEDICAL_DATA]" at bounding box center [849, 549] width 766 height 87
click at [1370, 29] on button "Submit as Order" at bounding box center [1381, 28] width 104 height 29
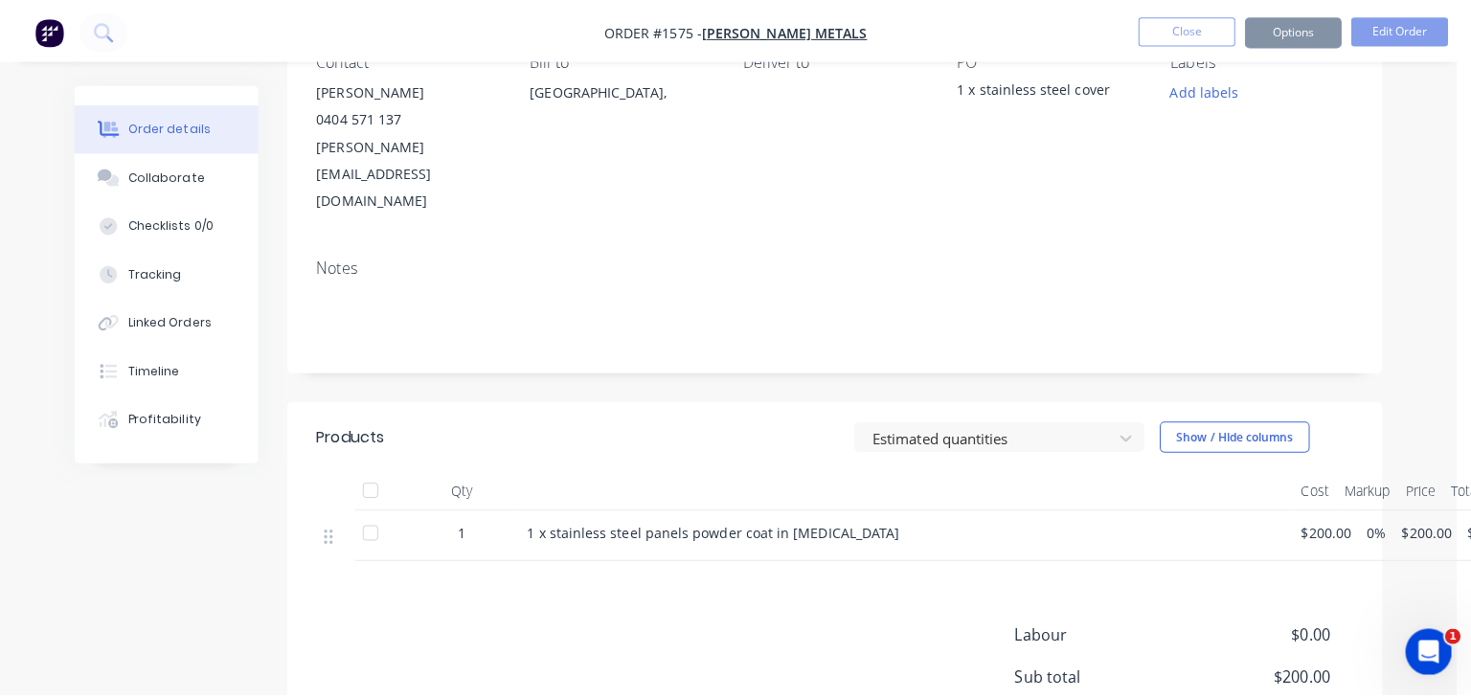
scroll to position [0, 0]
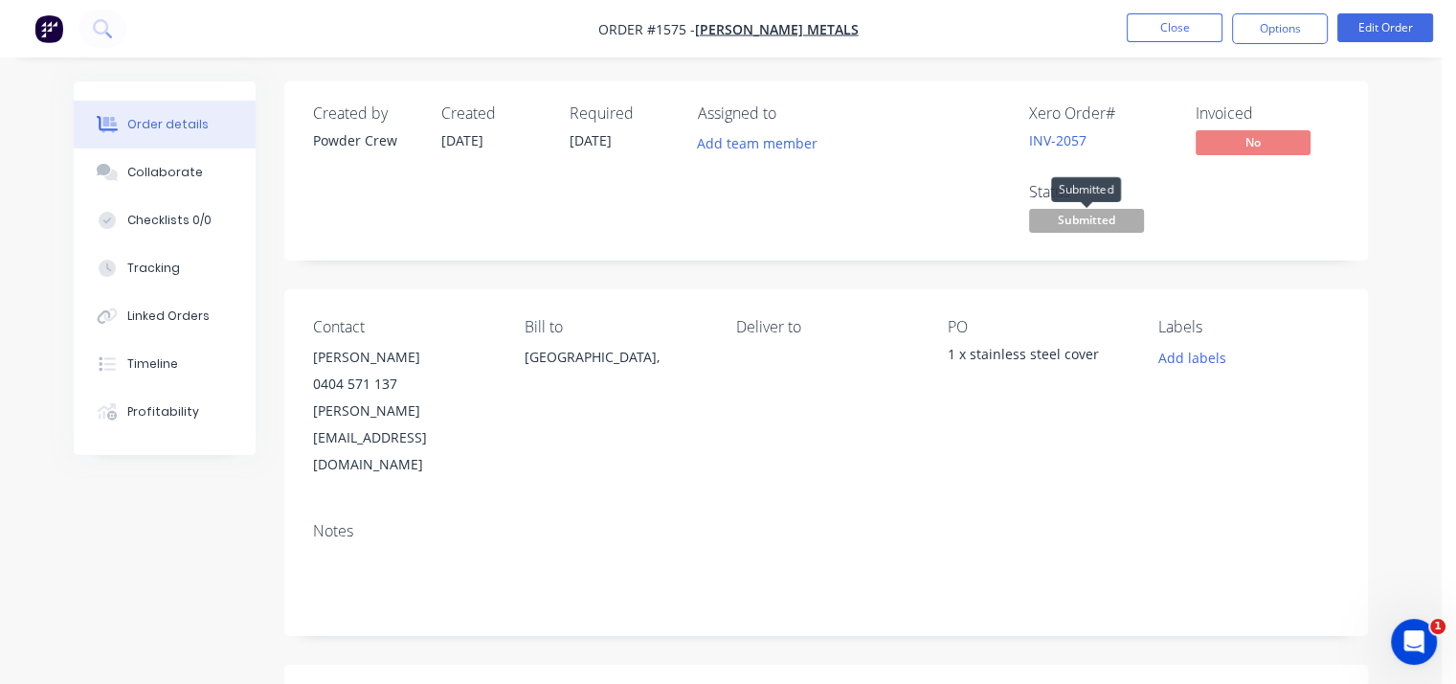
click at [1065, 223] on span "Submitted" at bounding box center [1086, 221] width 115 height 24
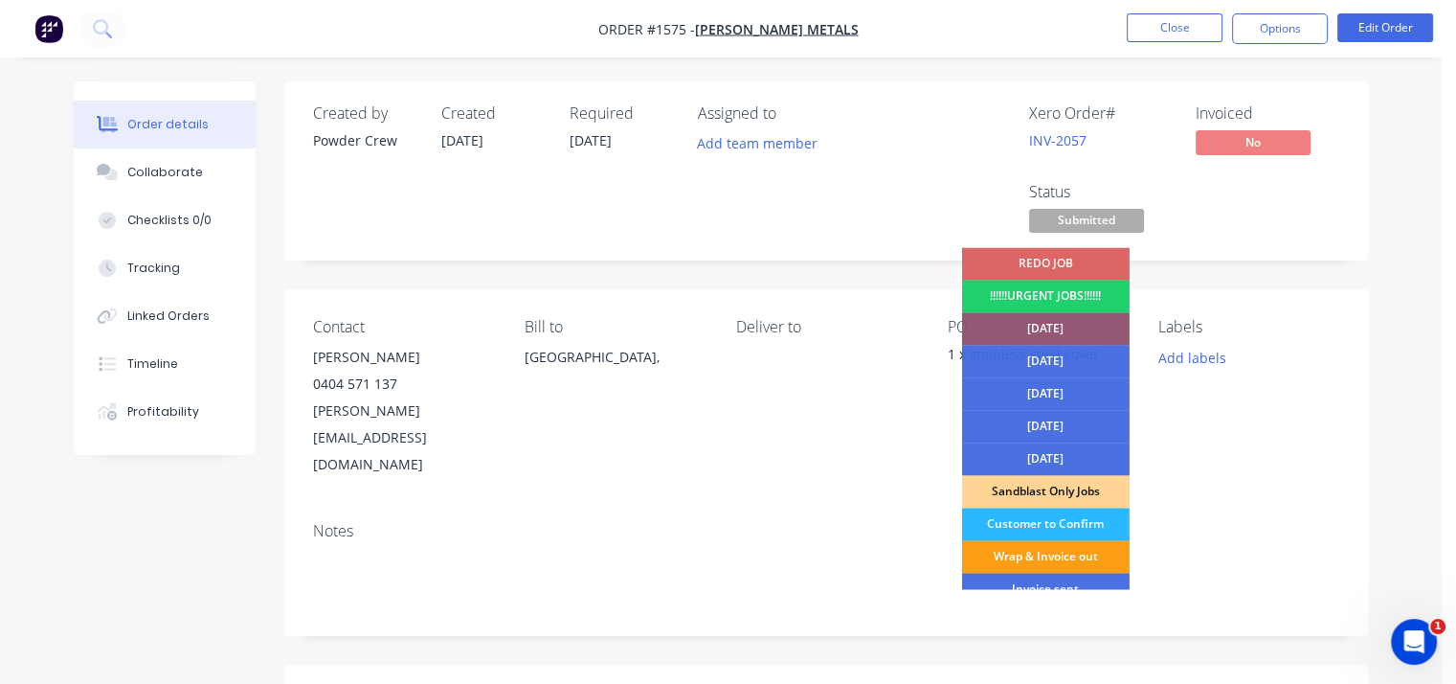
click at [1042, 558] on div "Wrap & Invoice out" at bounding box center [1046, 556] width 168 height 33
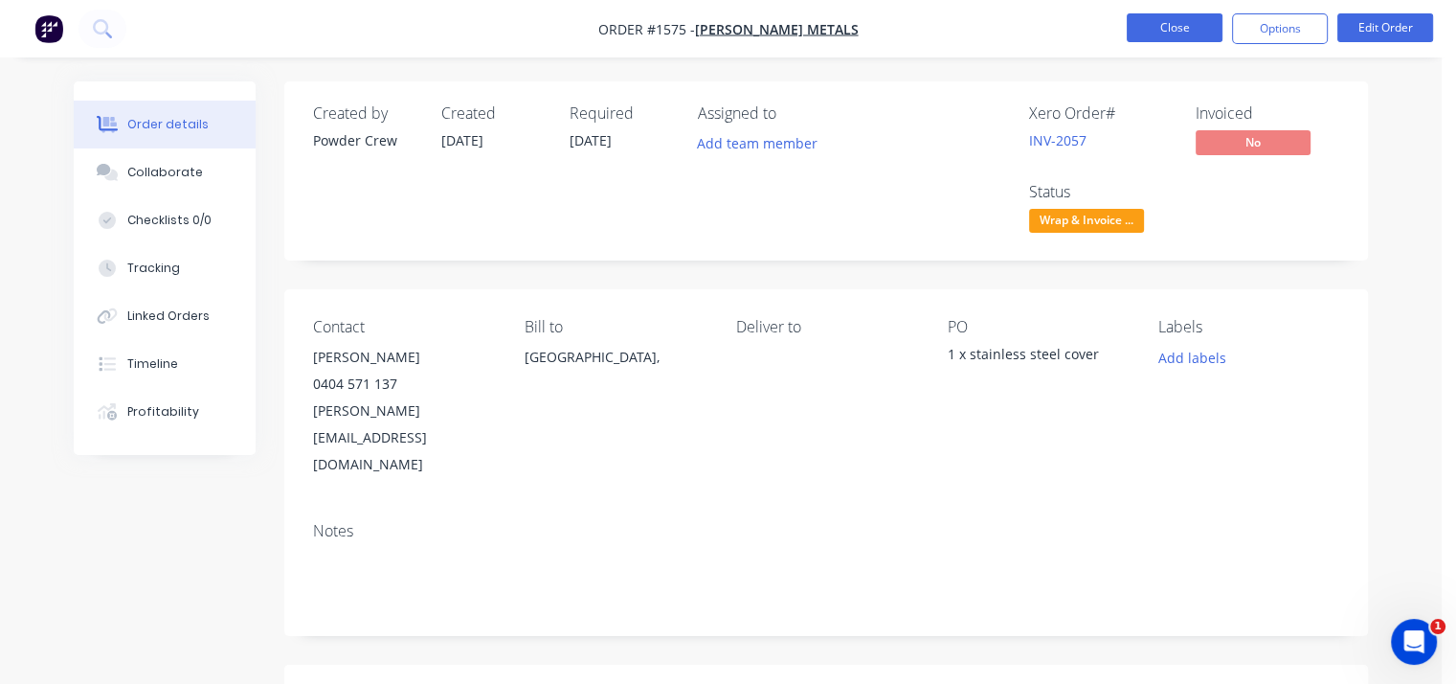
click at [1182, 30] on button "Close" at bounding box center [1175, 27] width 96 height 29
